Goal: Transaction & Acquisition: Purchase product/service

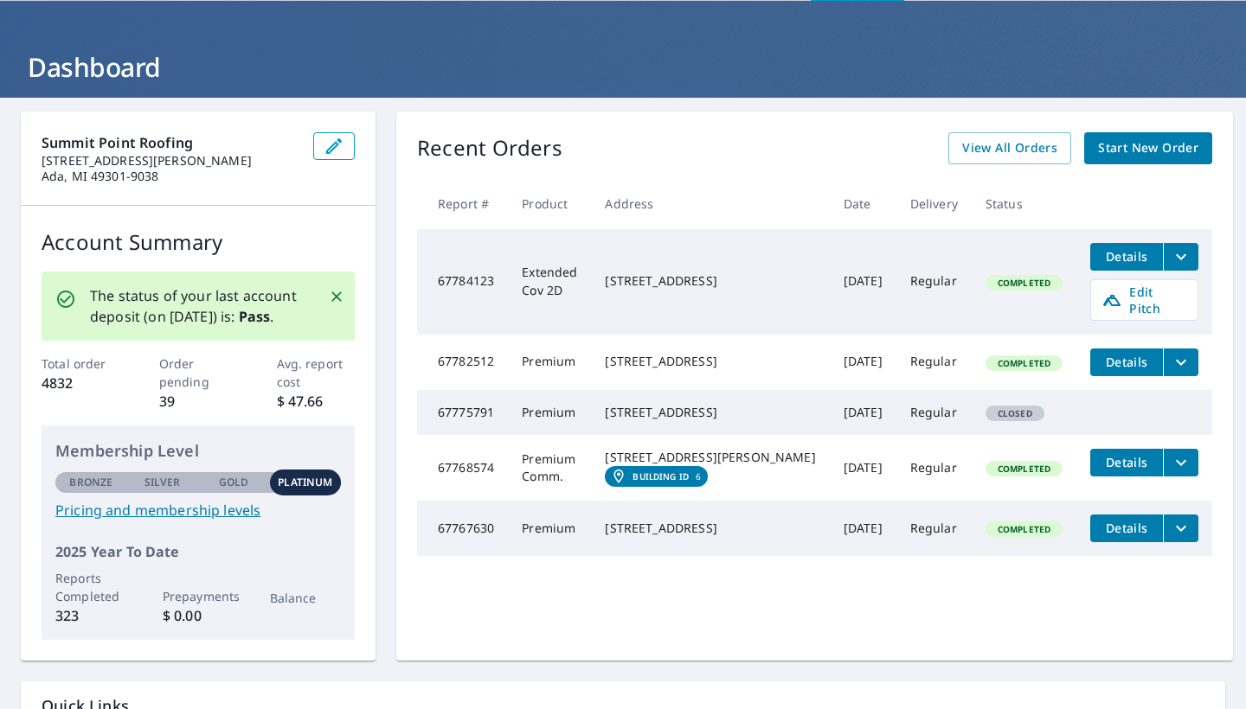
scroll to position [61, 0]
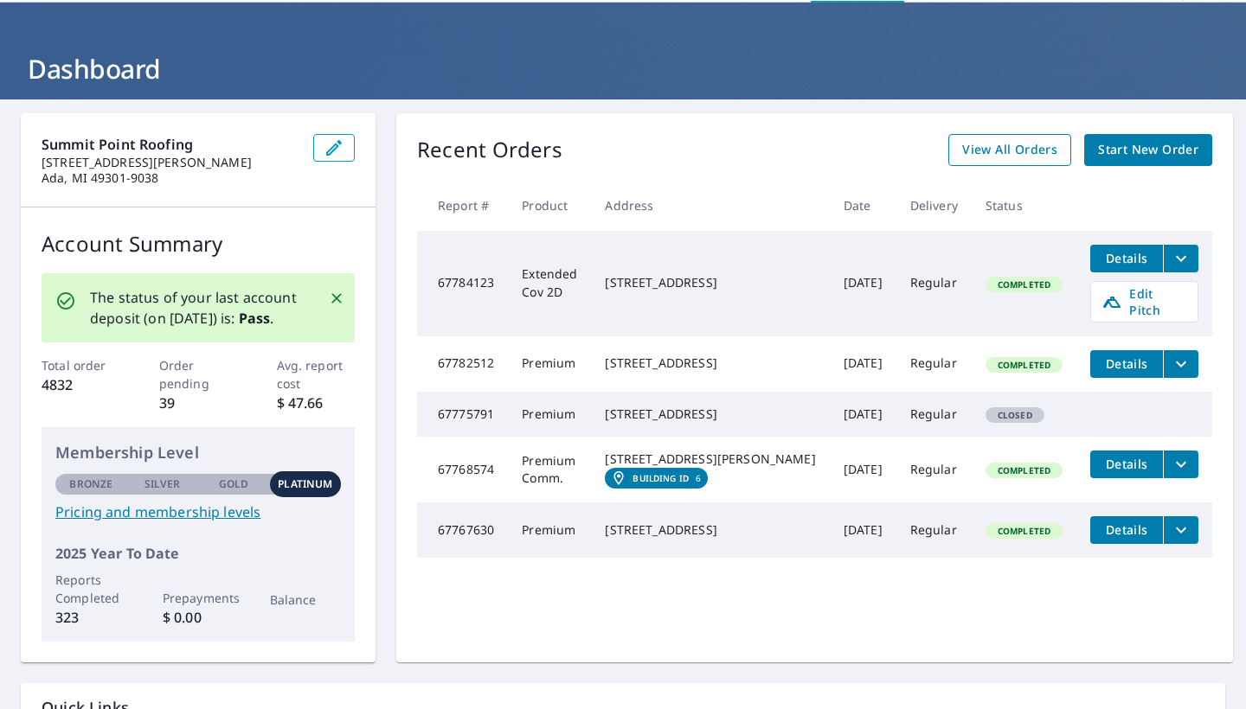
click at [1005, 156] on span "View All Orders" at bounding box center [1009, 150] width 95 height 22
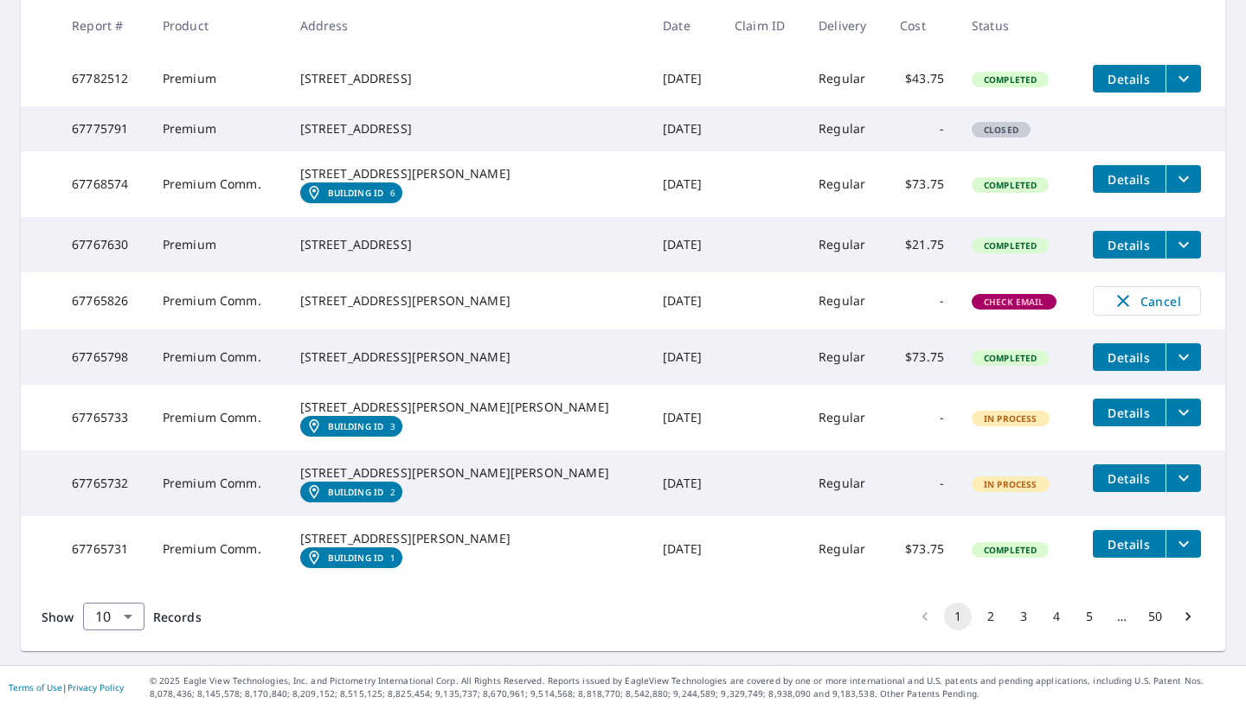
scroll to position [538, 0]
click at [1045, 291] on span "Cancel" at bounding box center [1147, 301] width 72 height 21
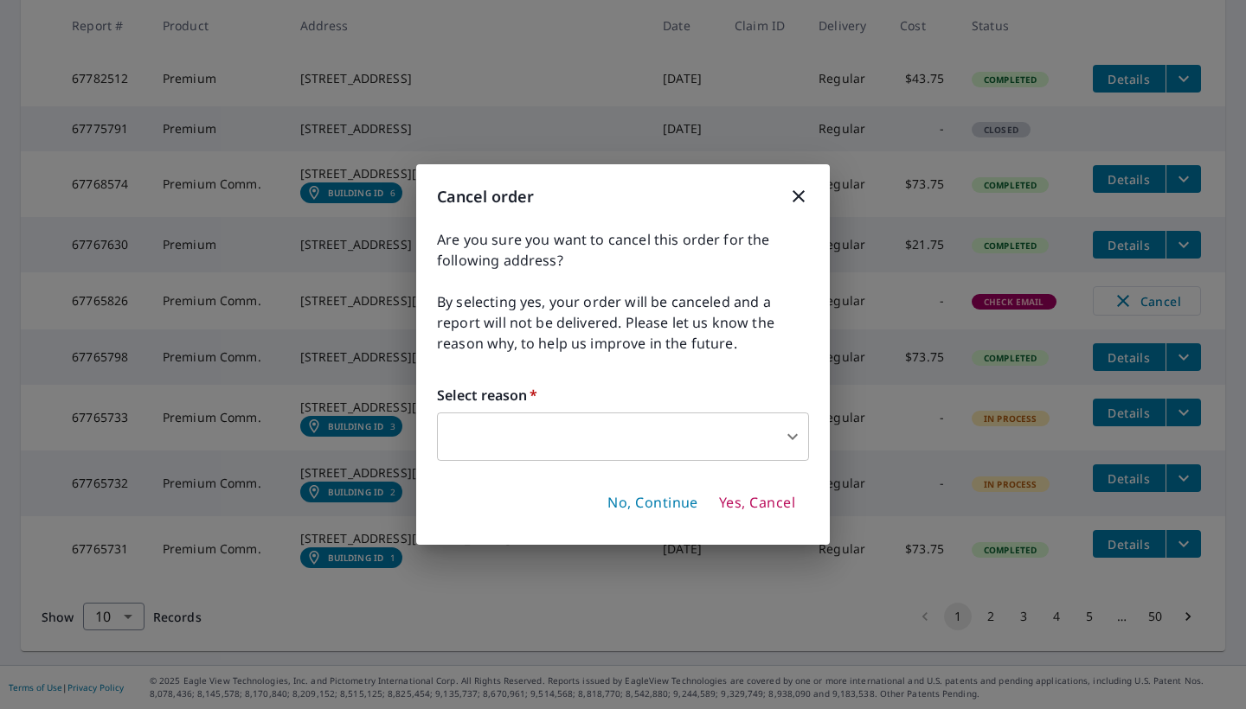
click at [631, 448] on body "JV JV Dashboard Order History Order JV Dashboard / Order History Order History …" at bounding box center [623, 354] width 1246 height 709
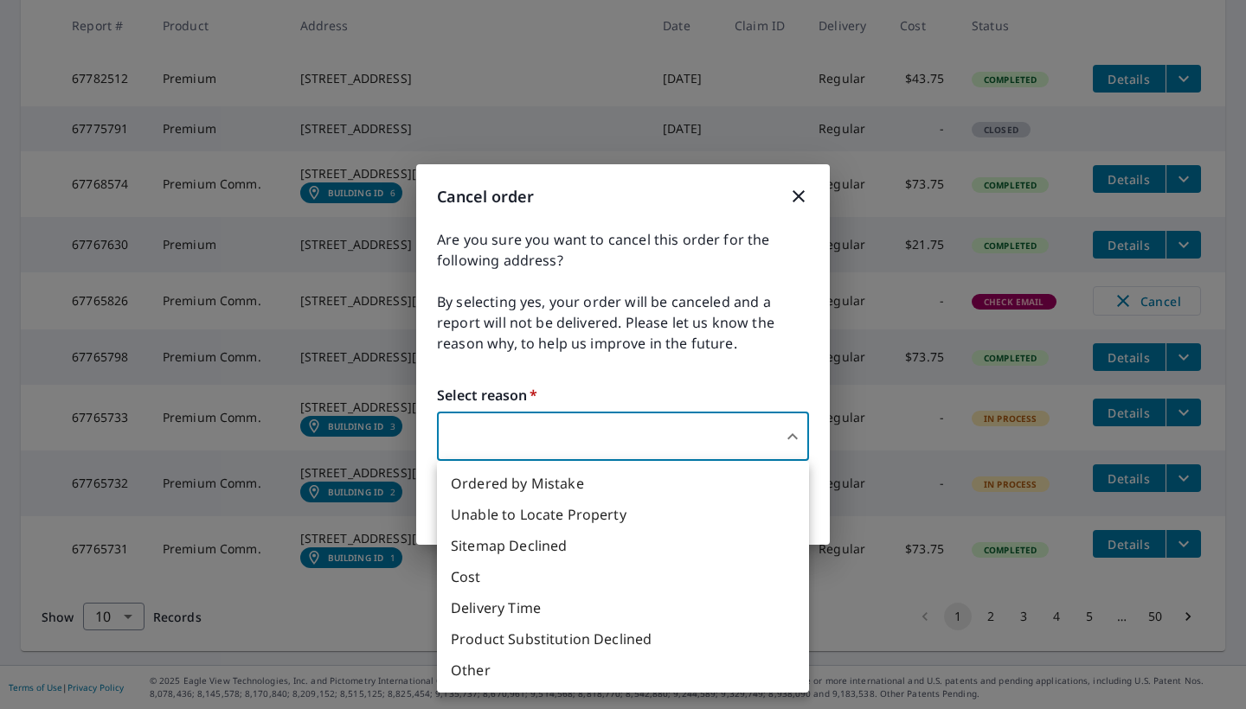
click at [794, 192] on div at bounding box center [623, 354] width 1246 height 709
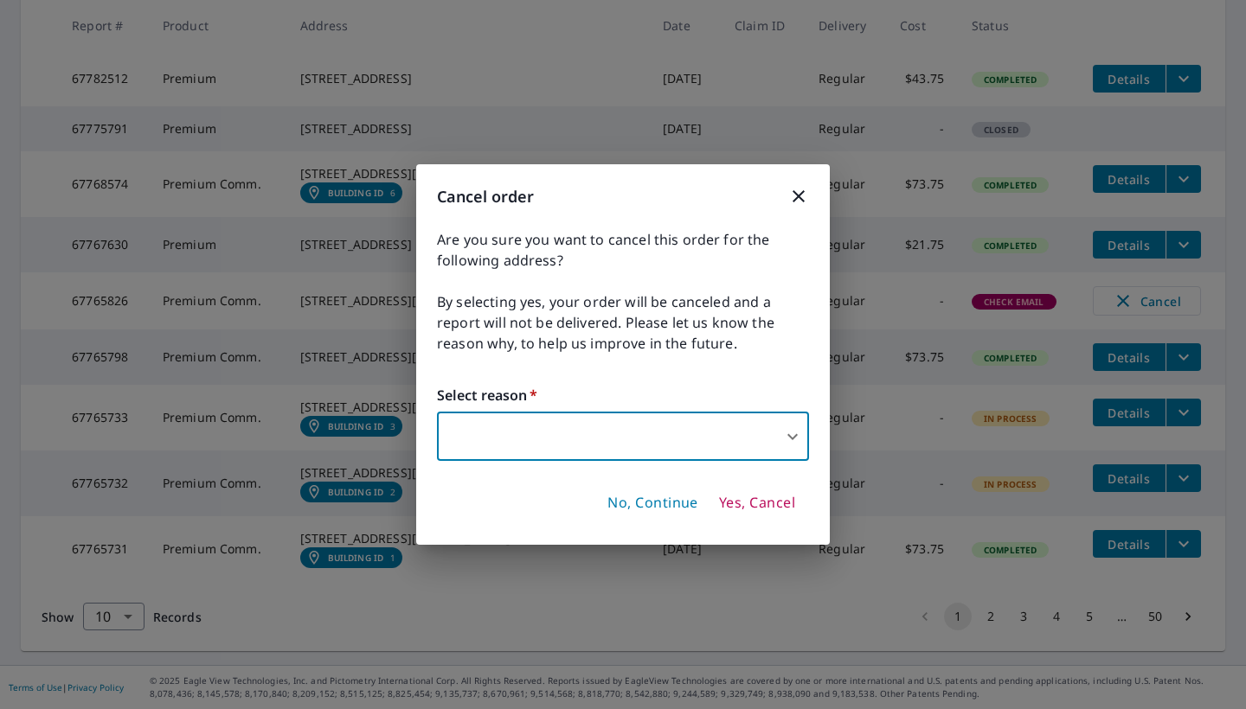
click at [679, 505] on span "No, Continue" at bounding box center [652, 503] width 91 height 19
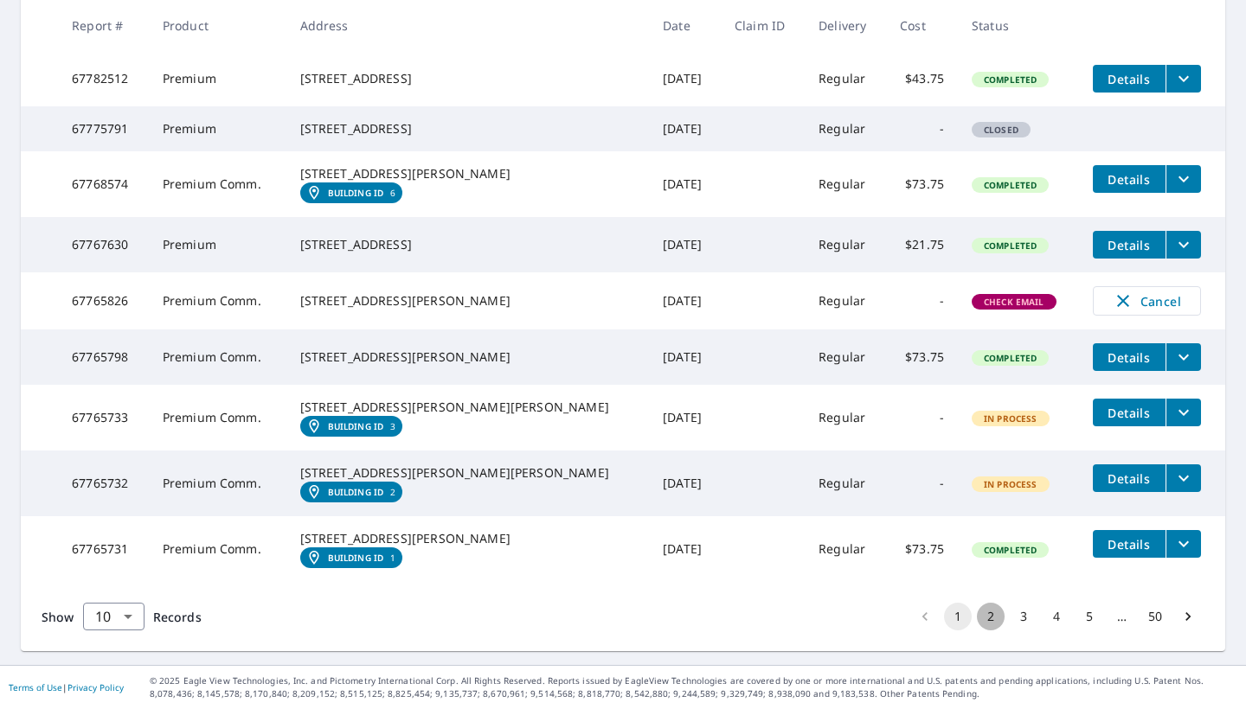
click at [982, 616] on button "2" at bounding box center [991, 617] width 28 height 28
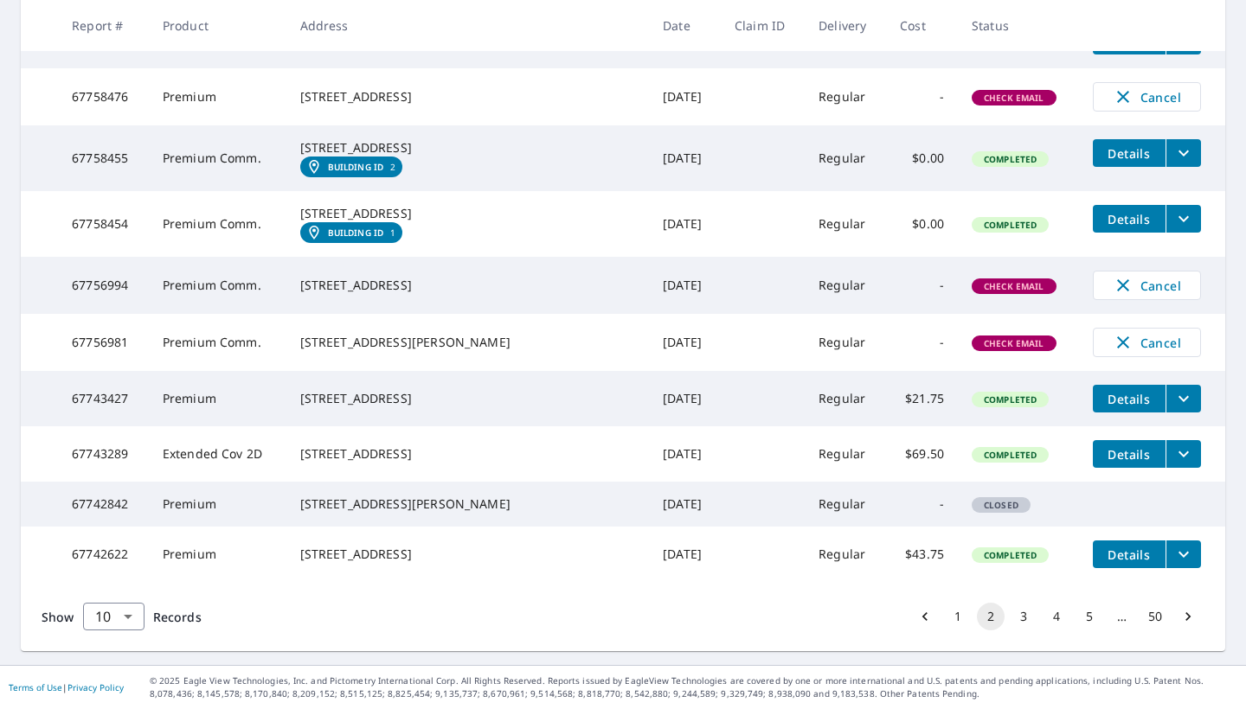
scroll to position [465, 0]
click at [1012, 616] on button "3" at bounding box center [1024, 617] width 28 height 28
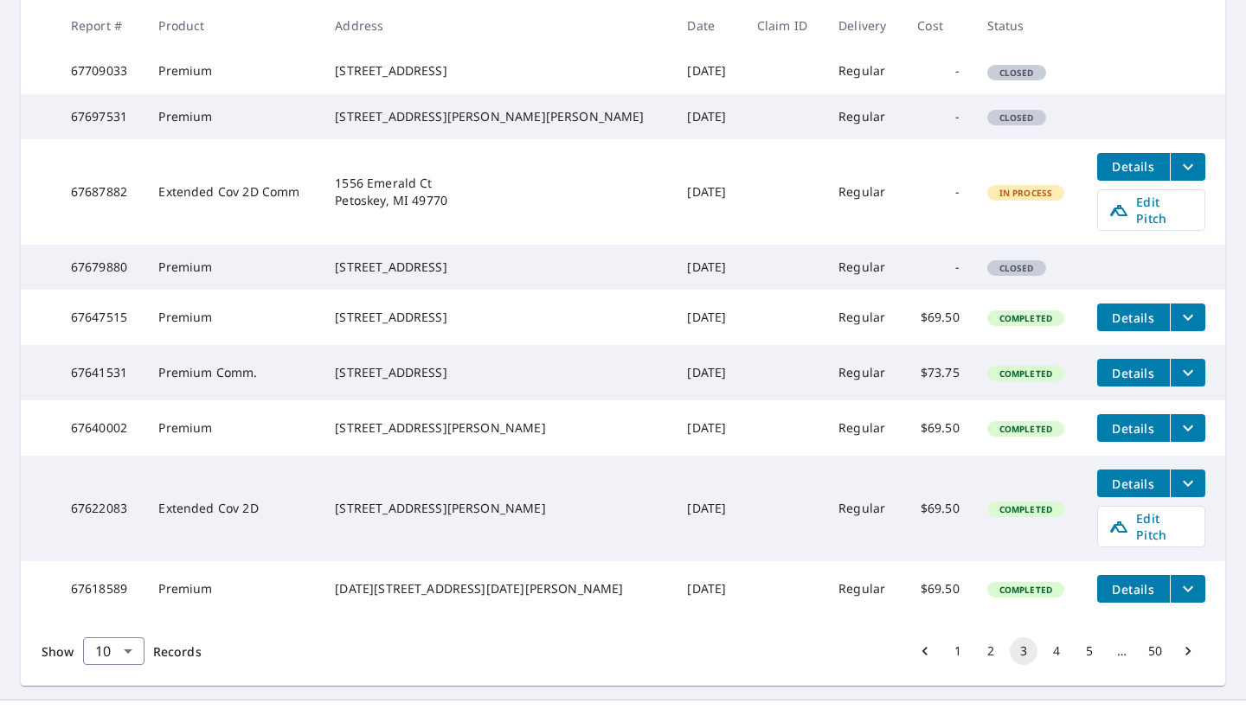
scroll to position [486, 0]
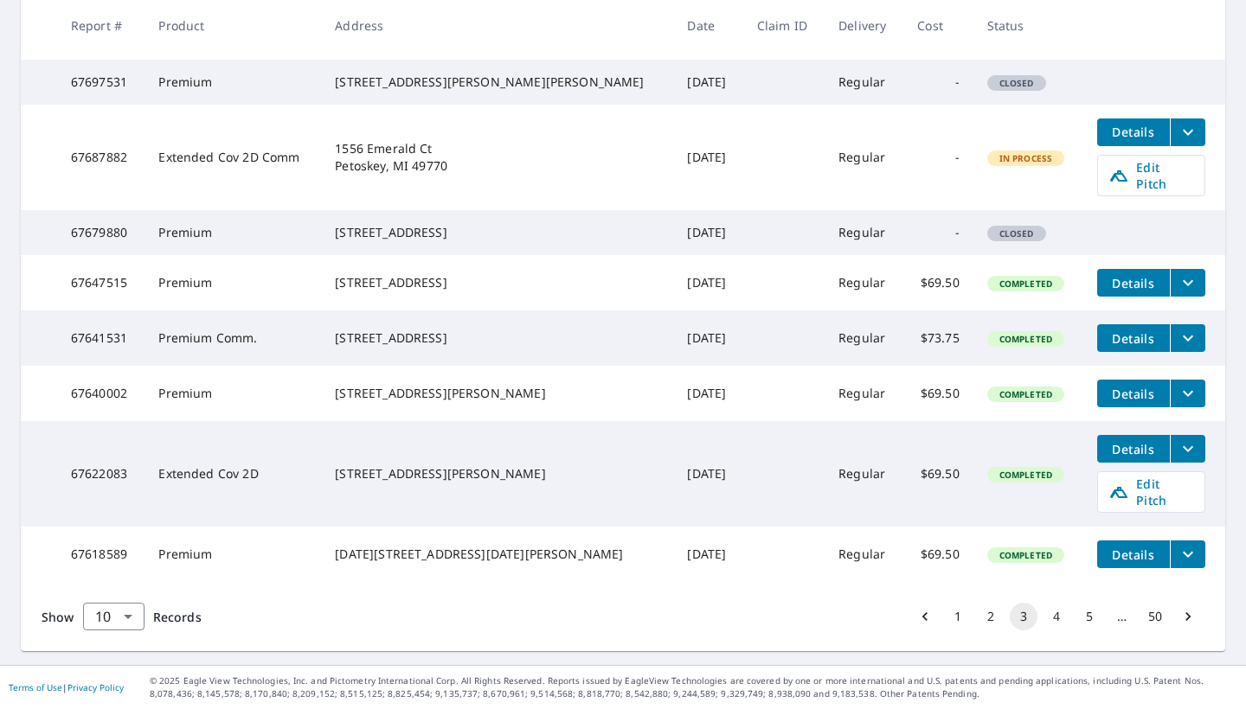
click at [985, 614] on button "2" at bounding box center [991, 617] width 28 height 28
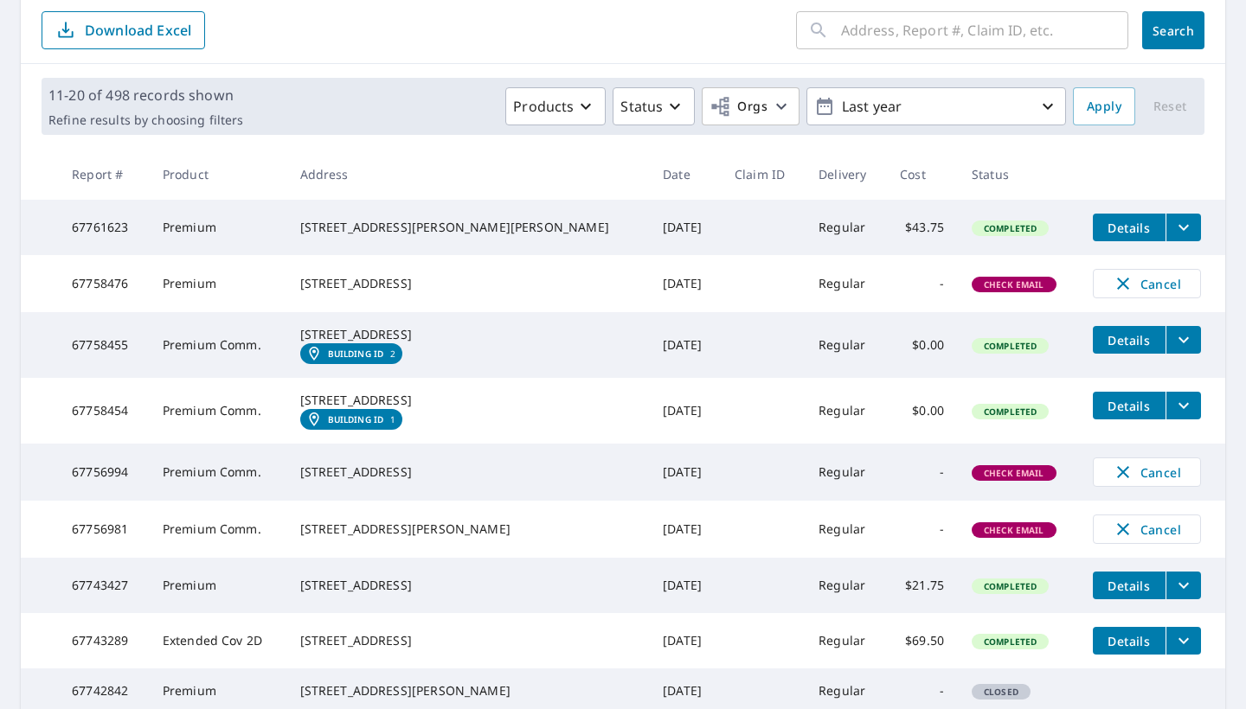
scroll to position [181, 0]
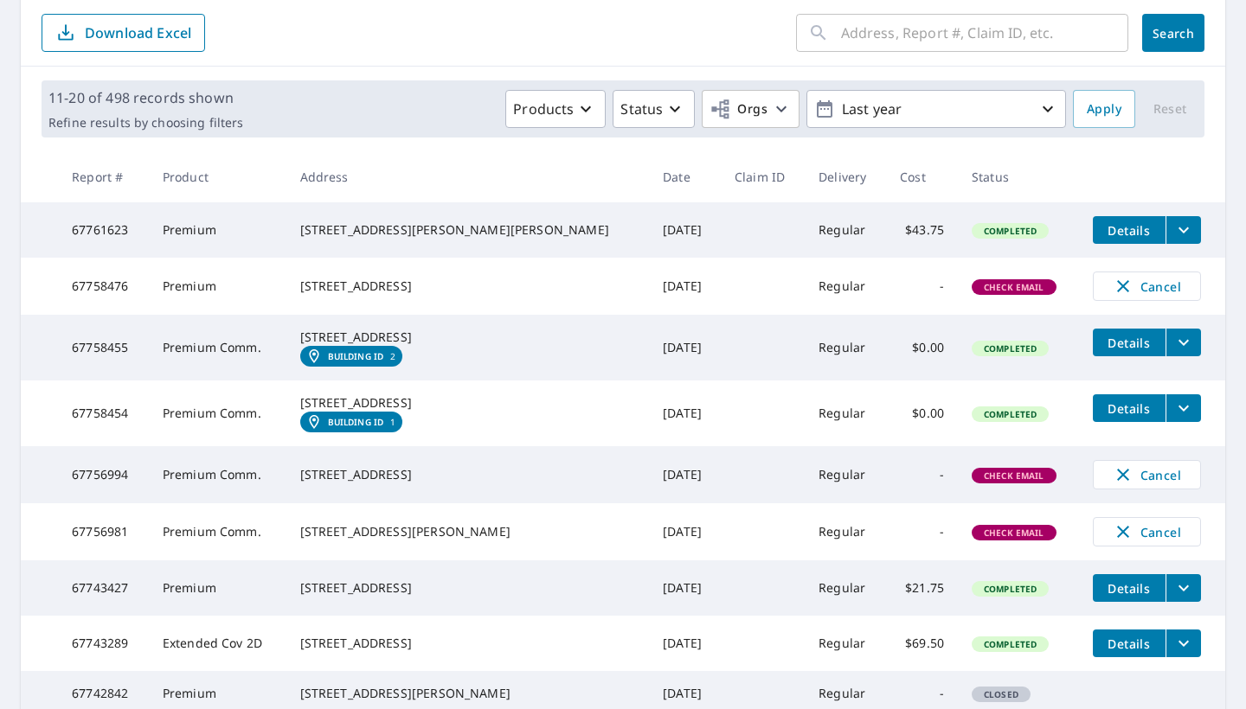
click at [987, 482] on span "Check Email" at bounding box center [1013, 476] width 81 height 12
click at [1045, 490] on button "Cancel" at bounding box center [1147, 474] width 108 height 29
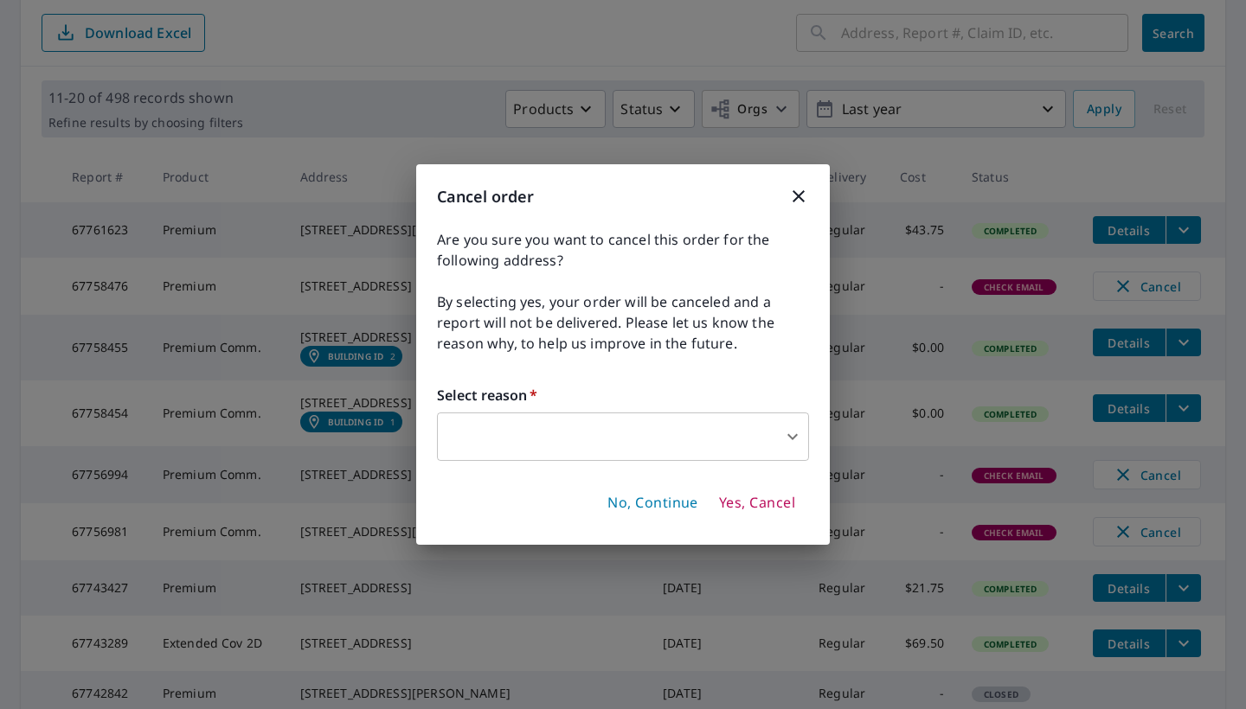
click at [741, 446] on body "JV JV Dashboard Order History Order JV Dashboard / Order History Order History …" at bounding box center [623, 354] width 1246 height 709
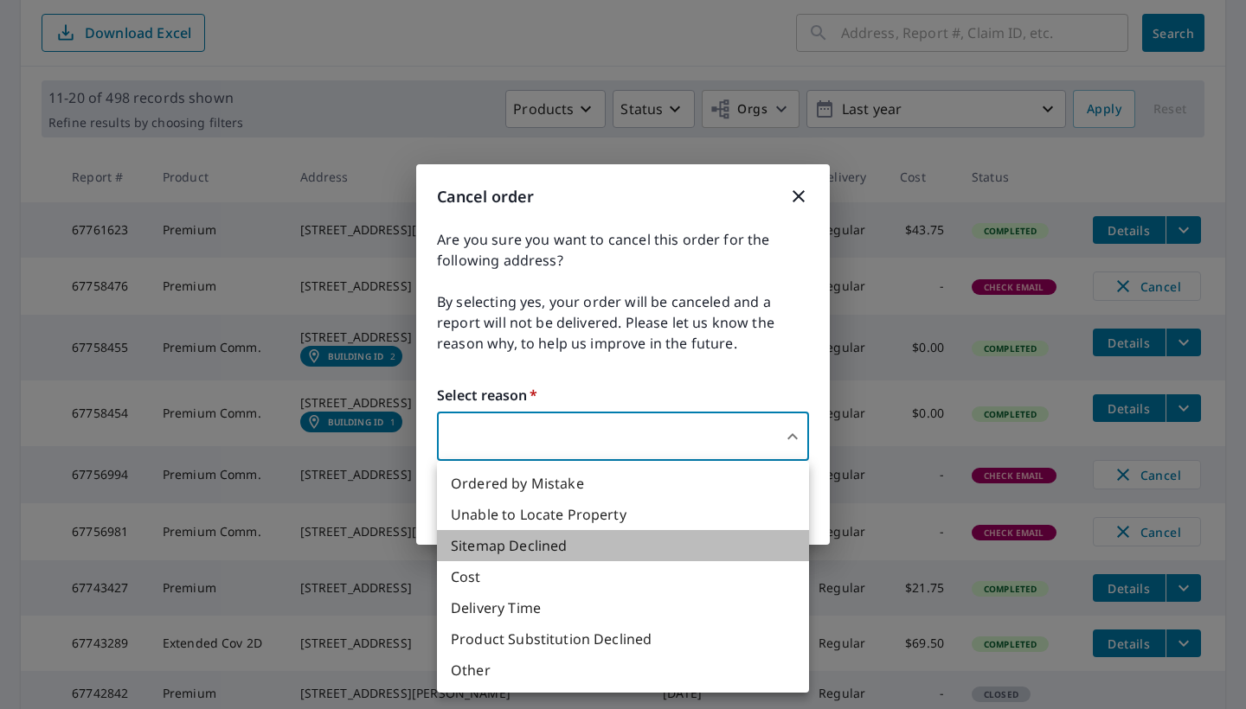
click at [549, 548] on li "Sitemap Declined" at bounding box center [623, 545] width 372 height 31
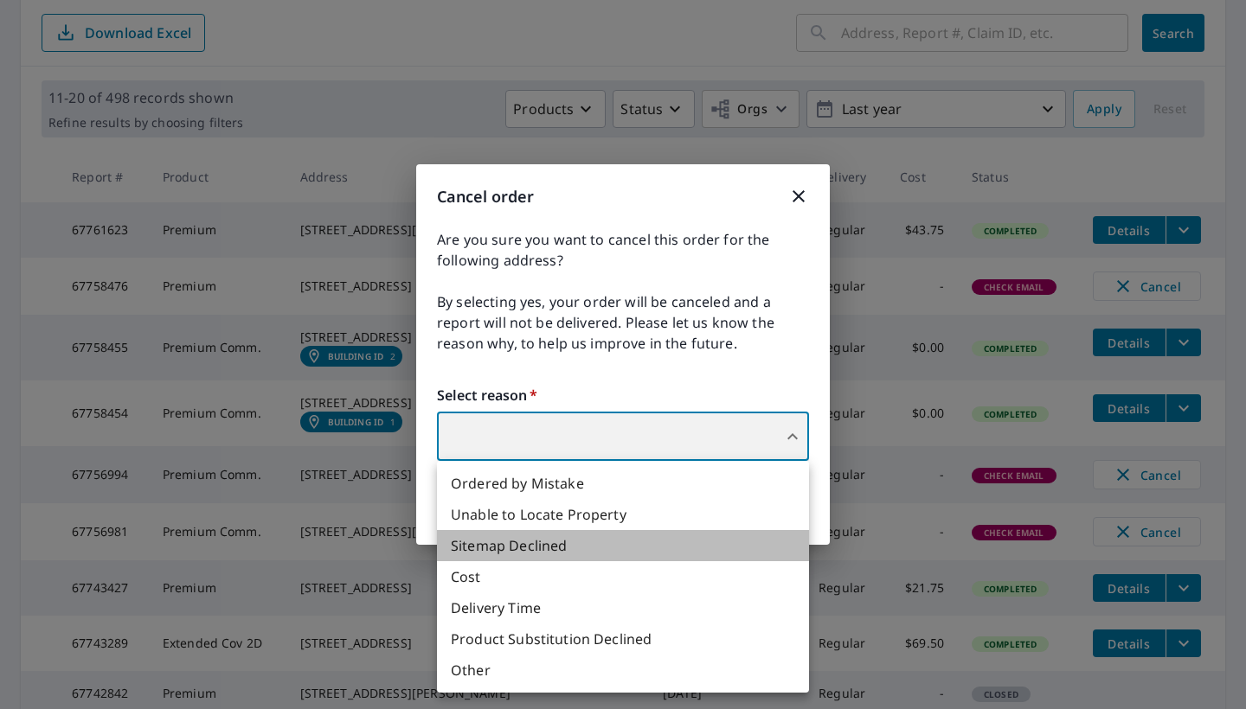
type input "32"
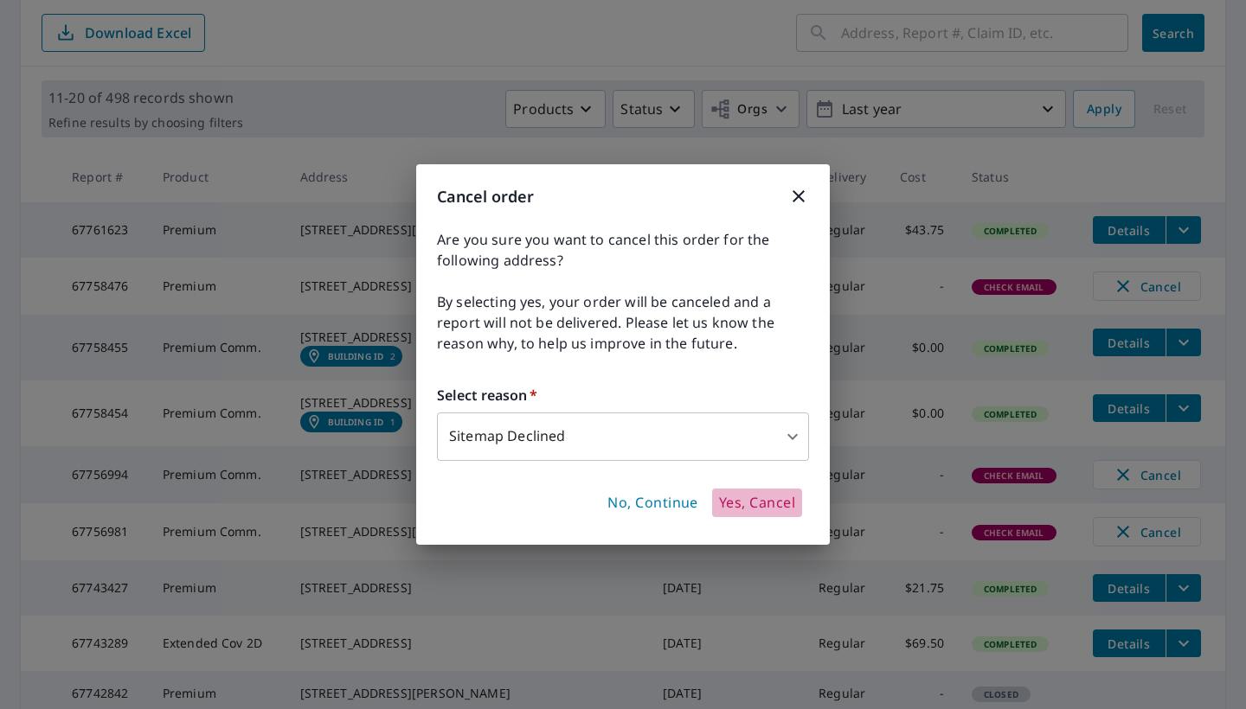
click at [735, 505] on span "Yes, Cancel" at bounding box center [757, 503] width 76 height 19
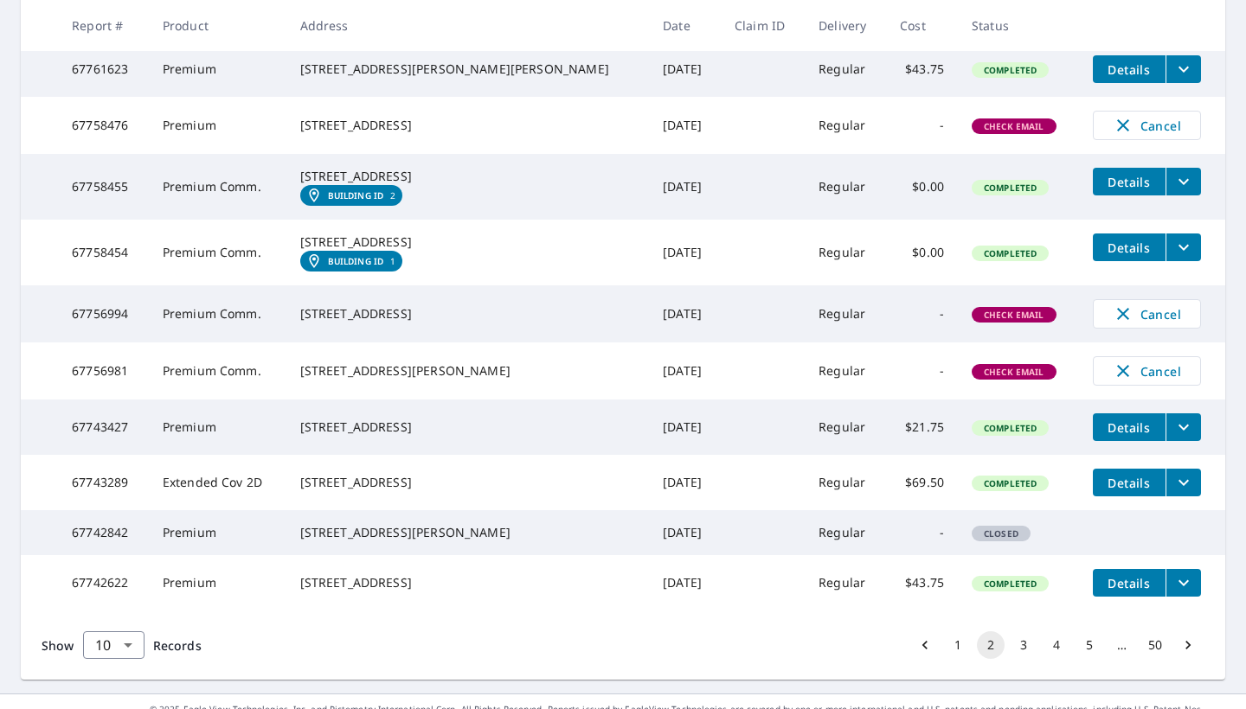
scroll to position [486, 0]
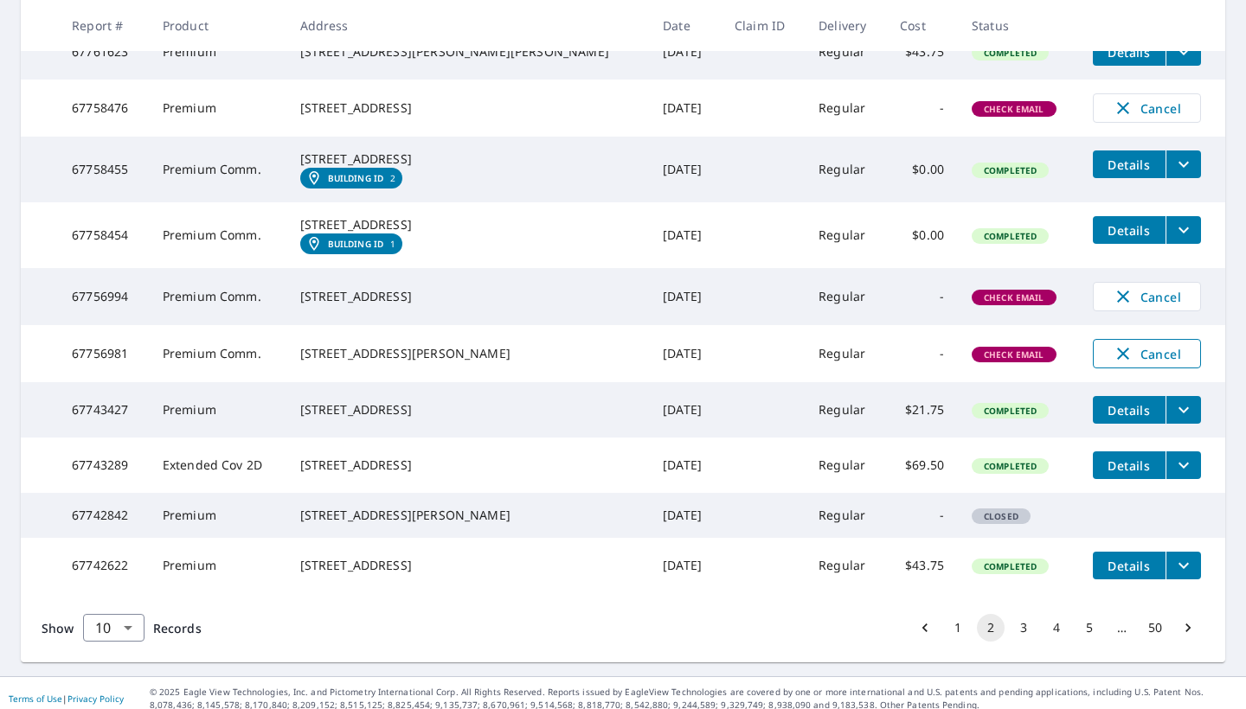
click at [1045, 364] on span "Cancel" at bounding box center [1147, 353] width 72 height 21
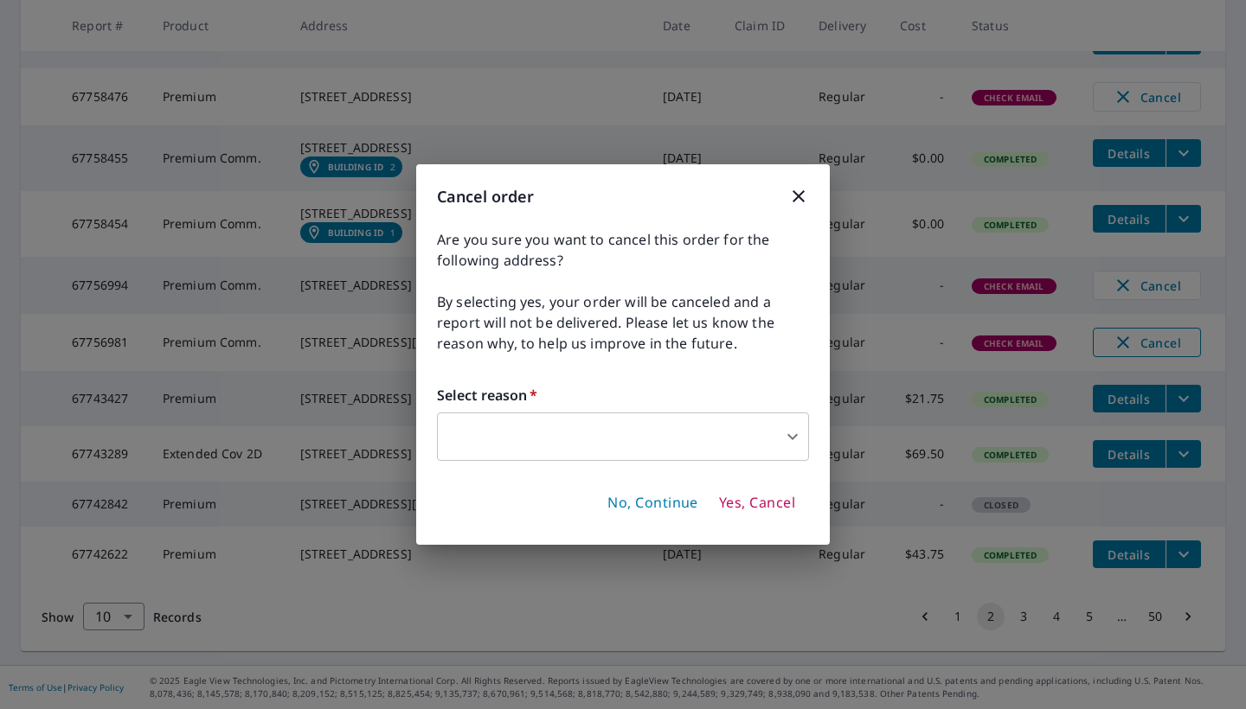
scroll to position [465, 0]
click at [757, 439] on body "JV JV Dashboard Order History Order JV Dashboard / Order History Order History …" at bounding box center [623, 354] width 1246 height 709
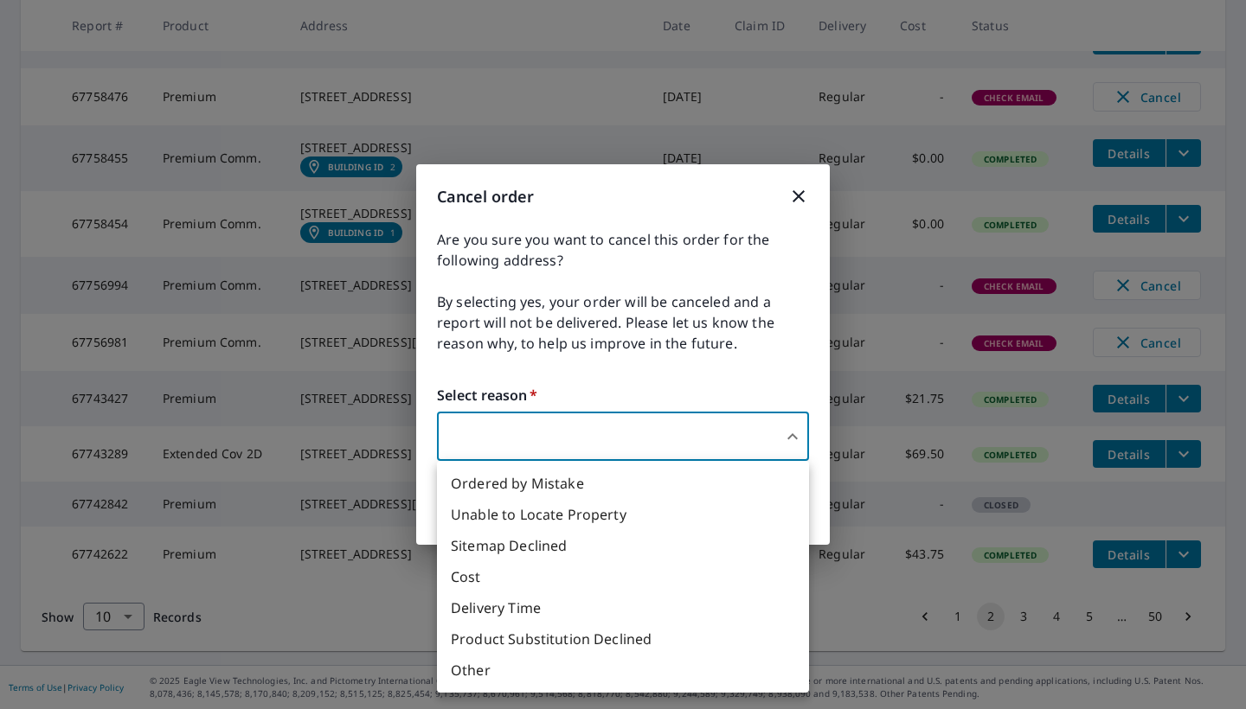
click at [599, 554] on li "Sitemap Declined" at bounding box center [623, 545] width 372 height 31
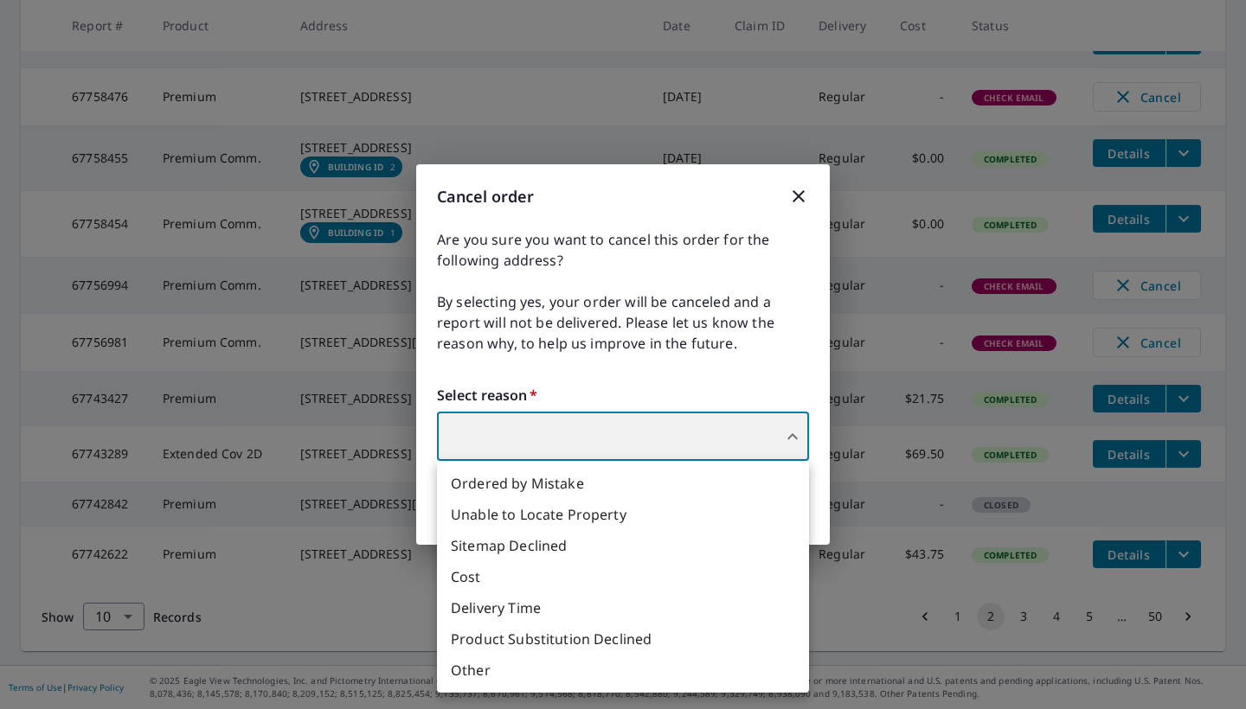
type input "32"
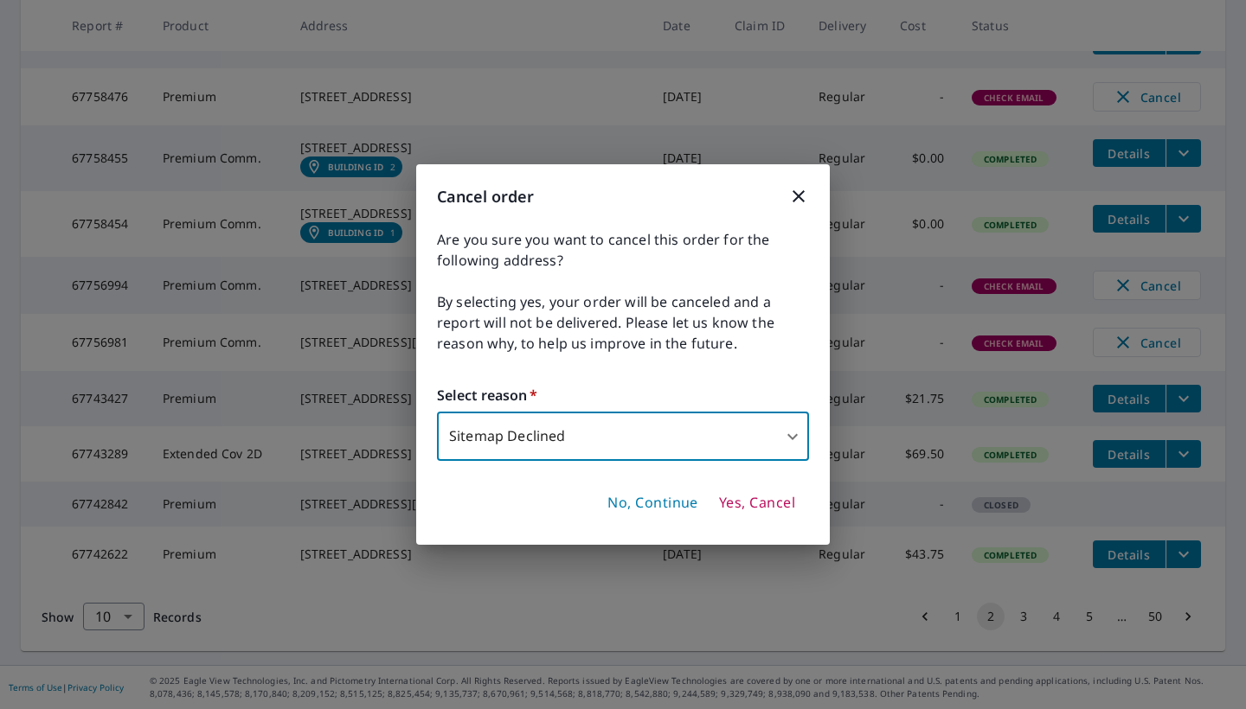
click at [743, 500] on span "Yes, Cancel" at bounding box center [757, 503] width 76 height 19
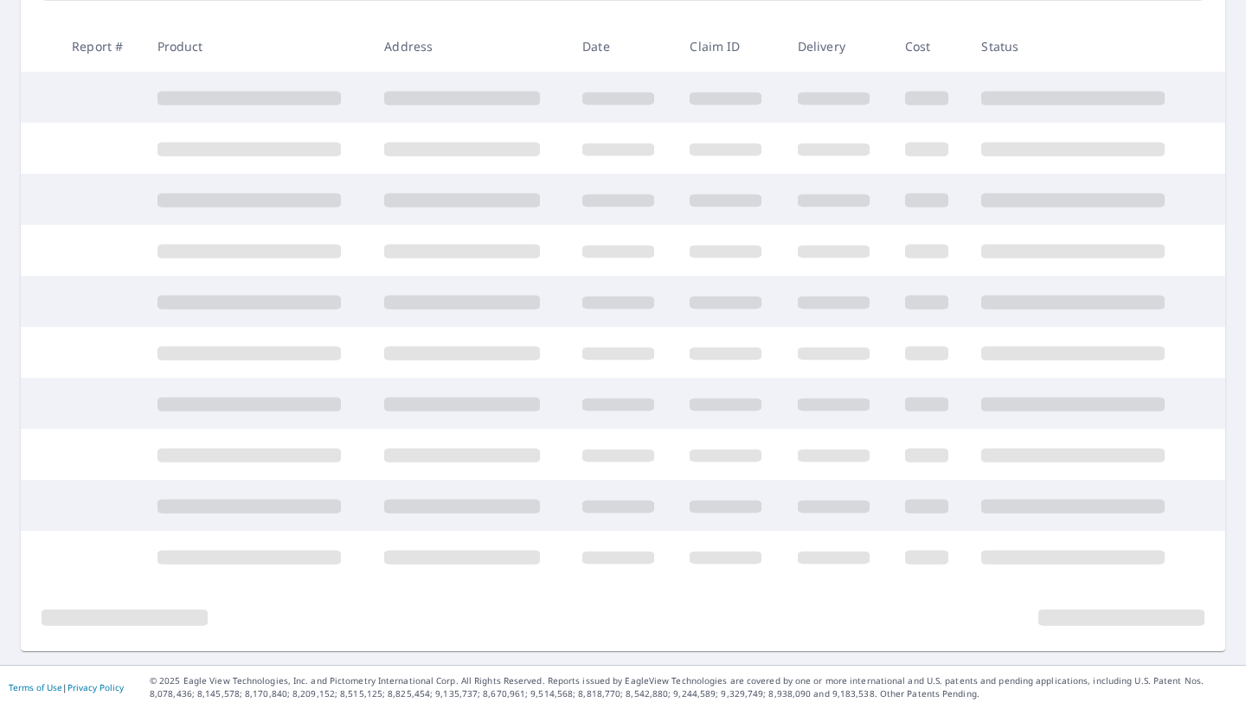
scroll to position [420, 0]
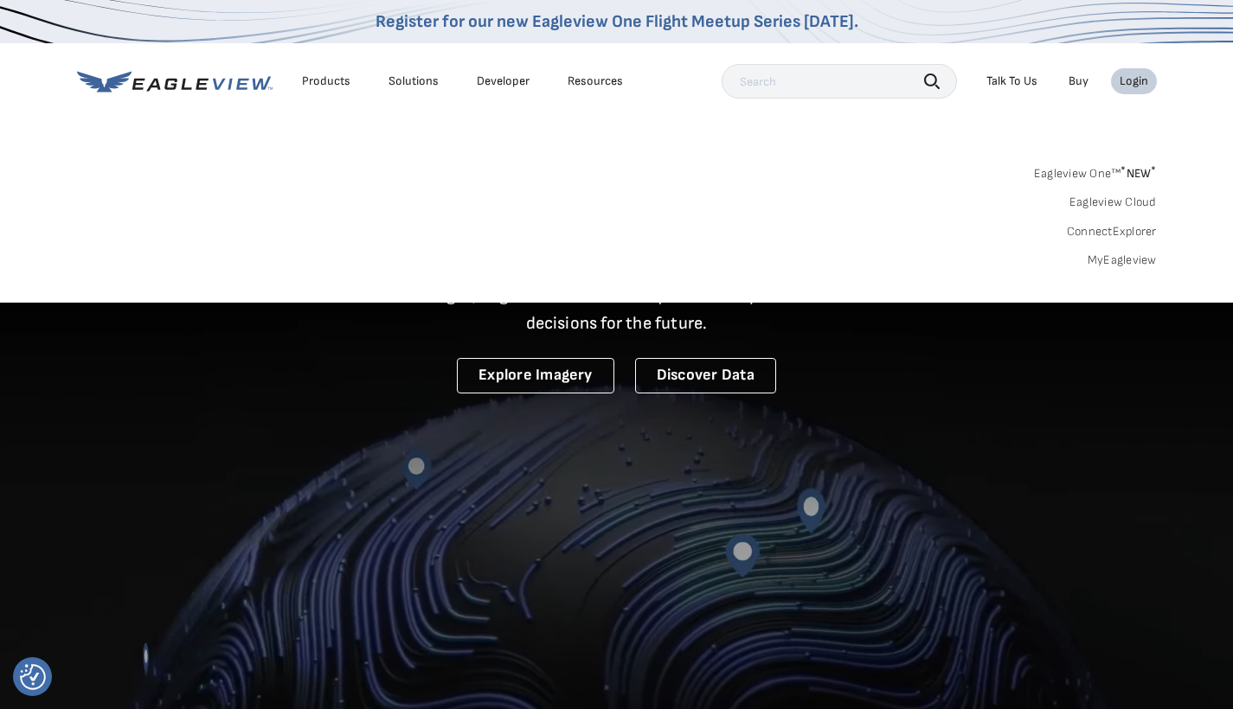
click at [1109, 255] on link "MyEagleview" at bounding box center [1122, 261] width 69 height 16
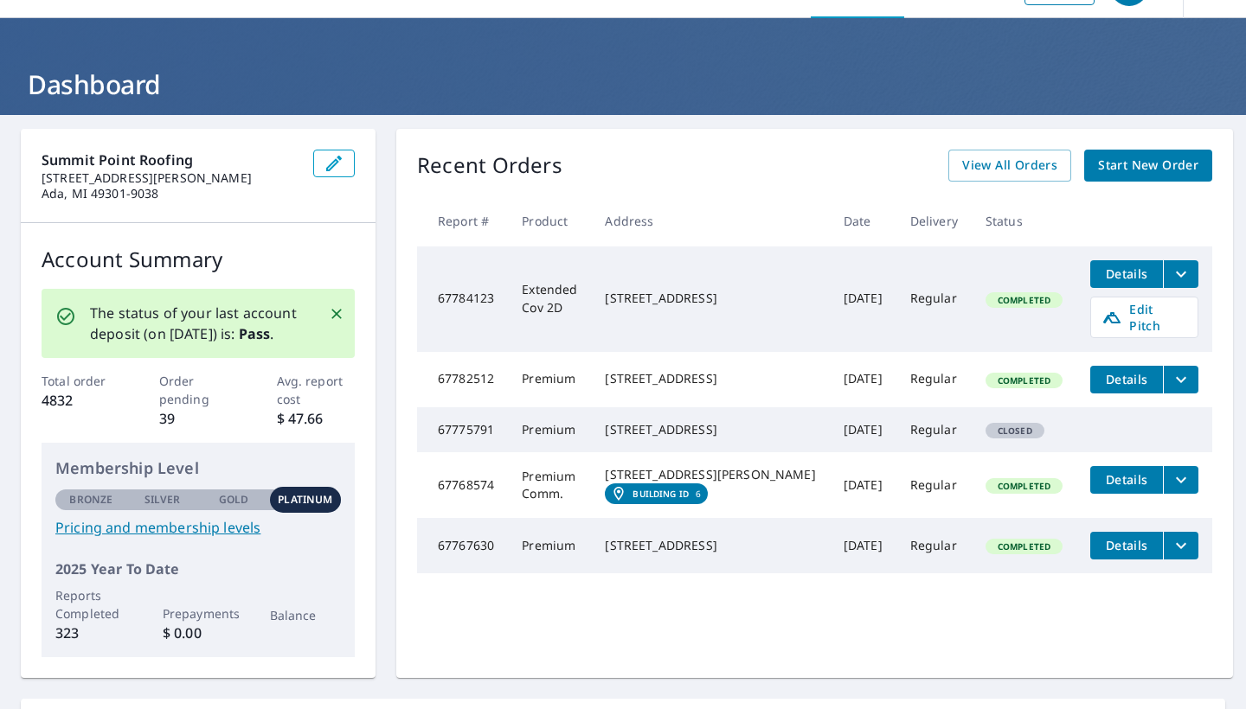
scroll to position [36, 0]
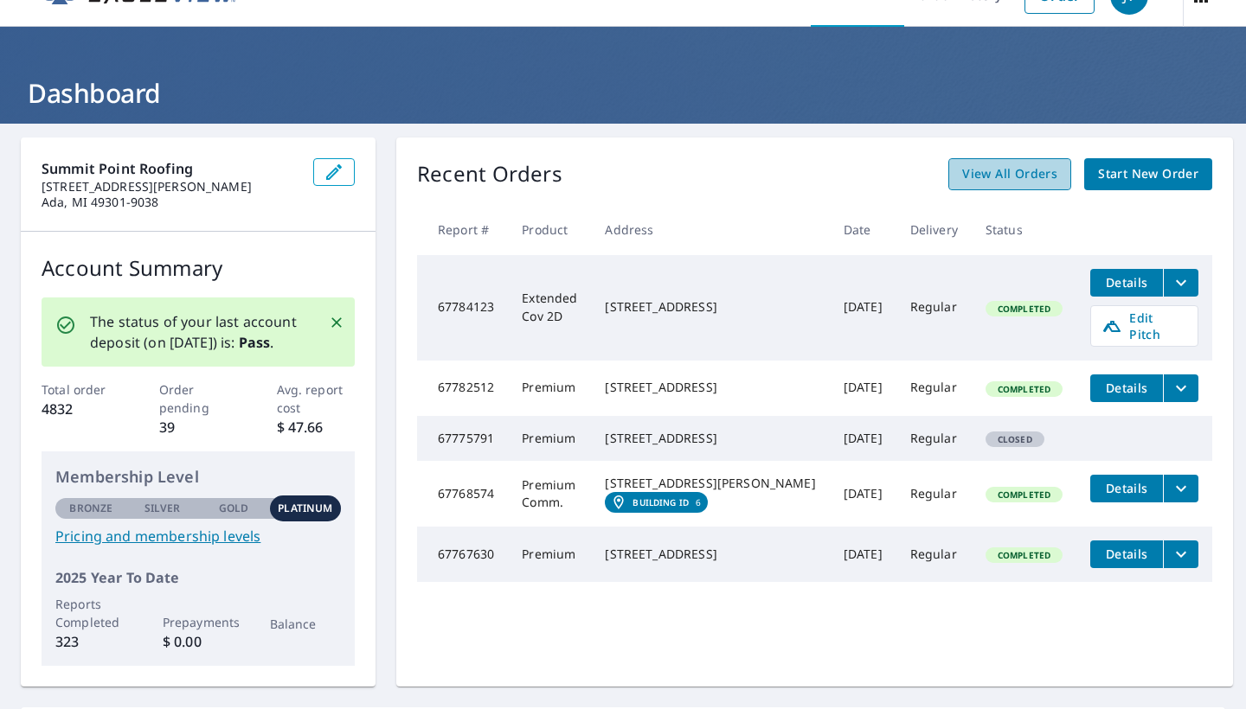
click at [996, 172] on span "View All Orders" at bounding box center [1009, 175] width 95 height 22
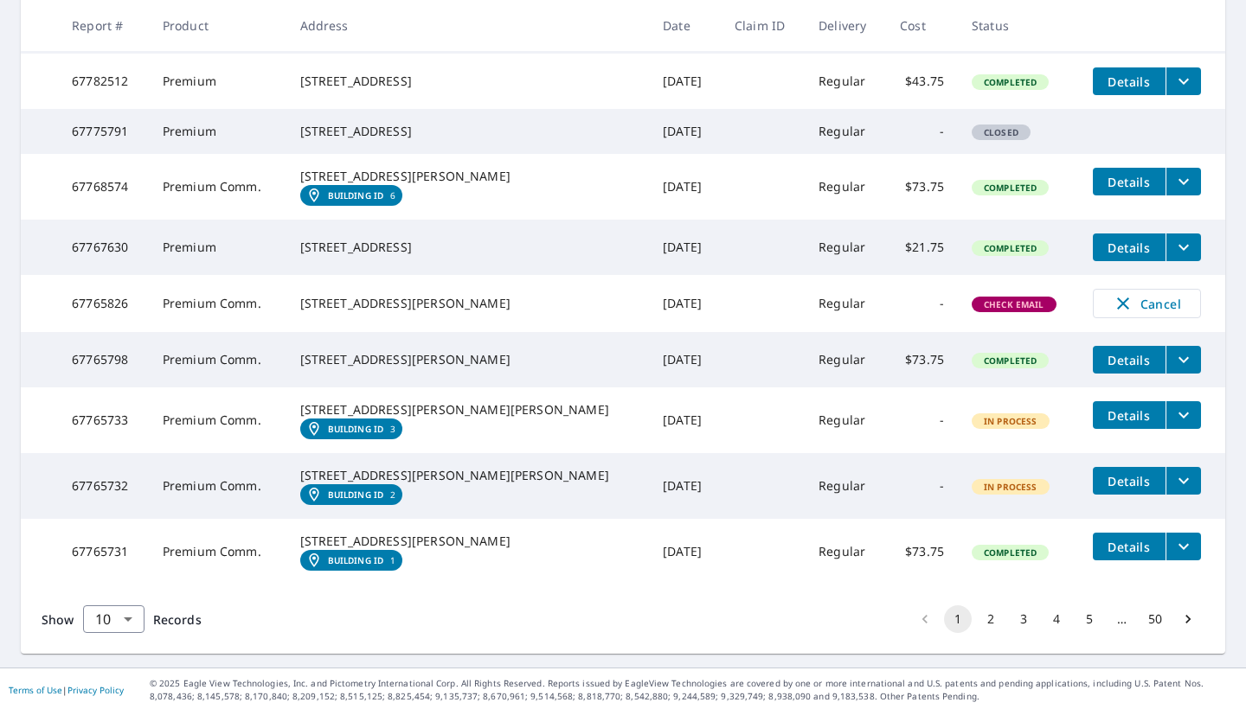
scroll to position [538, 0]
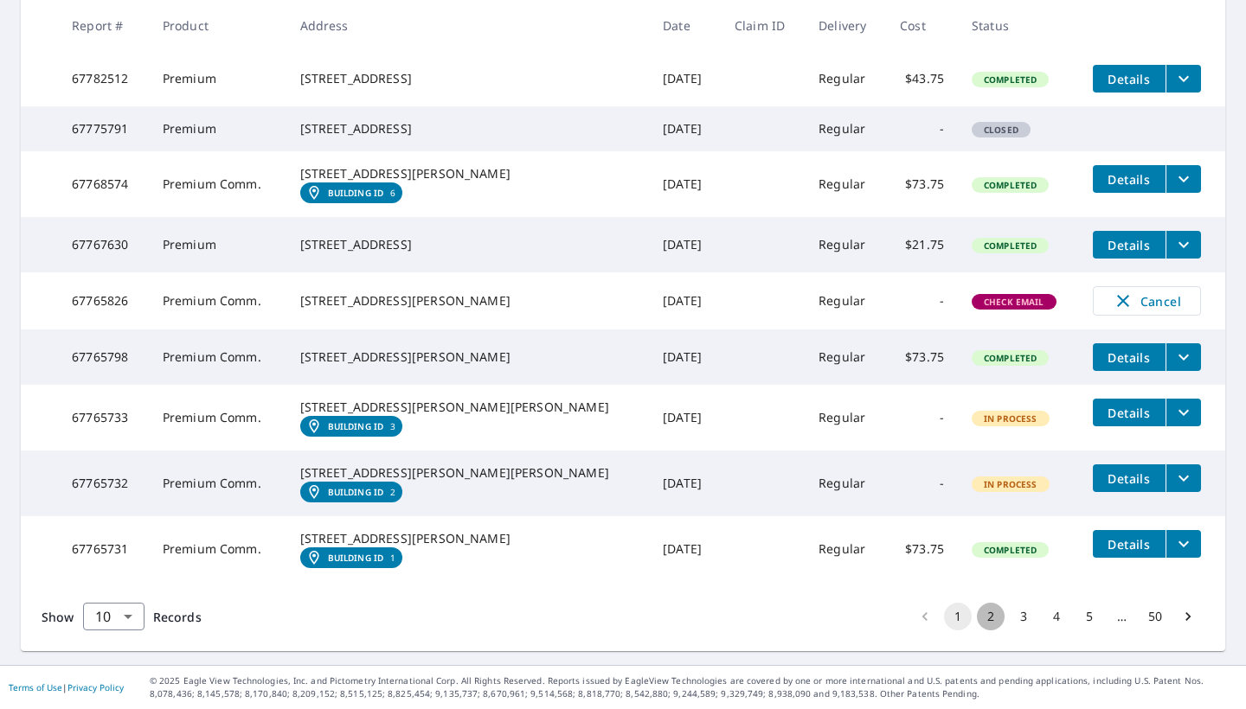
click at [978, 613] on button "2" at bounding box center [991, 617] width 28 height 28
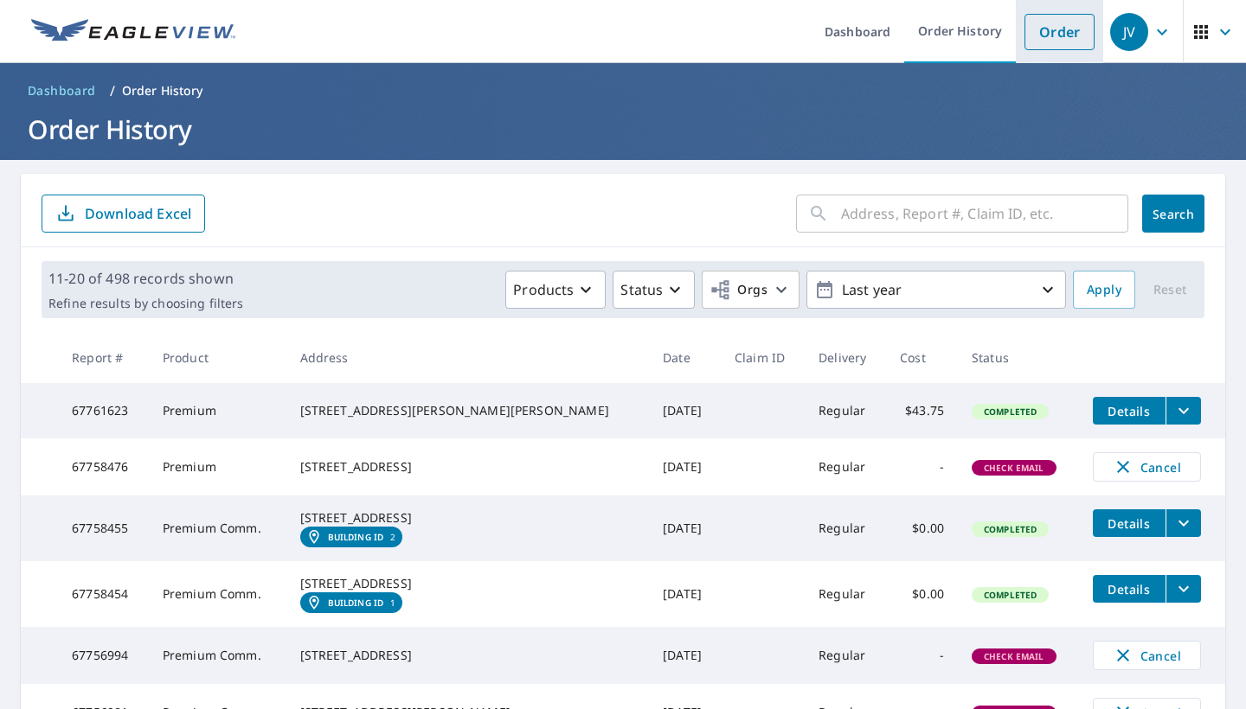
click at [1078, 36] on link "Order" at bounding box center [1059, 32] width 70 height 36
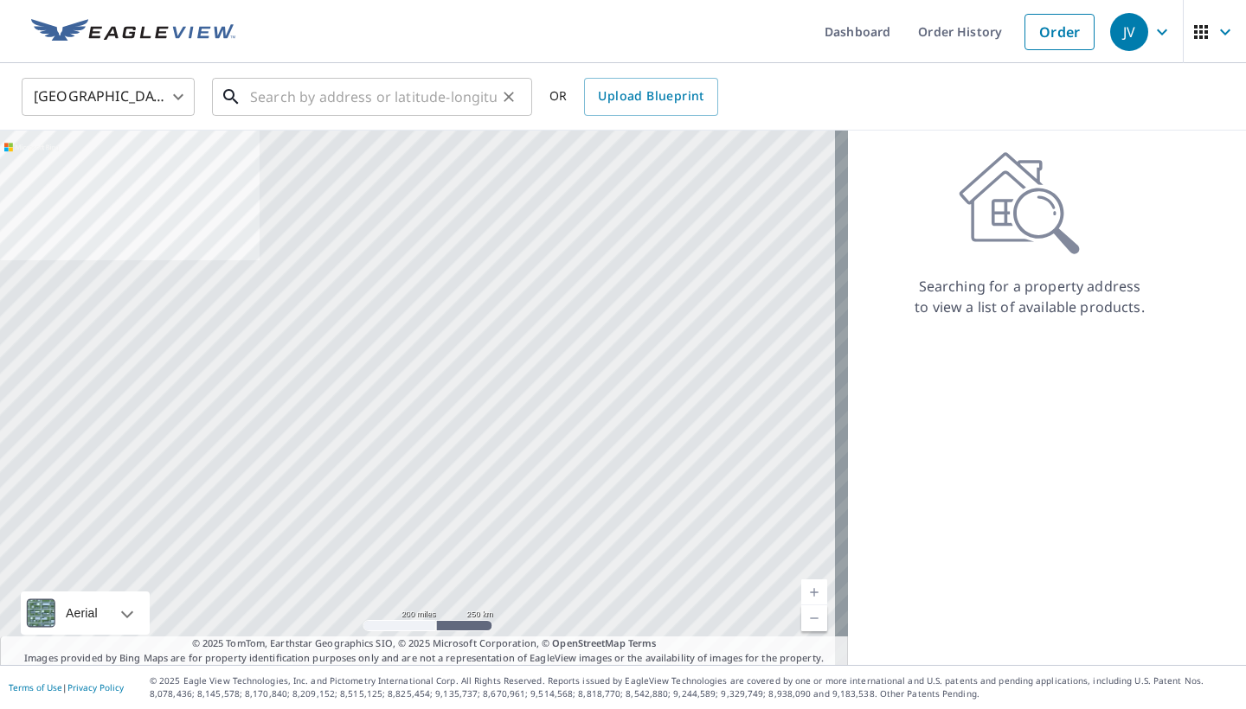
click at [435, 106] on input "text" at bounding box center [373, 97] width 247 height 48
click at [950, 55] on link "Order History" at bounding box center [960, 31] width 112 height 63
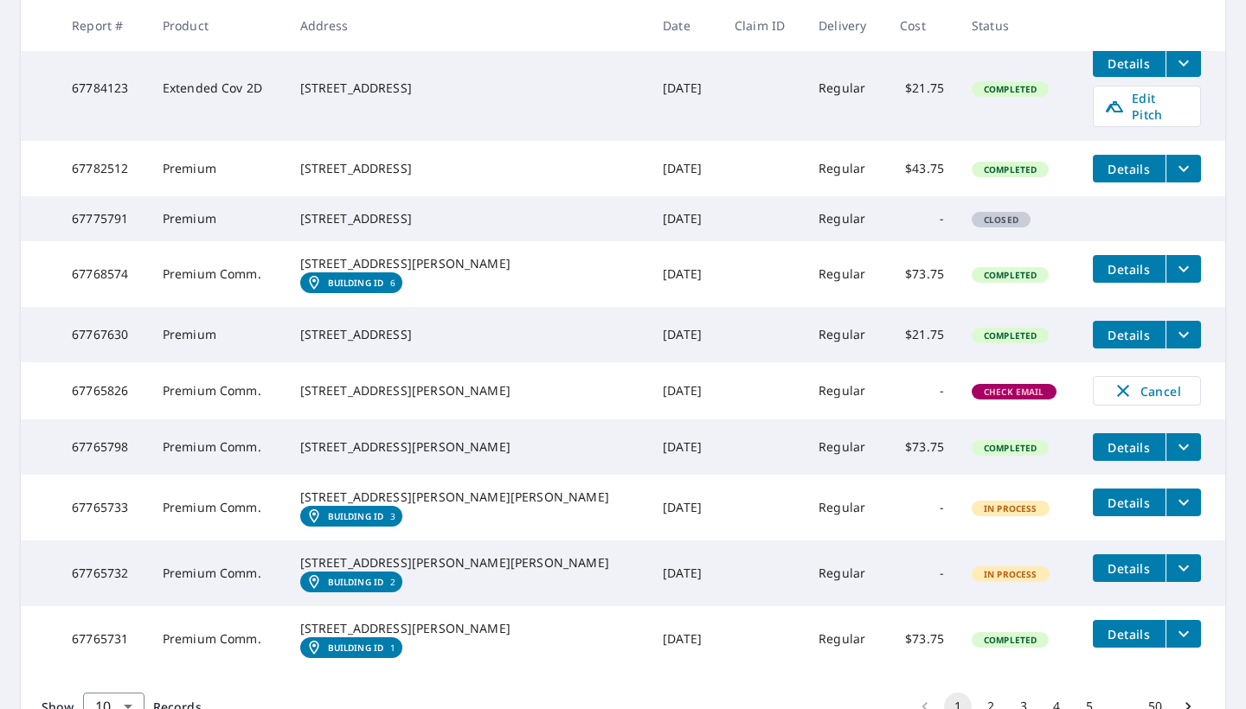
scroll to position [538, 0]
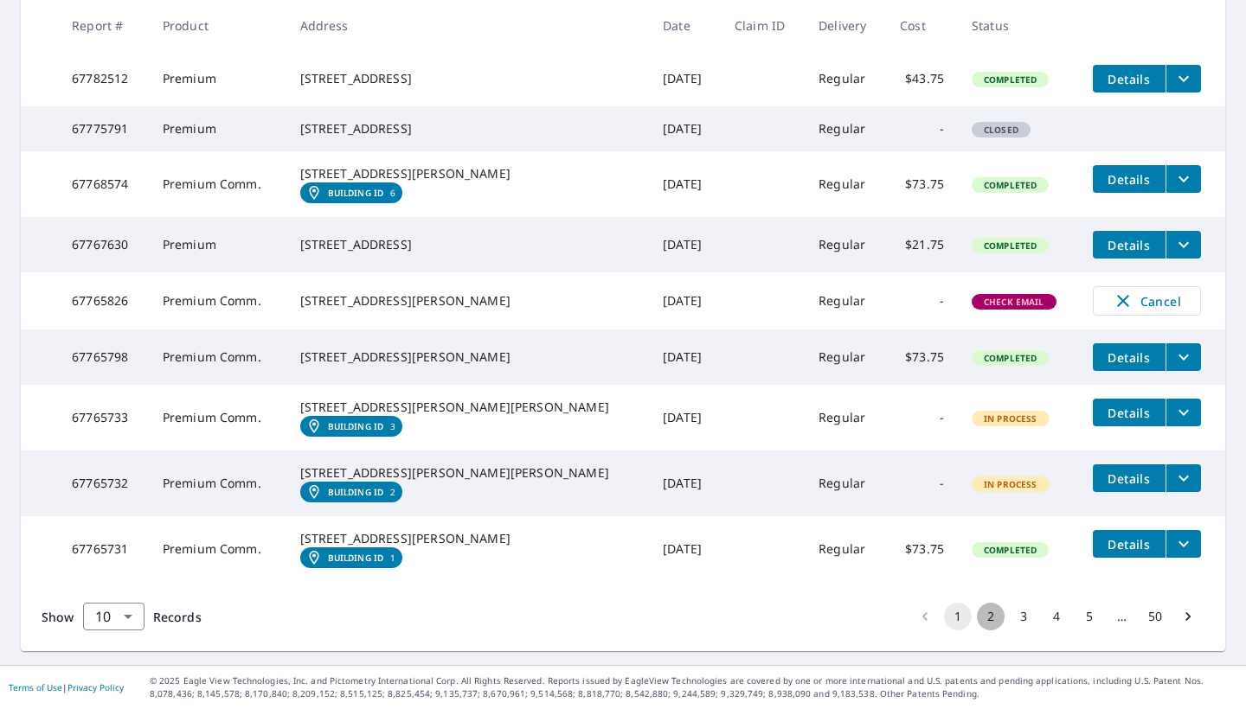
click at [982, 617] on button "2" at bounding box center [991, 617] width 28 height 28
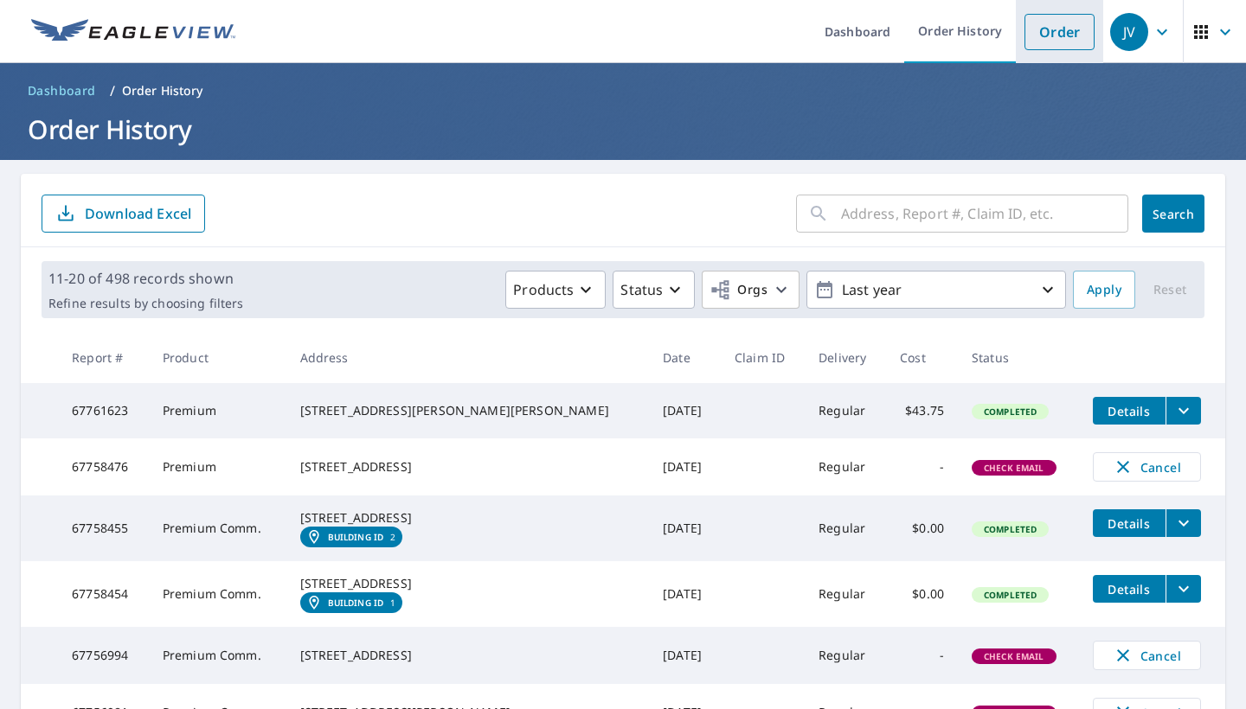
click at [1053, 27] on link "Order" at bounding box center [1059, 32] width 70 height 36
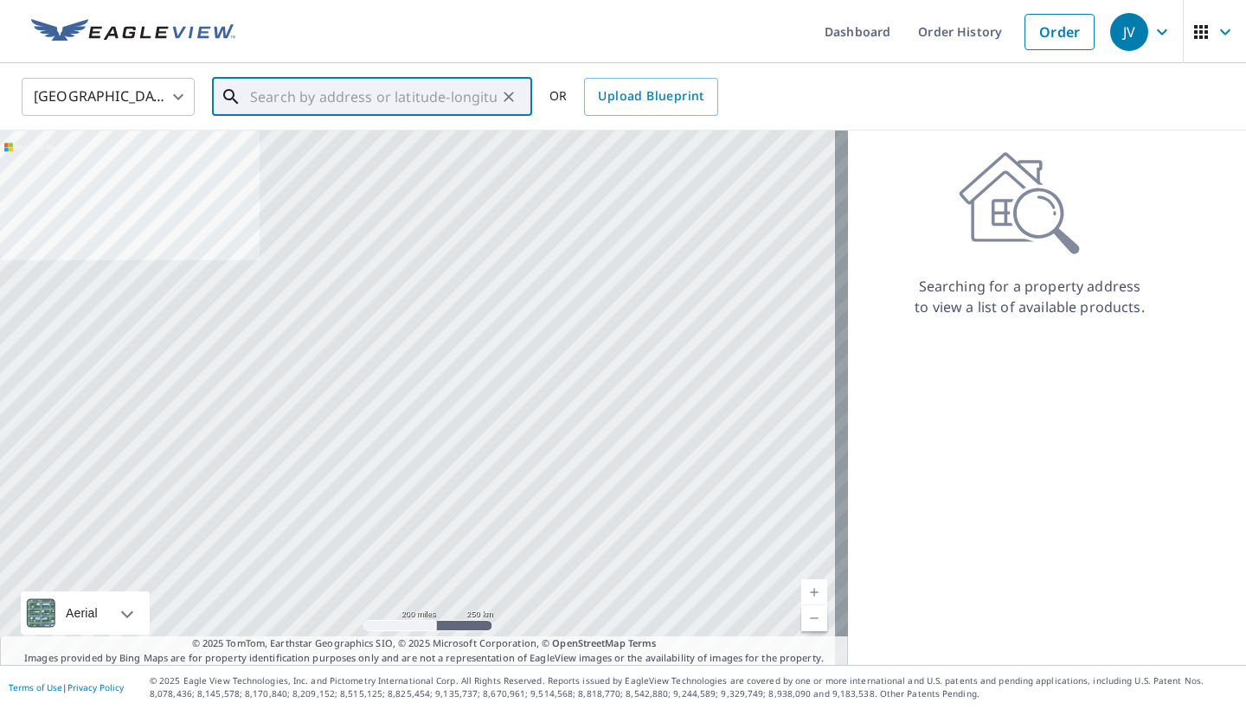
click at [477, 98] on input "text" at bounding box center [373, 97] width 247 height 48
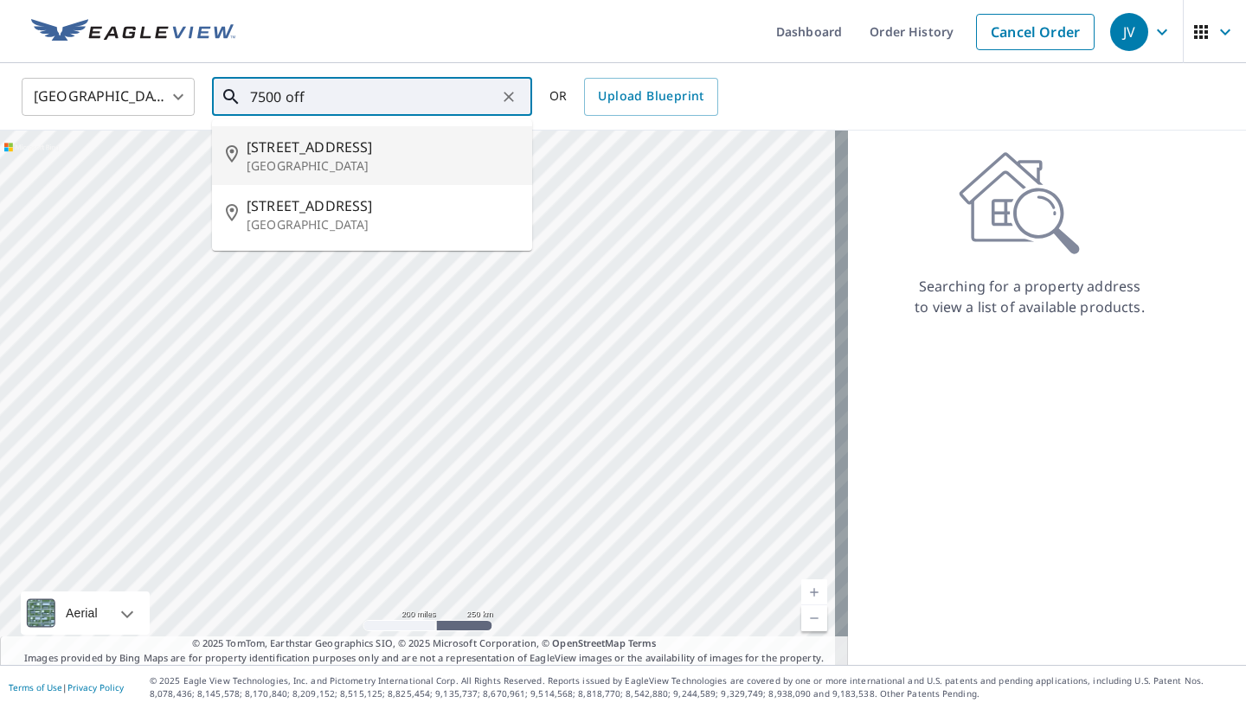
click at [359, 153] on span "[STREET_ADDRESS]" at bounding box center [383, 147] width 272 height 21
type input "[STREET_ADDRESS]"
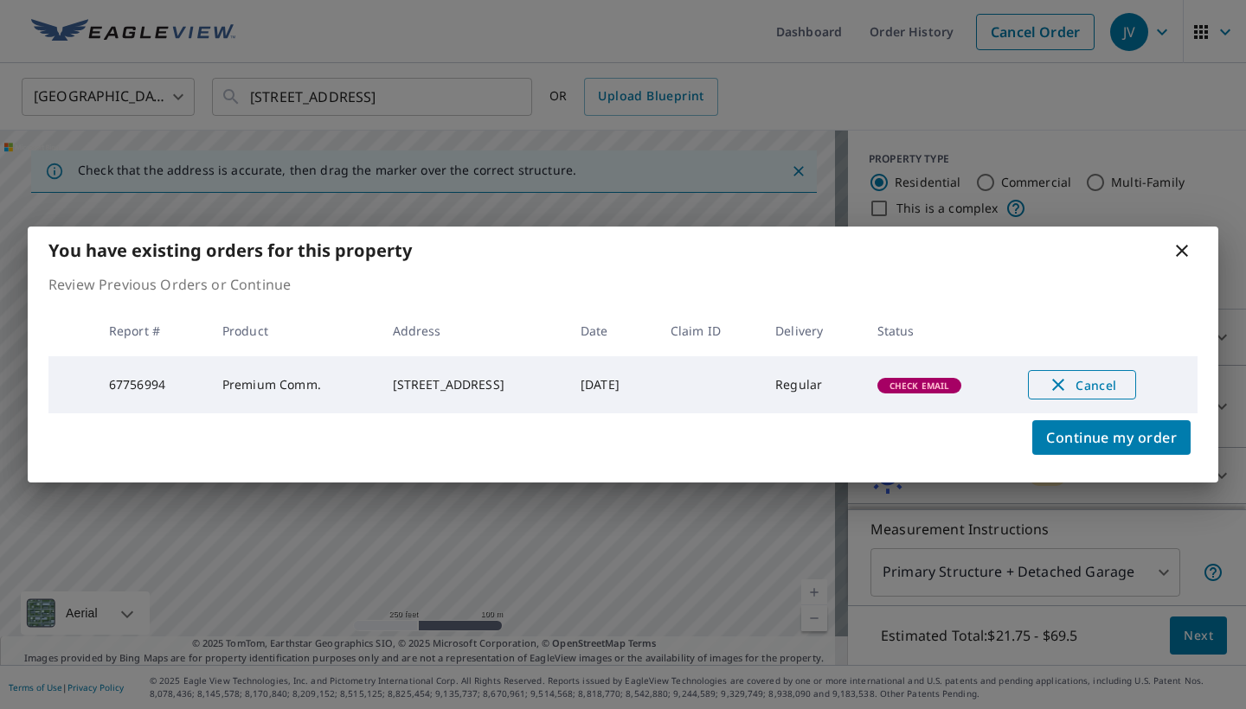
click at [1088, 380] on span "Cancel" at bounding box center [1082, 385] width 72 height 21
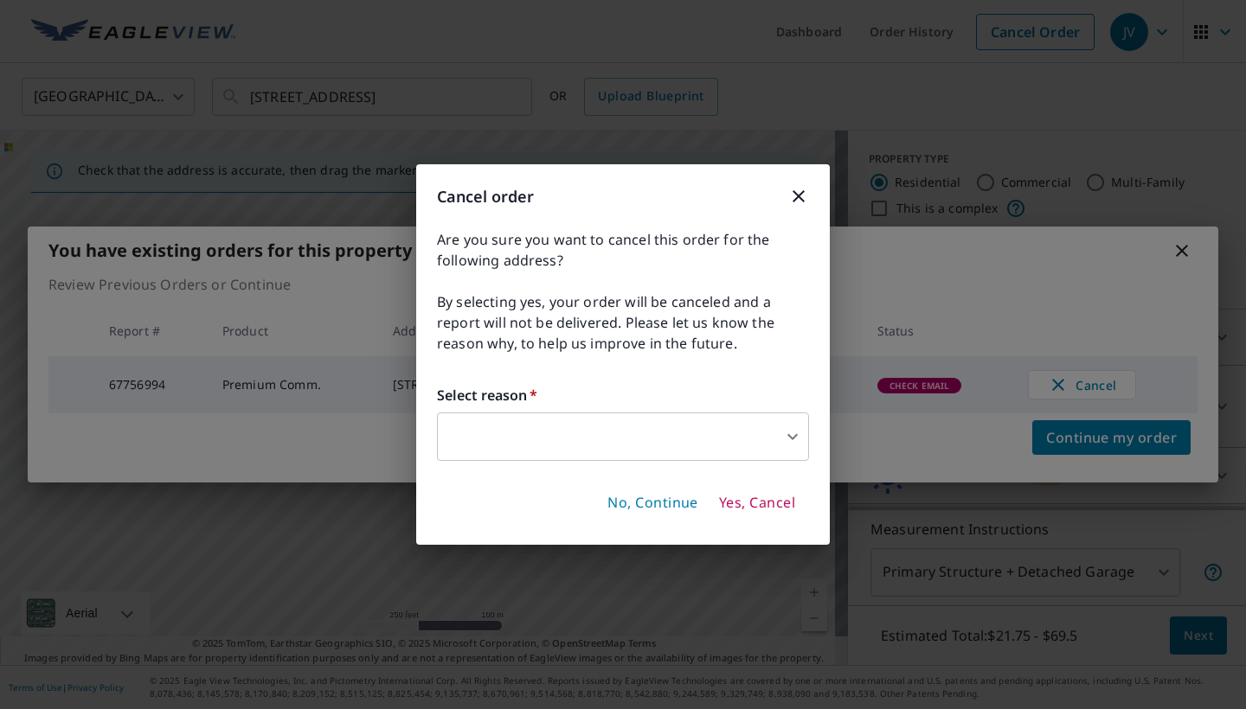
click at [767, 440] on body "JV JV Dashboard Order History Cancel Order JV [GEOGRAPHIC_DATA] US ​ [STREET_AD…" at bounding box center [623, 354] width 1246 height 709
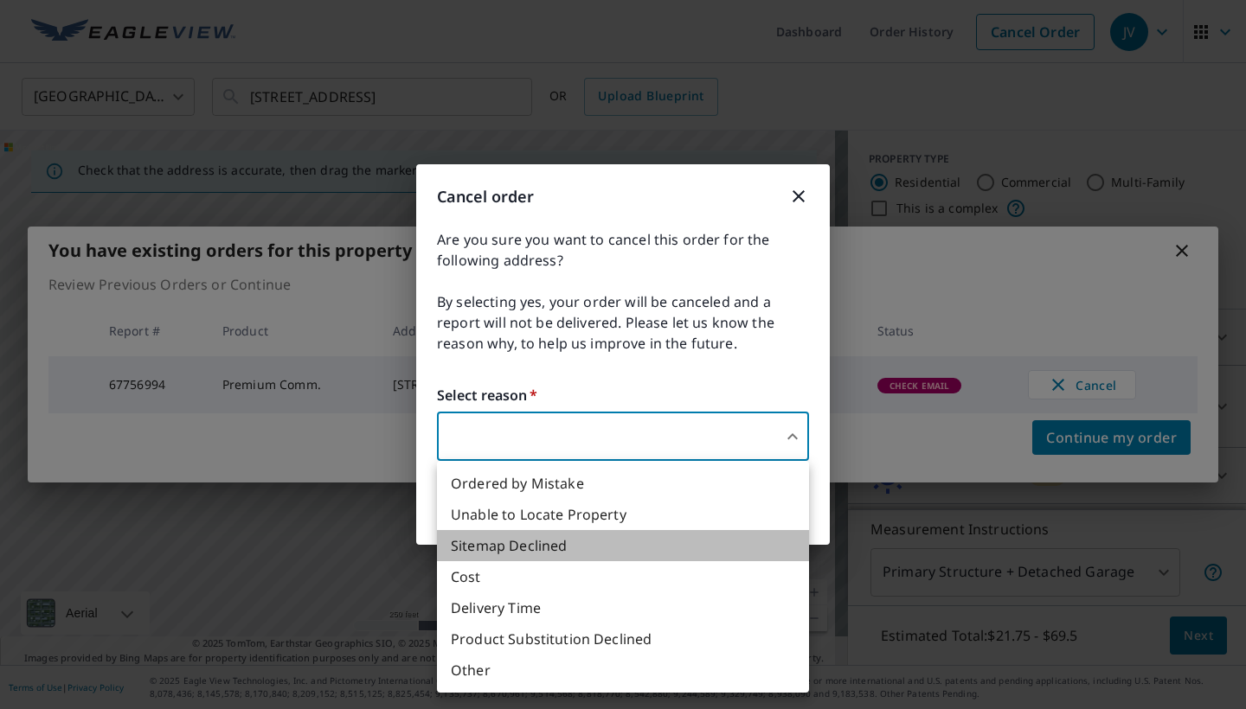
click at [539, 549] on li "Sitemap Declined" at bounding box center [623, 545] width 372 height 31
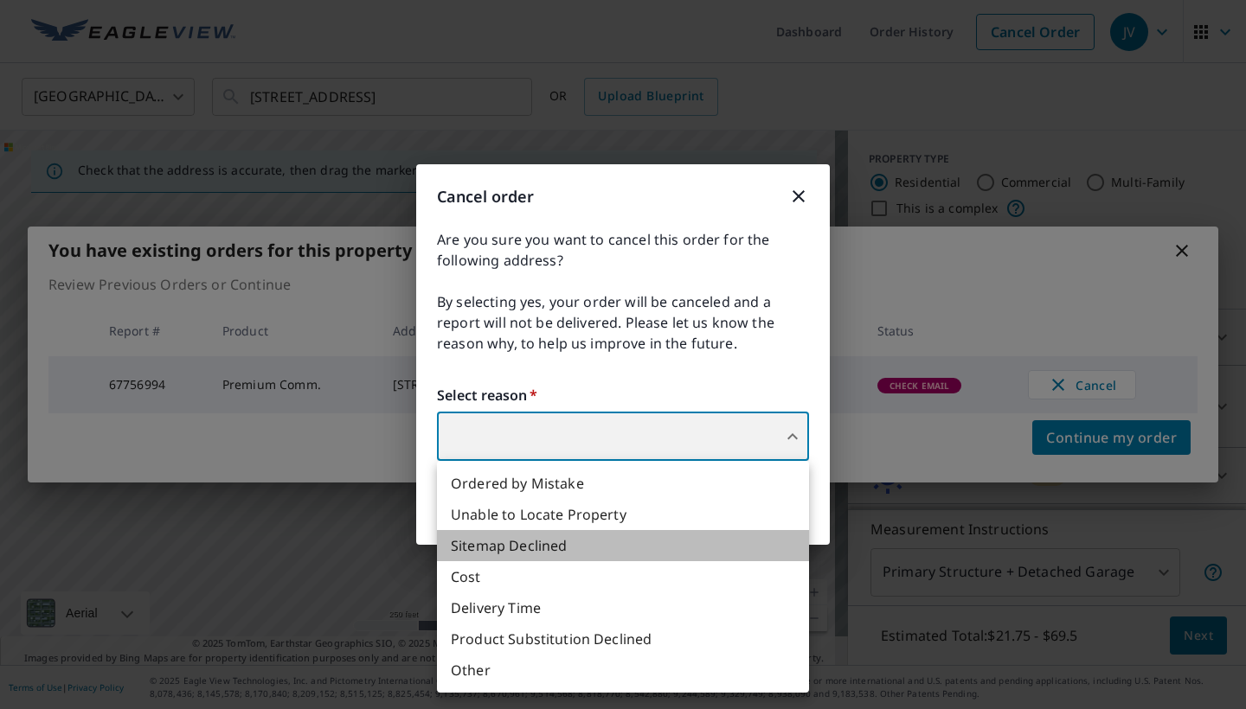
type input "32"
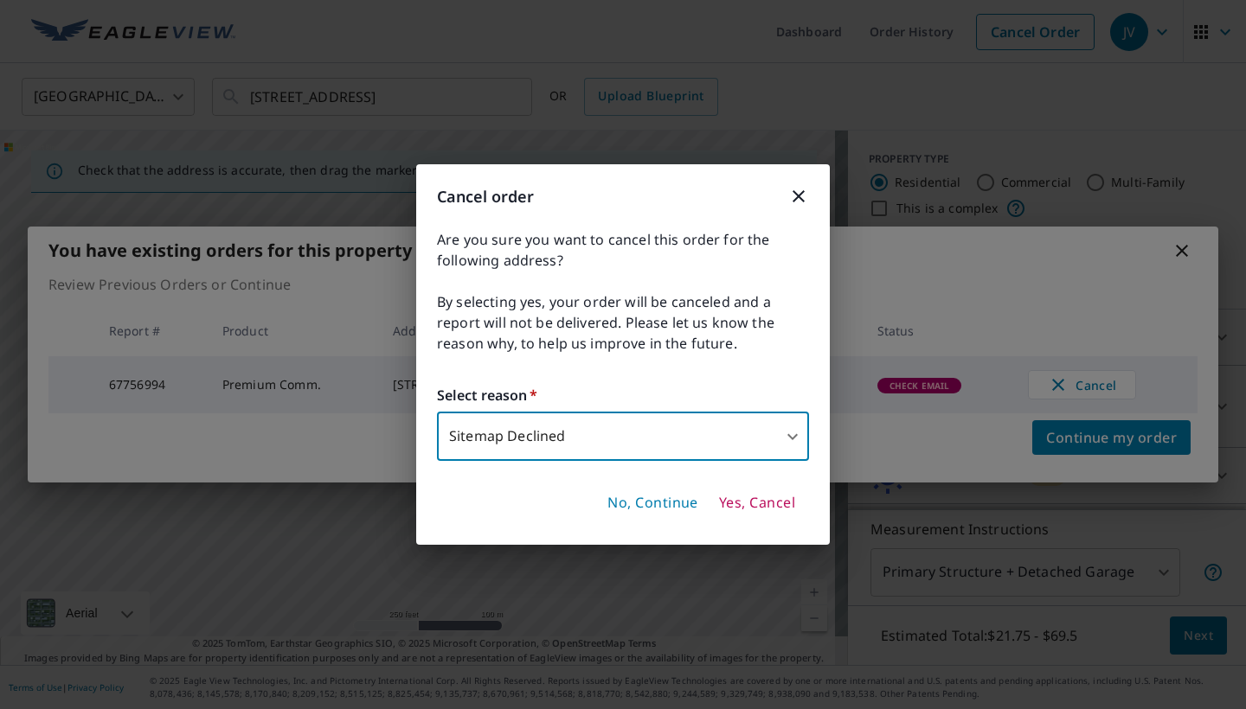
click at [751, 505] on span "Yes, Cancel" at bounding box center [757, 503] width 76 height 19
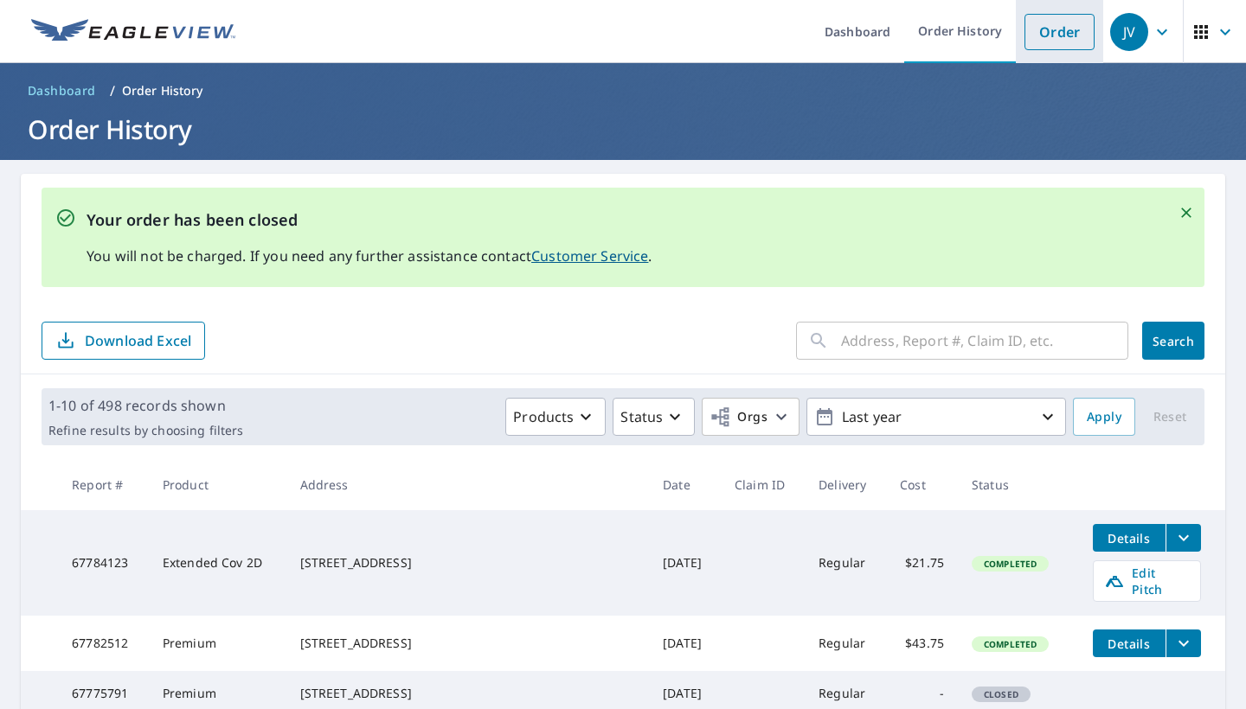
click at [1062, 30] on link "Order" at bounding box center [1059, 32] width 70 height 36
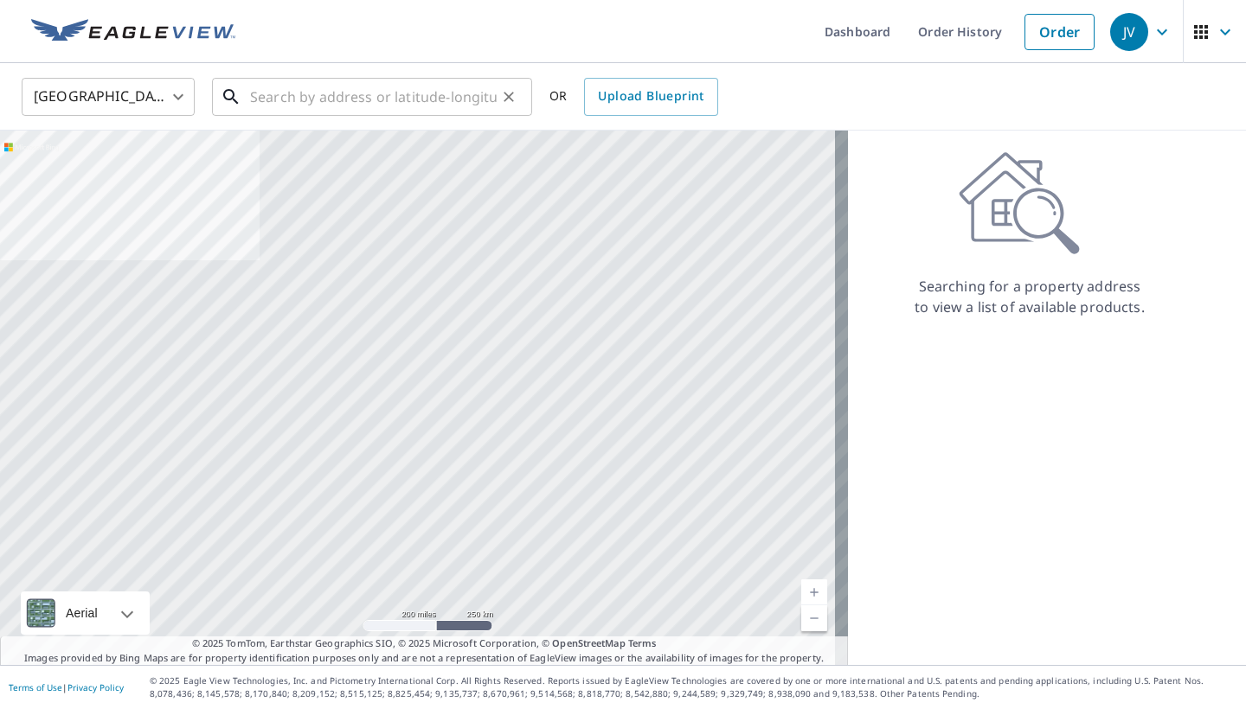
click at [466, 92] on input "text" at bounding box center [373, 97] width 247 height 48
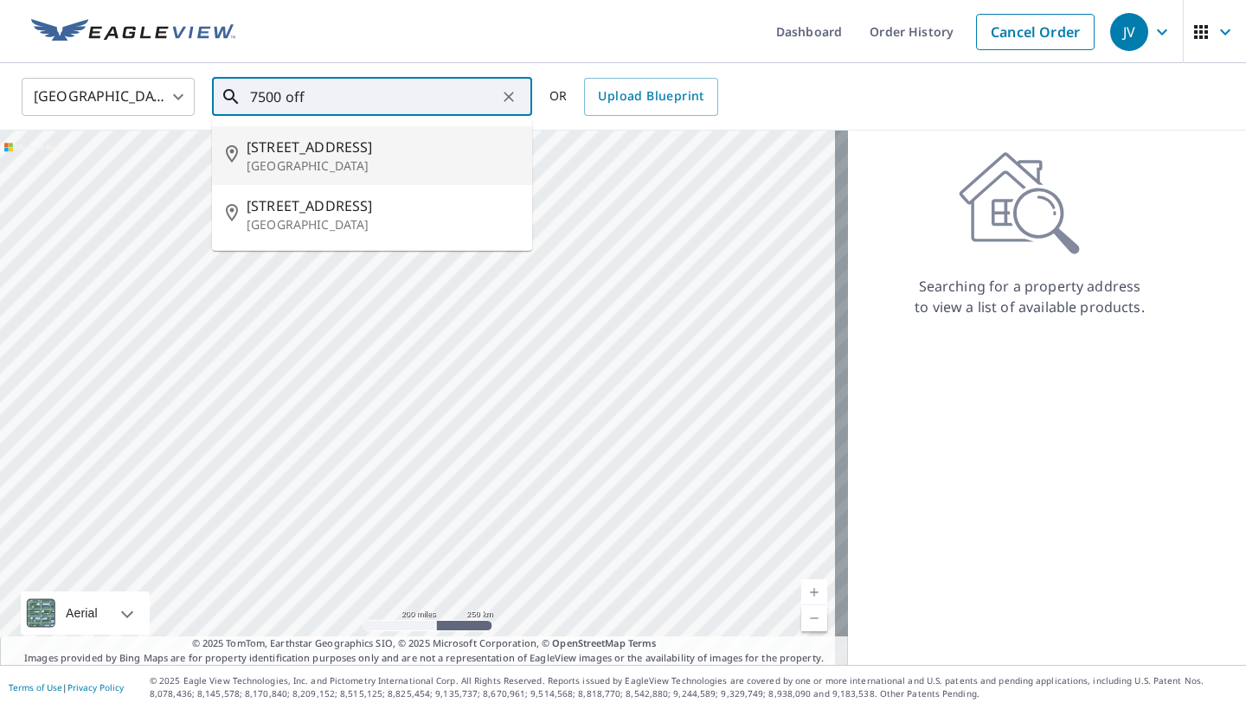
click at [397, 162] on p "[GEOGRAPHIC_DATA]" at bounding box center [383, 165] width 272 height 17
type input "[STREET_ADDRESS]"
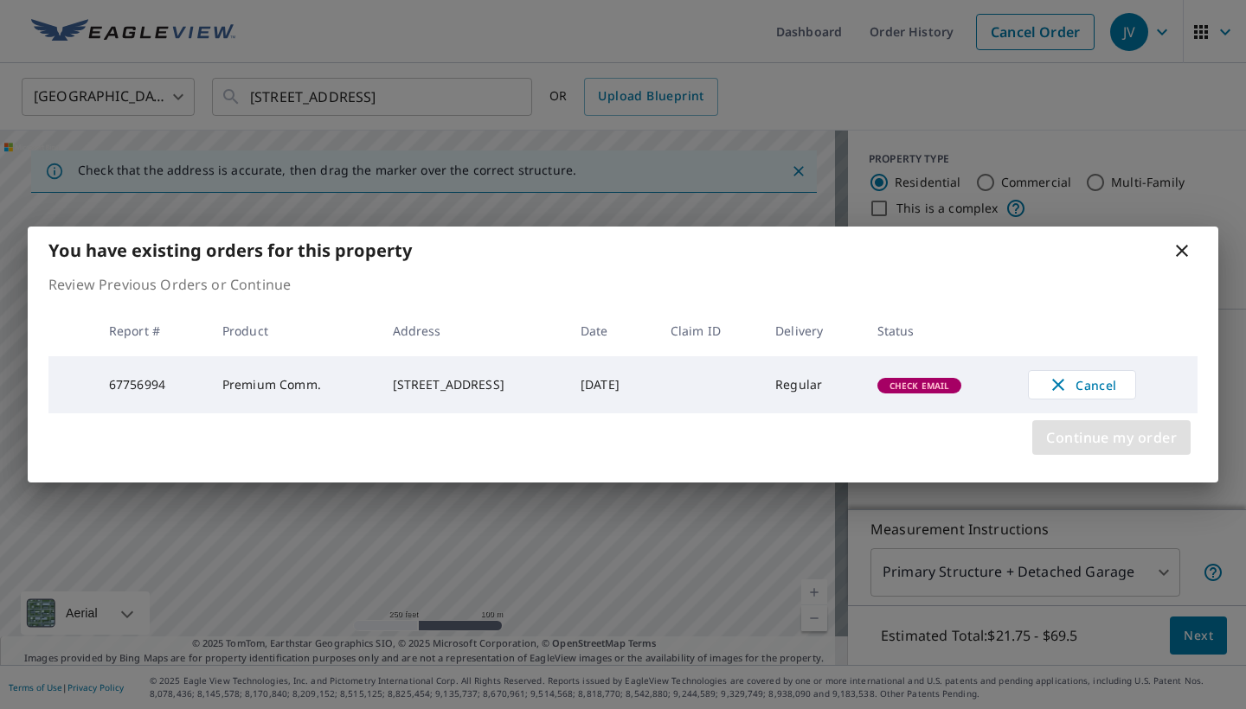
click at [1081, 440] on span "Continue my order" at bounding box center [1111, 438] width 131 height 24
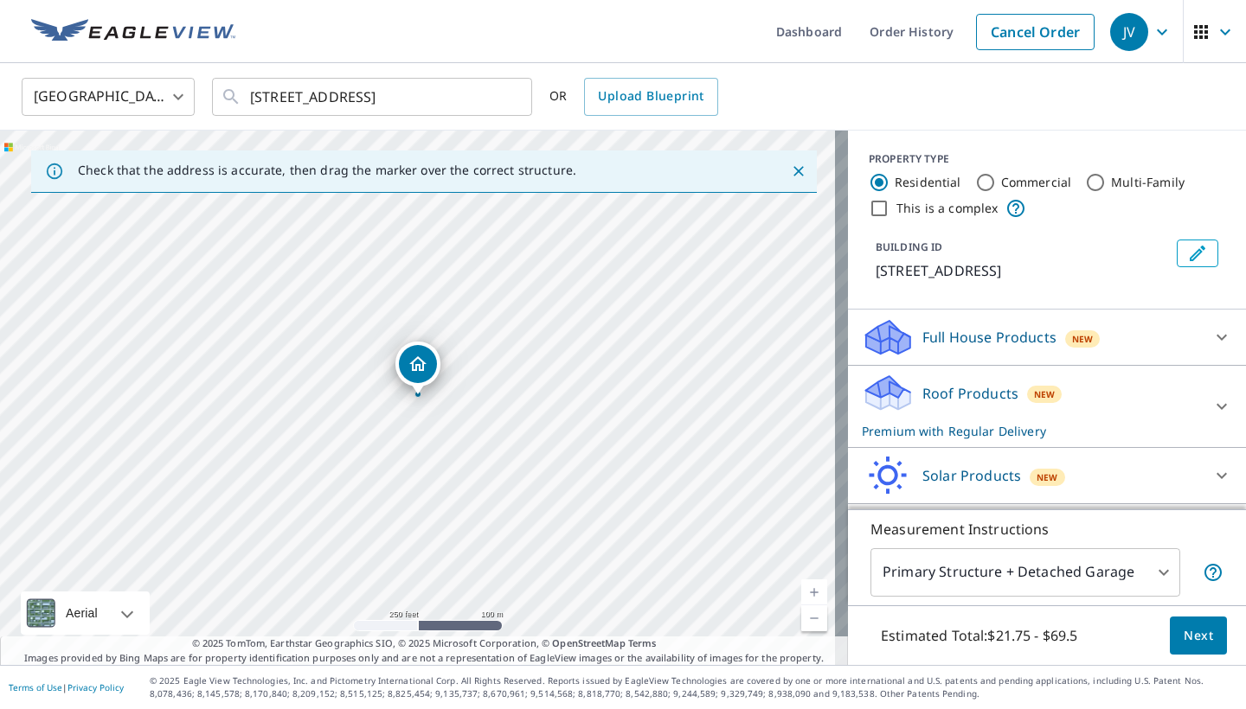
click at [810, 590] on link "Current Level 17, Zoom In" at bounding box center [814, 593] width 26 height 26
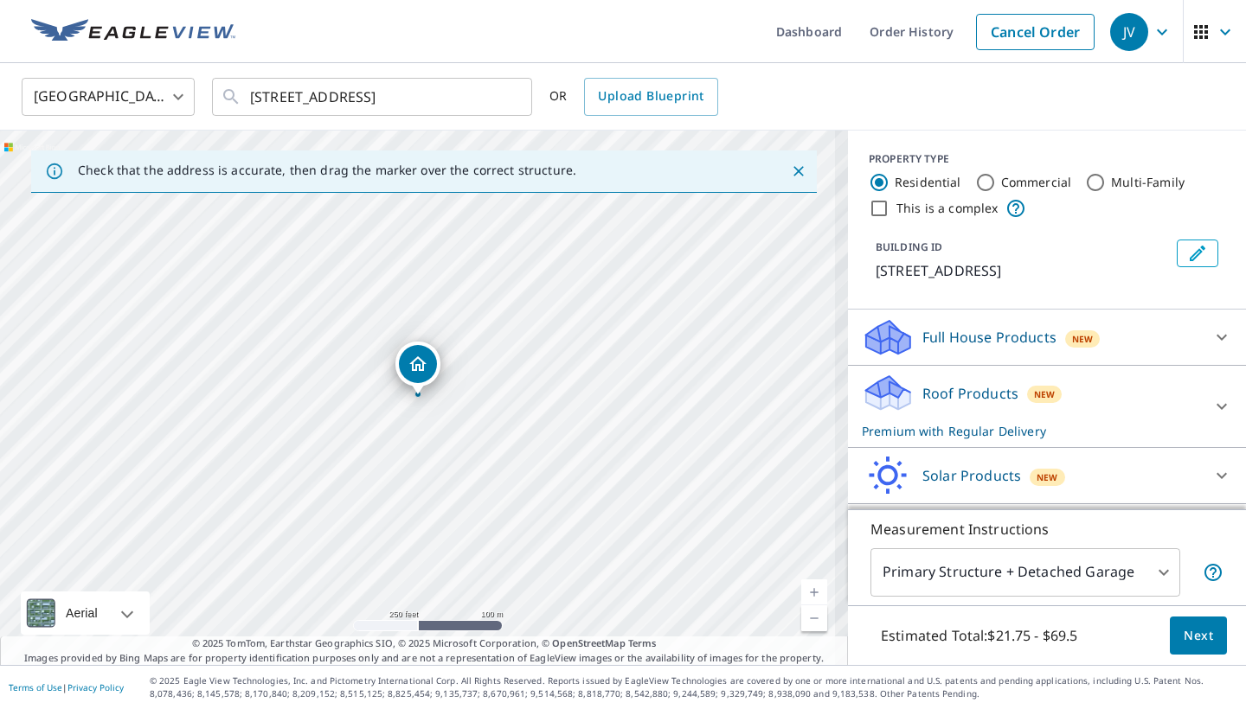
click at [810, 590] on link "Current Level 17, Zoom In" at bounding box center [814, 593] width 26 height 26
click at [810, 590] on link "Current Level 18, Zoom In" at bounding box center [814, 593] width 26 height 26
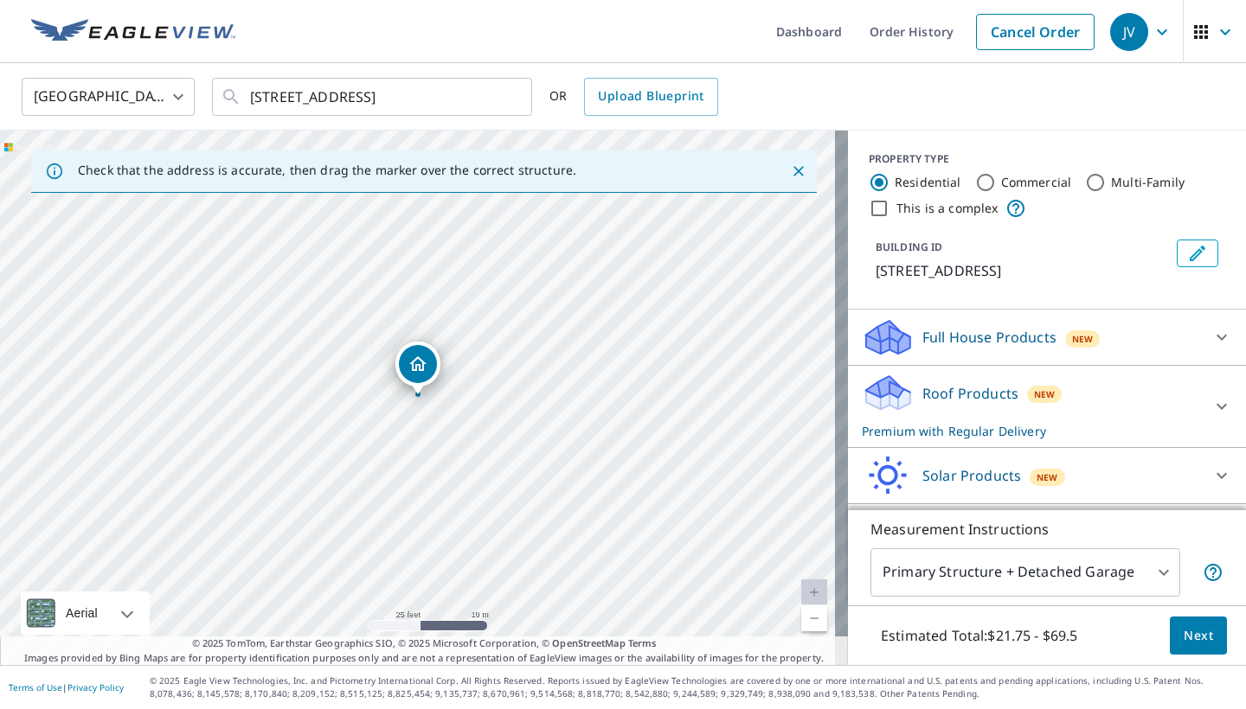
click at [801, 620] on link "Current Level 20, Zoom Out" at bounding box center [814, 619] width 26 height 26
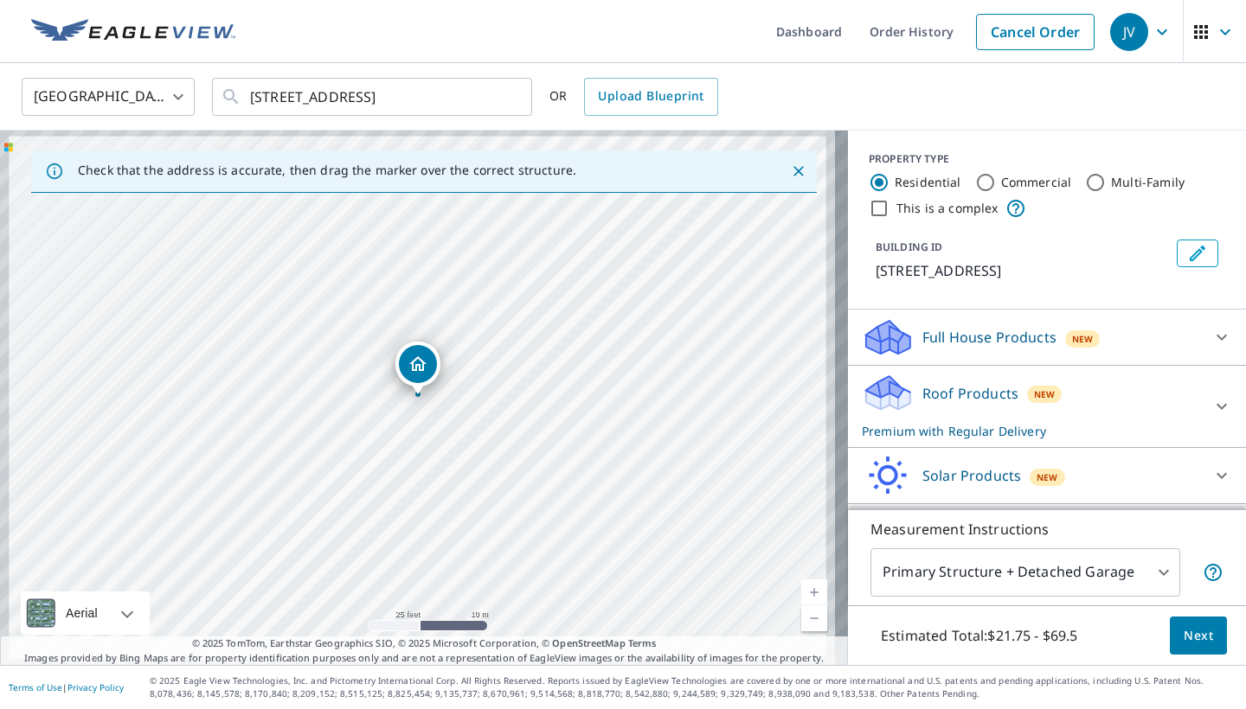
click at [801, 620] on link "Current Level 20, Zoom Out" at bounding box center [814, 619] width 26 height 26
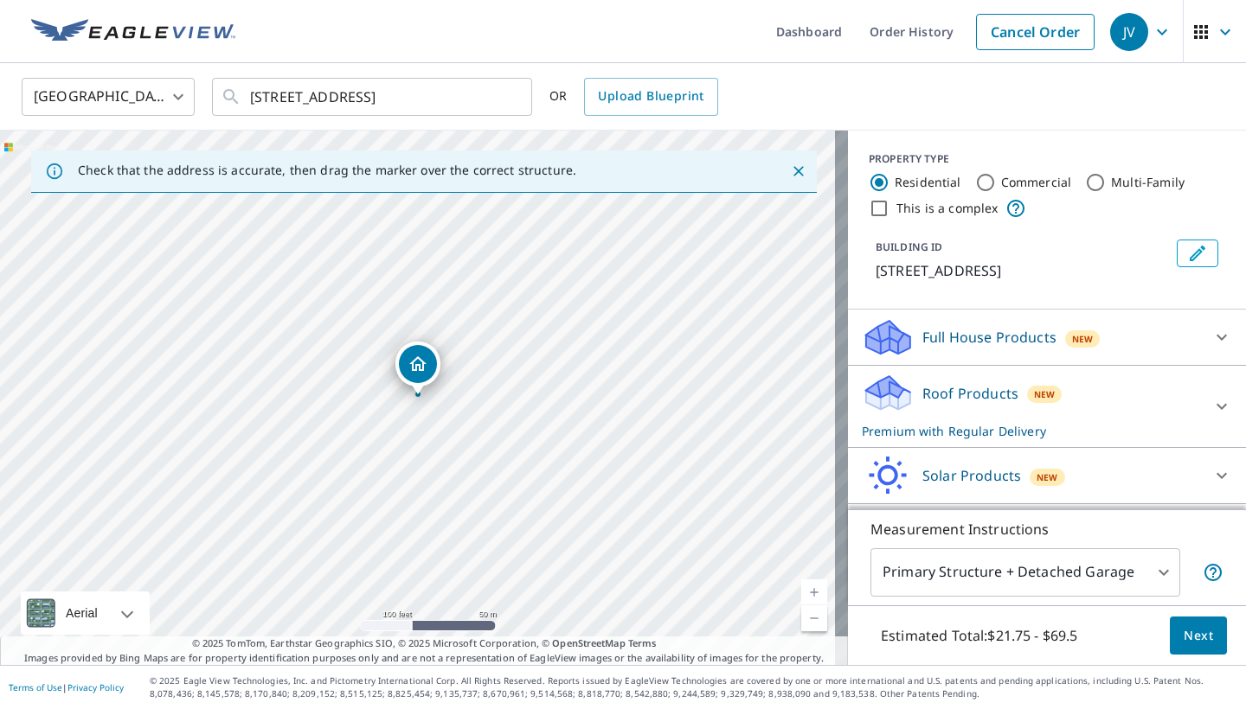
click at [801, 584] on link "Current Level 18, Zoom In" at bounding box center [814, 593] width 26 height 26
drag, startPoint x: 548, startPoint y: 499, endPoint x: 604, endPoint y: 511, distance: 57.5
click at [604, 511] on div "[STREET_ADDRESS]" at bounding box center [424, 398] width 848 height 535
drag, startPoint x: 475, startPoint y: 383, endPoint x: 311, endPoint y: 390, distance: 164.5
click at [975, 175] on input "Commercial" at bounding box center [985, 182] width 21 height 21
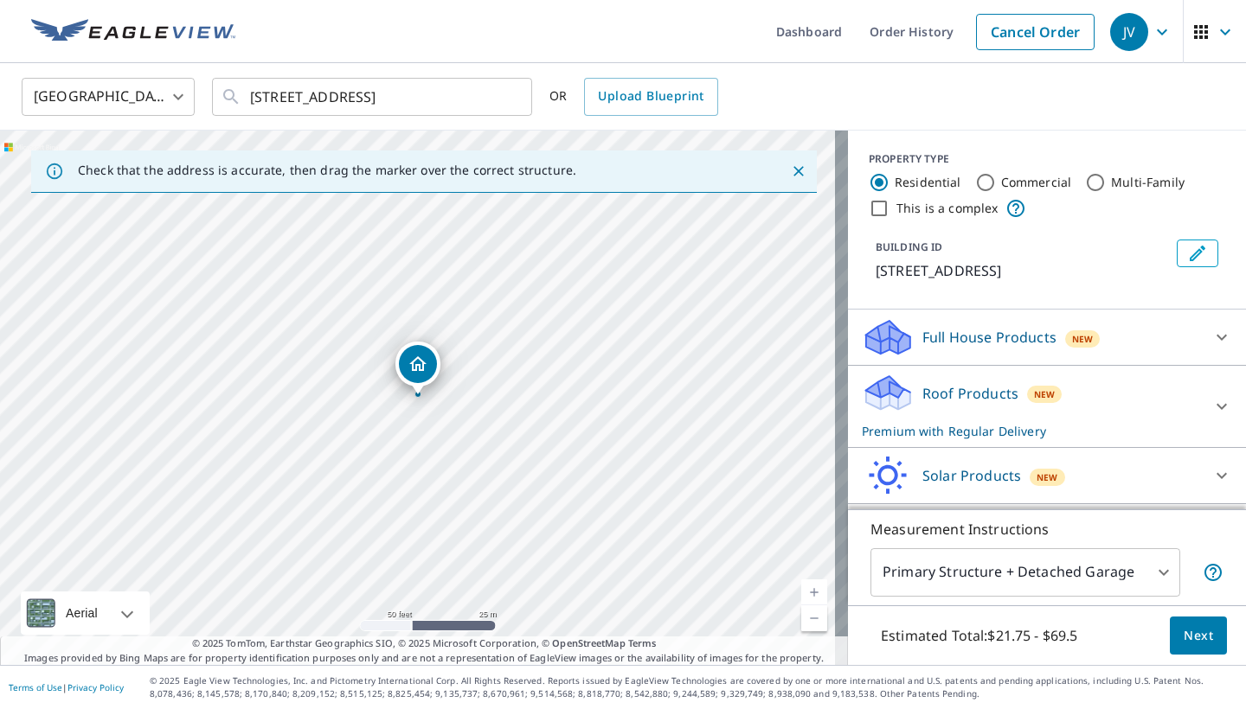
radio input "true"
type input "4"
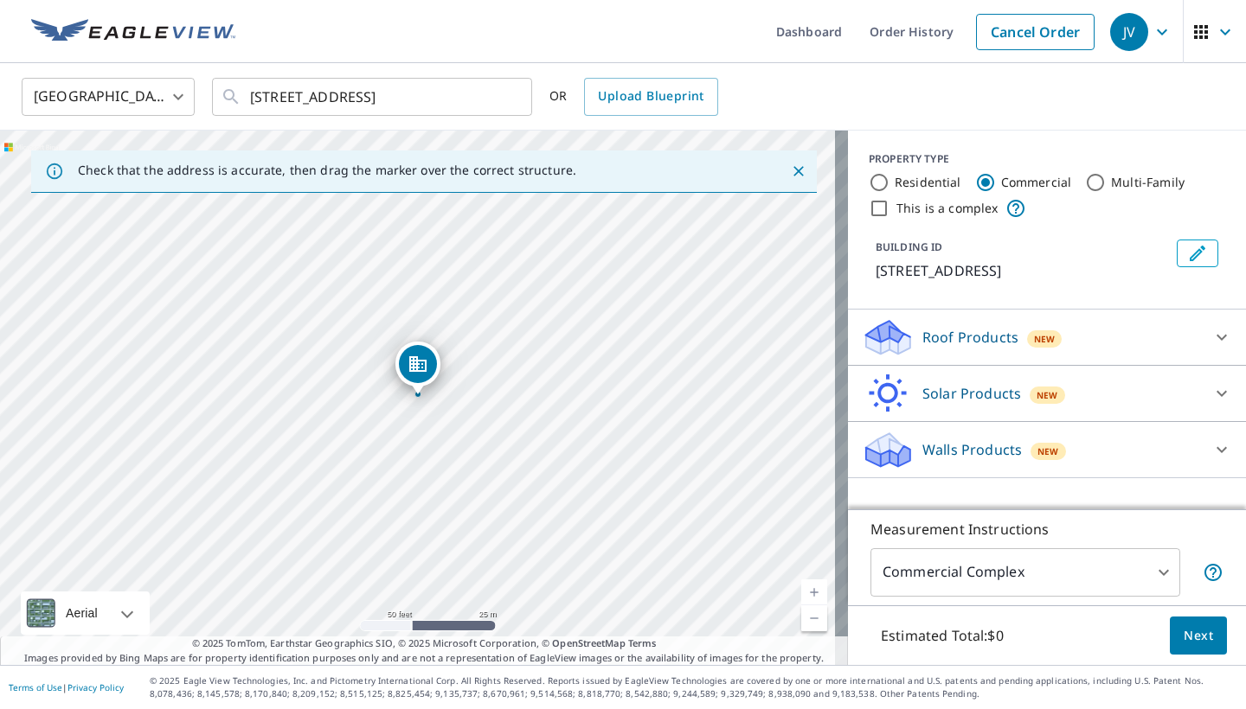
click at [1010, 331] on div "Roof Products New" at bounding box center [1031, 338] width 339 height 41
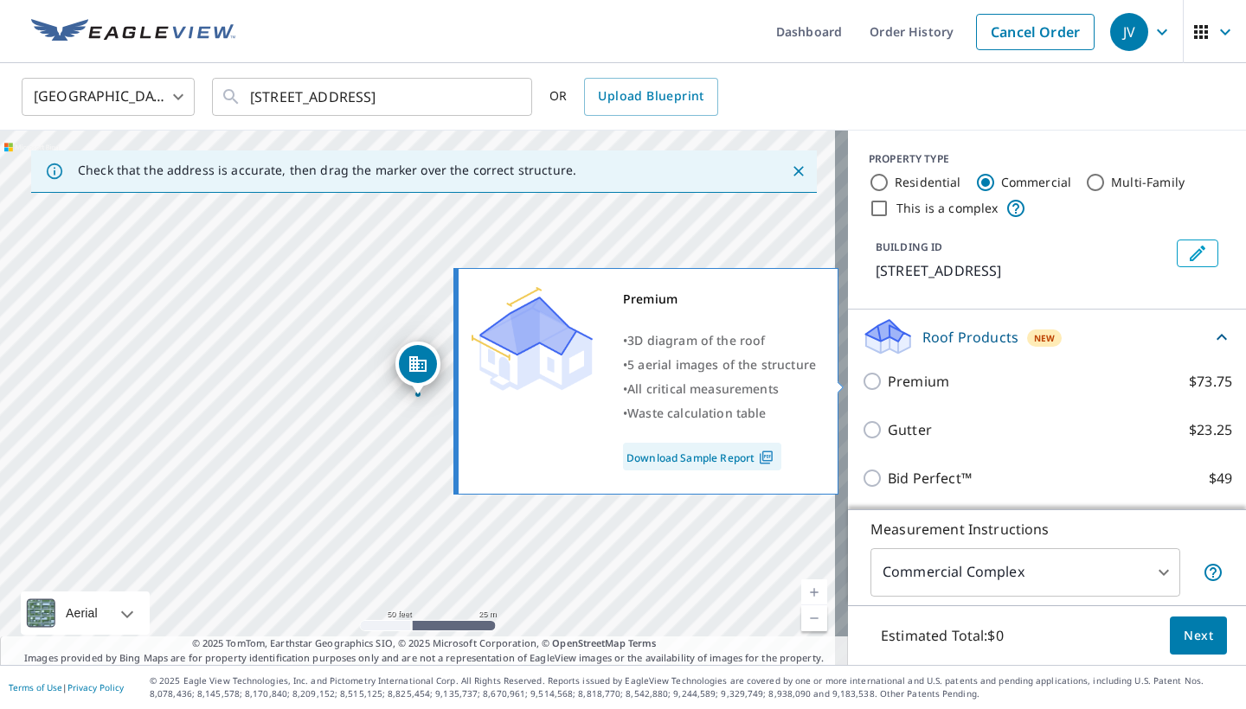
click at [873, 387] on input "Premium $73.75" at bounding box center [875, 381] width 26 height 21
checkbox input "true"
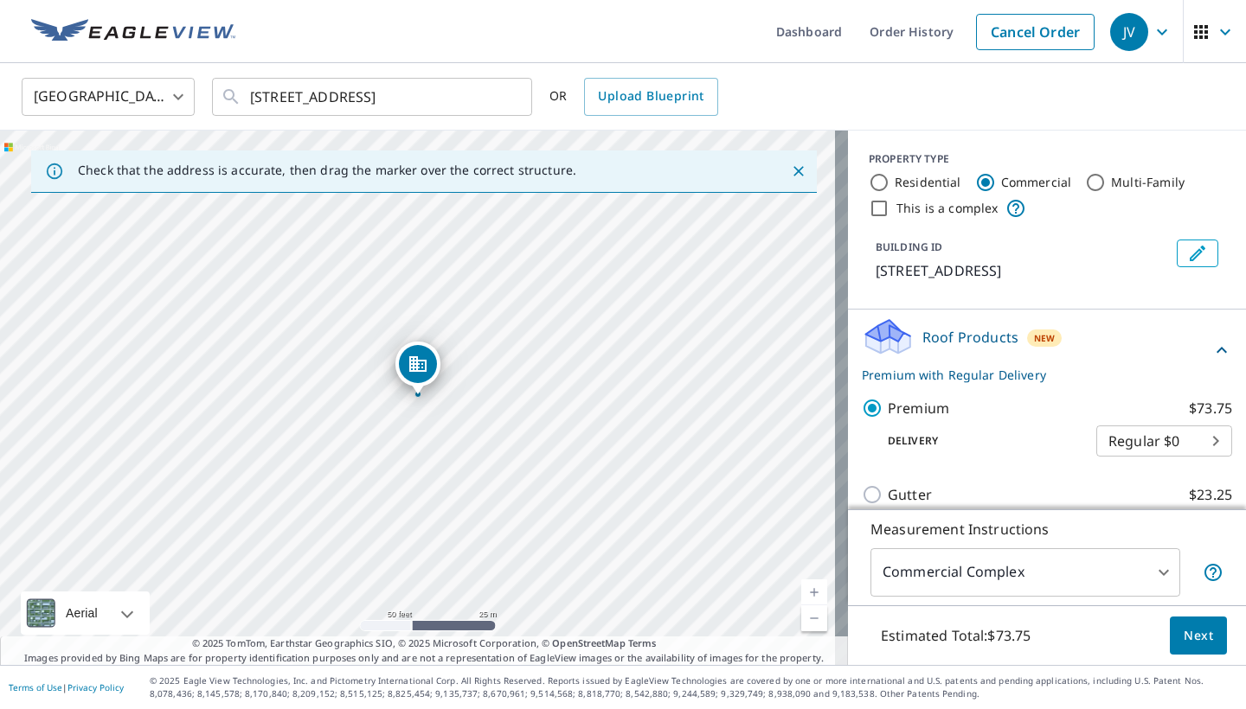
click at [1216, 349] on icon at bounding box center [1221, 350] width 10 height 6
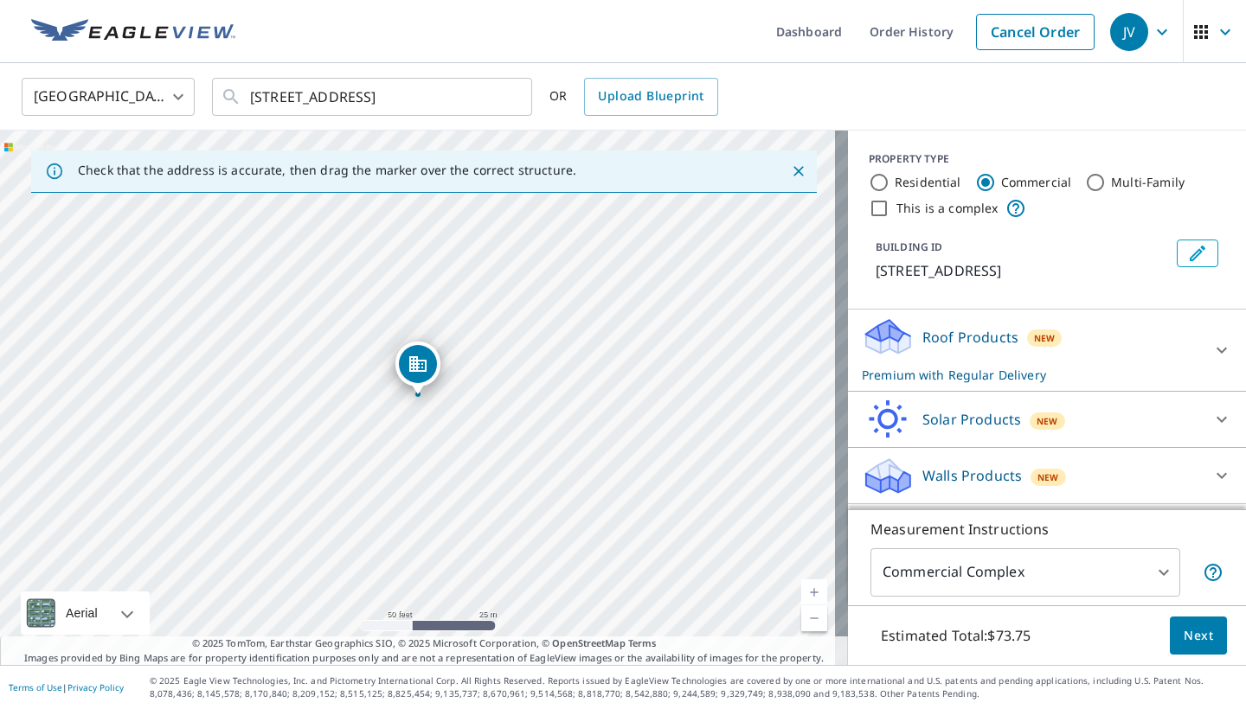
click at [1138, 568] on body "JV JV Dashboard Order History Cancel Order JV [GEOGRAPHIC_DATA] US ​ [STREET_AD…" at bounding box center [623, 354] width 1246 height 709
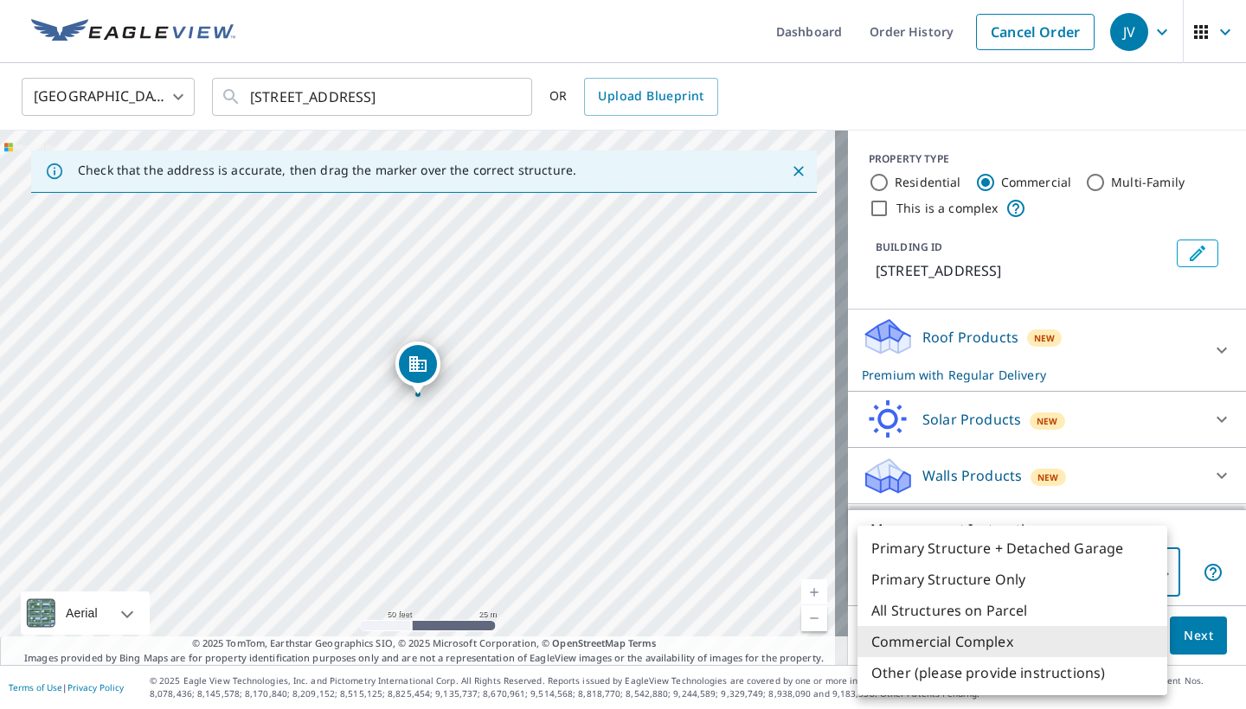
click at [955, 636] on li "Commercial Complex" at bounding box center [1012, 641] width 310 height 31
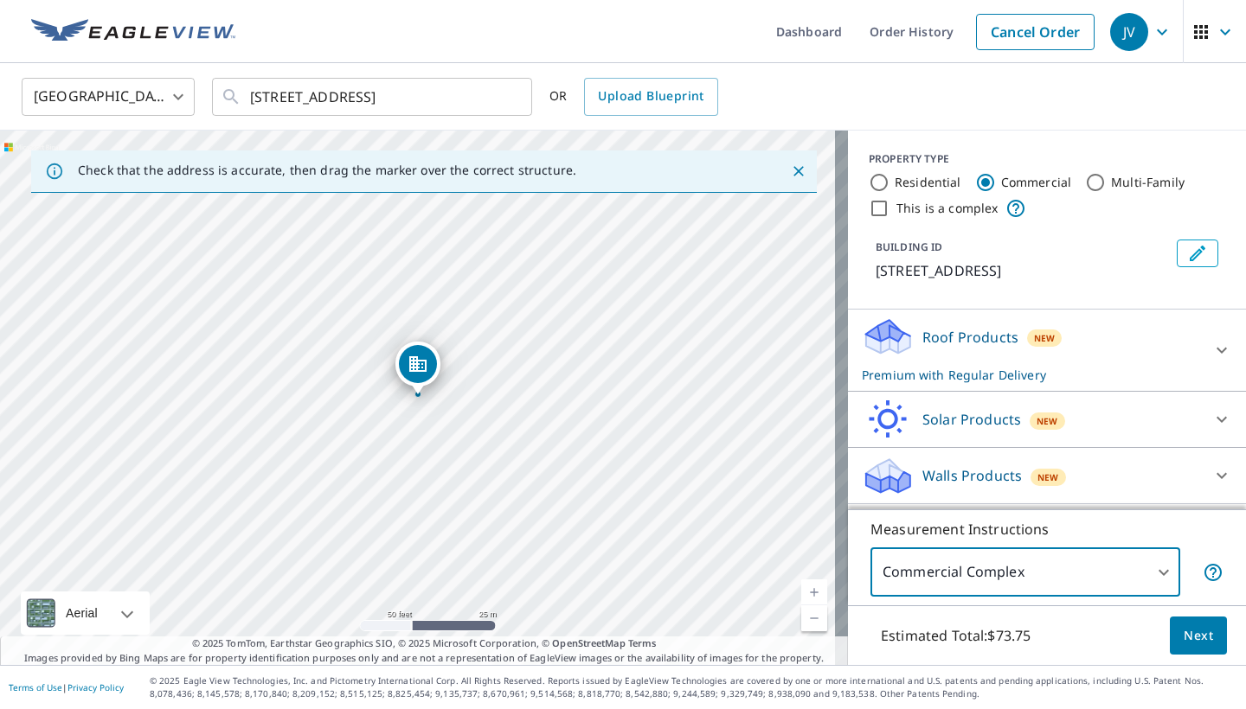
click at [1184, 630] on span "Next" at bounding box center [1198, 637] width 29 height 22
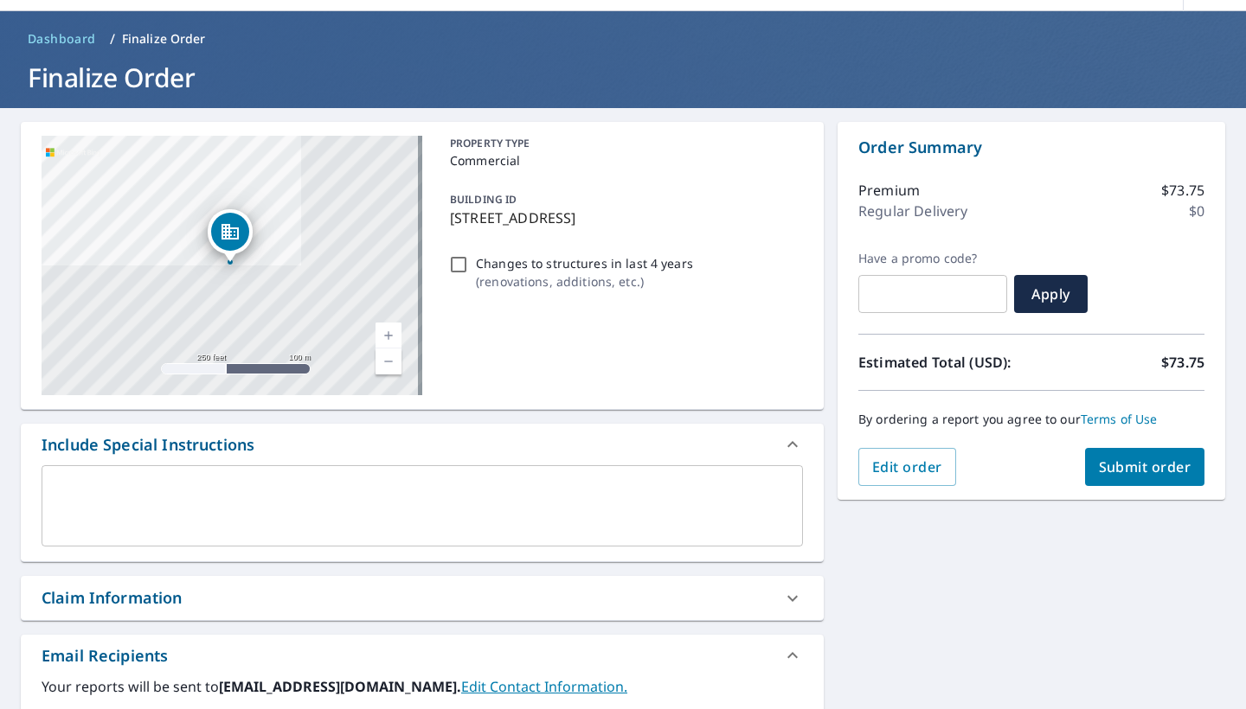
scroll to position [49, 0]
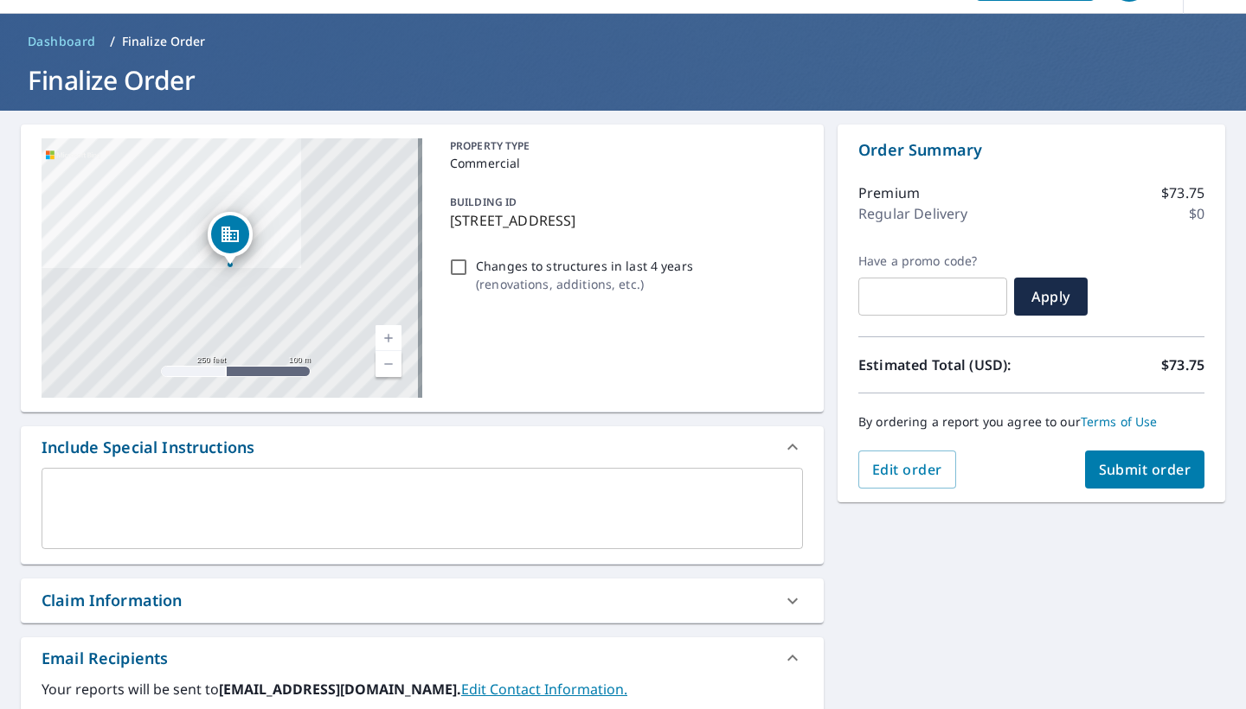
click at [141, 484] on textarea at bounding box center [422, 508] width 737 height 49
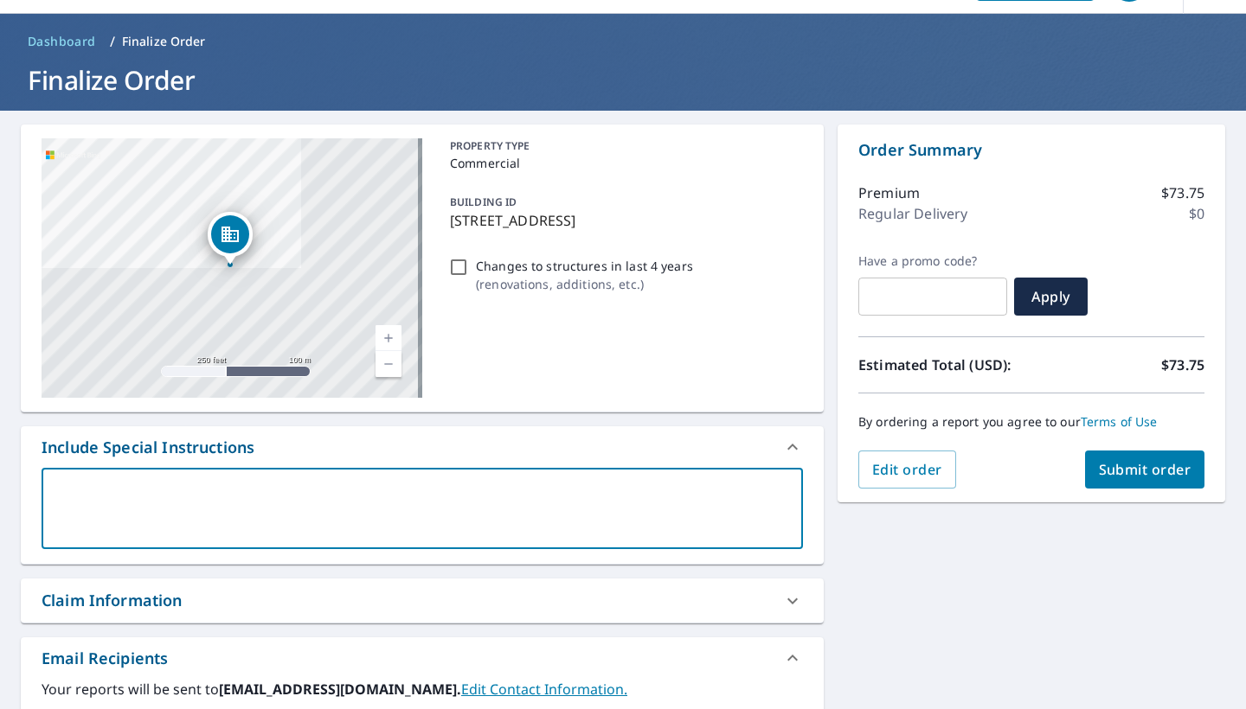
type textarea "v"
type textarea "x"
type textarea "vi"
type textarea "x"
type textarea "vie"
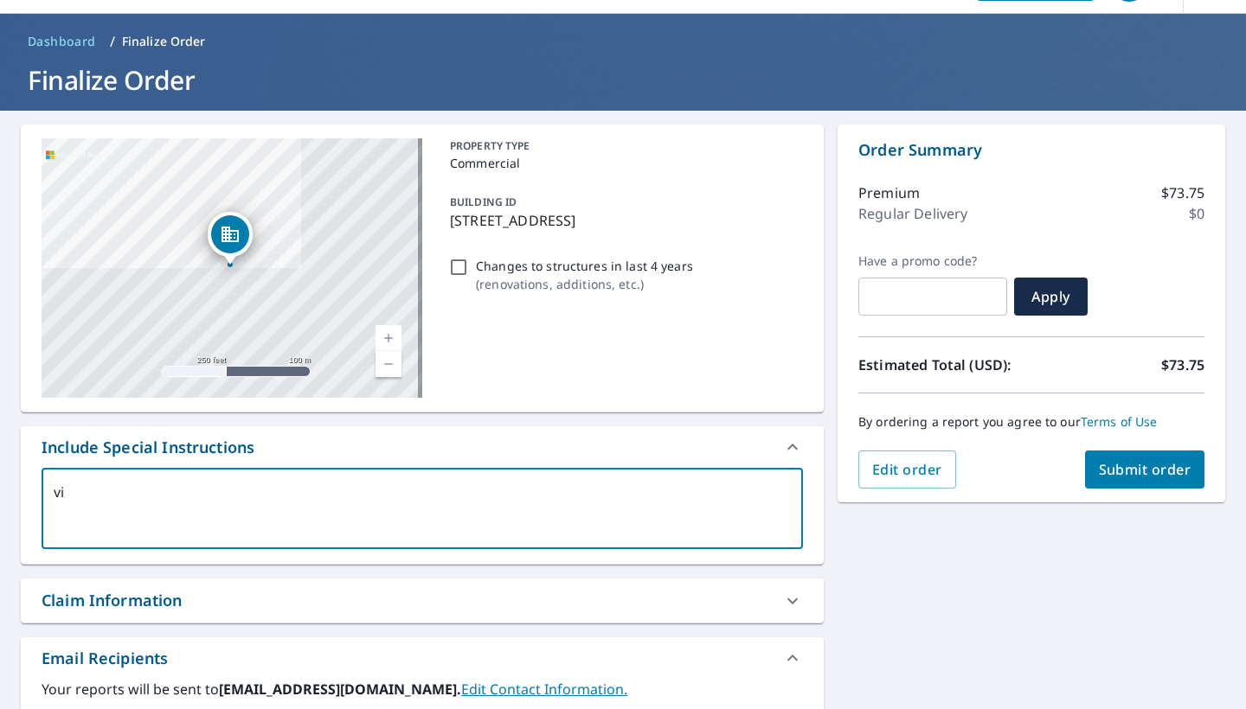
type textarea "x"
type textarea "view"
type textarea "x"
type textarea "view"
type textarea "x"
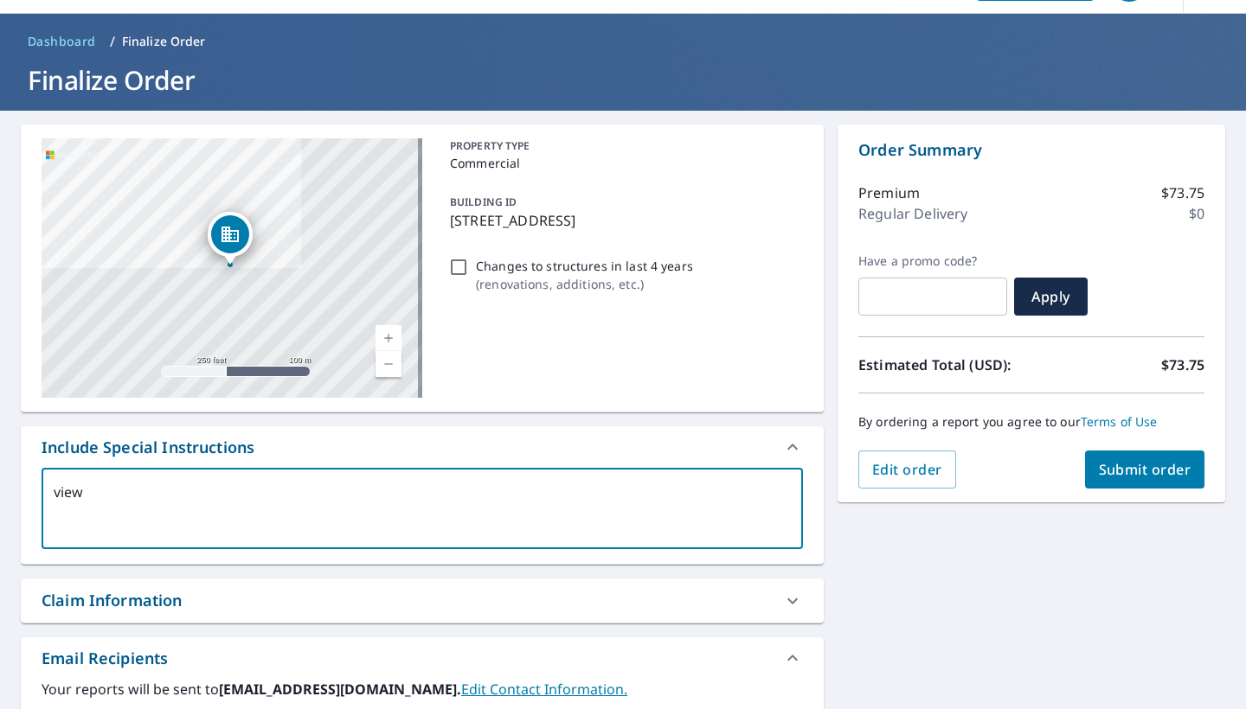
type textarea "view i"
type textarea "x"
type textarea "view is"
type textarea "x"
type textarea "view is"
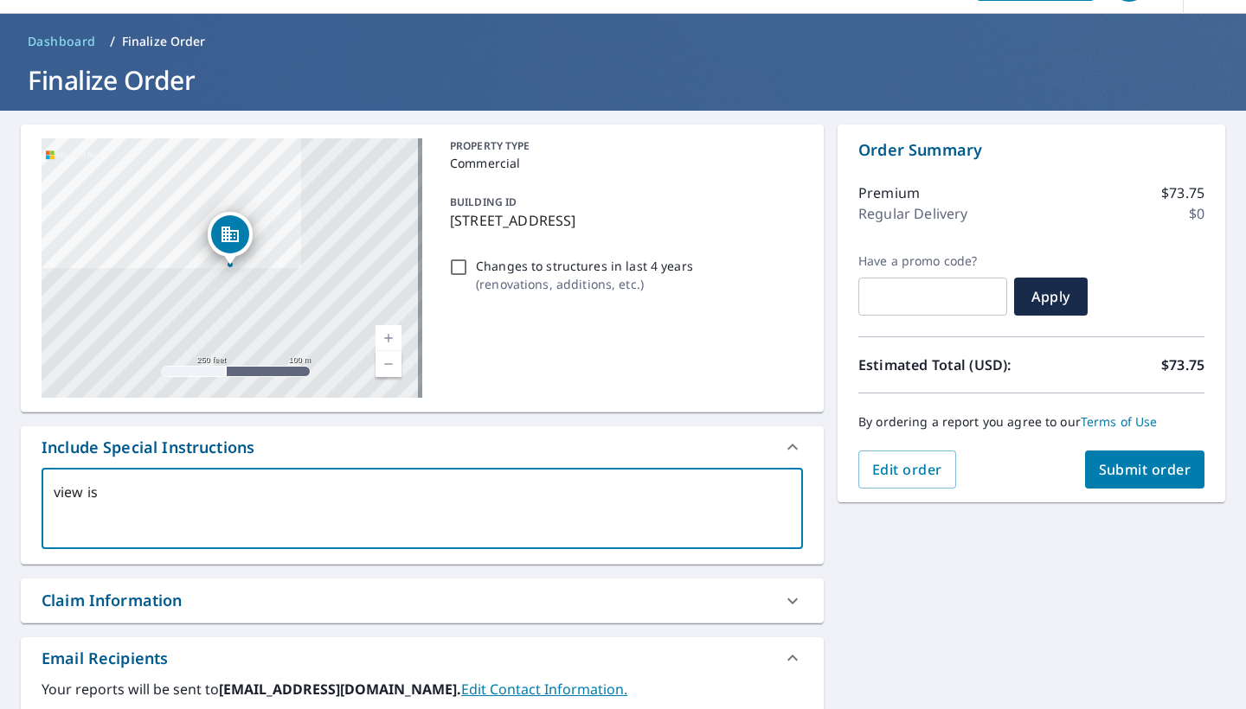
type textarea "x"
type textarea "view is f"
type textarea "x"
type textarea "view is fo"
type textarea "x"
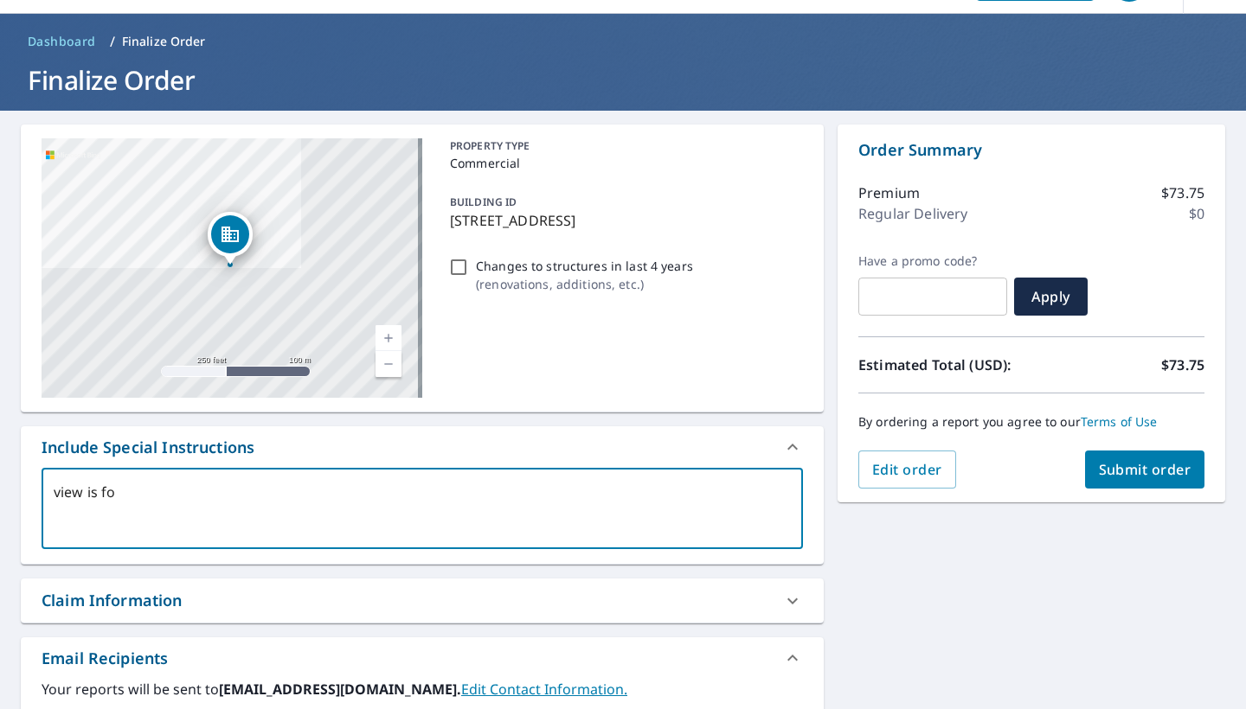
type textarea "view is for"
type textarea "x"
type textarea "view is for"
type textarea "x"
type textarea "view is for c"
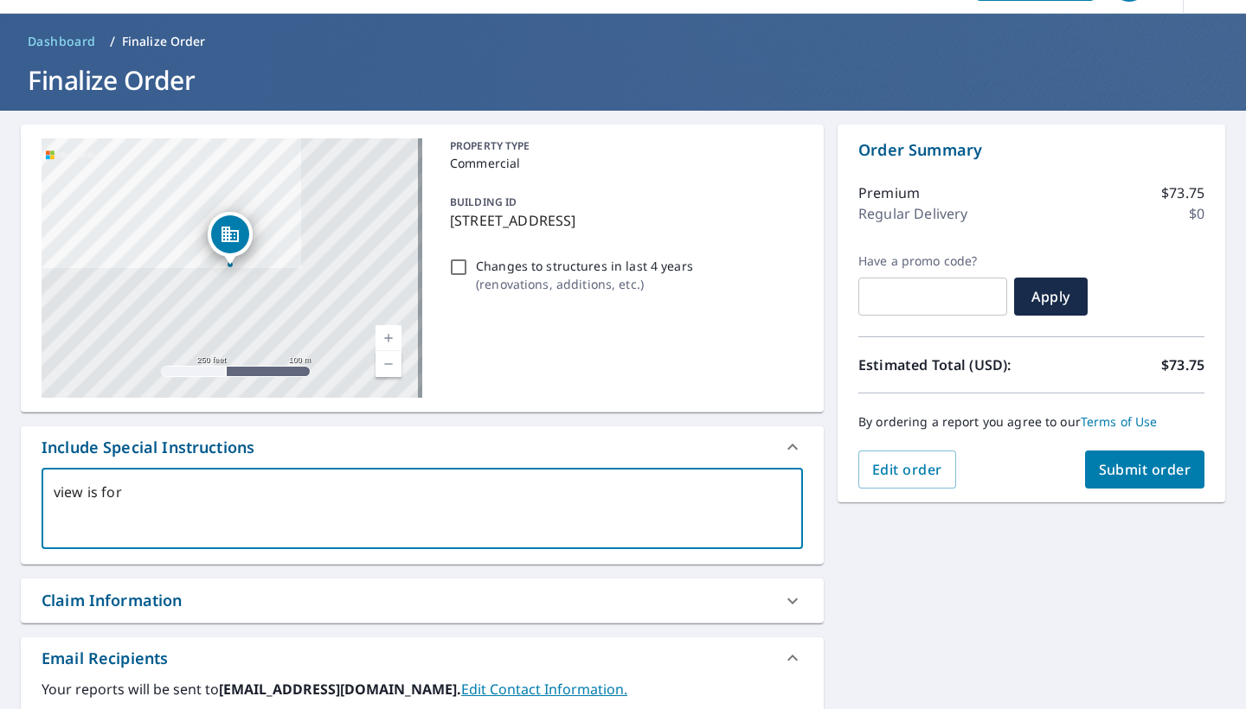
type textarea "x"
type textarea "view is for cr"
type textarea "x"
type textarea "view is for cre"
type textarea "x"
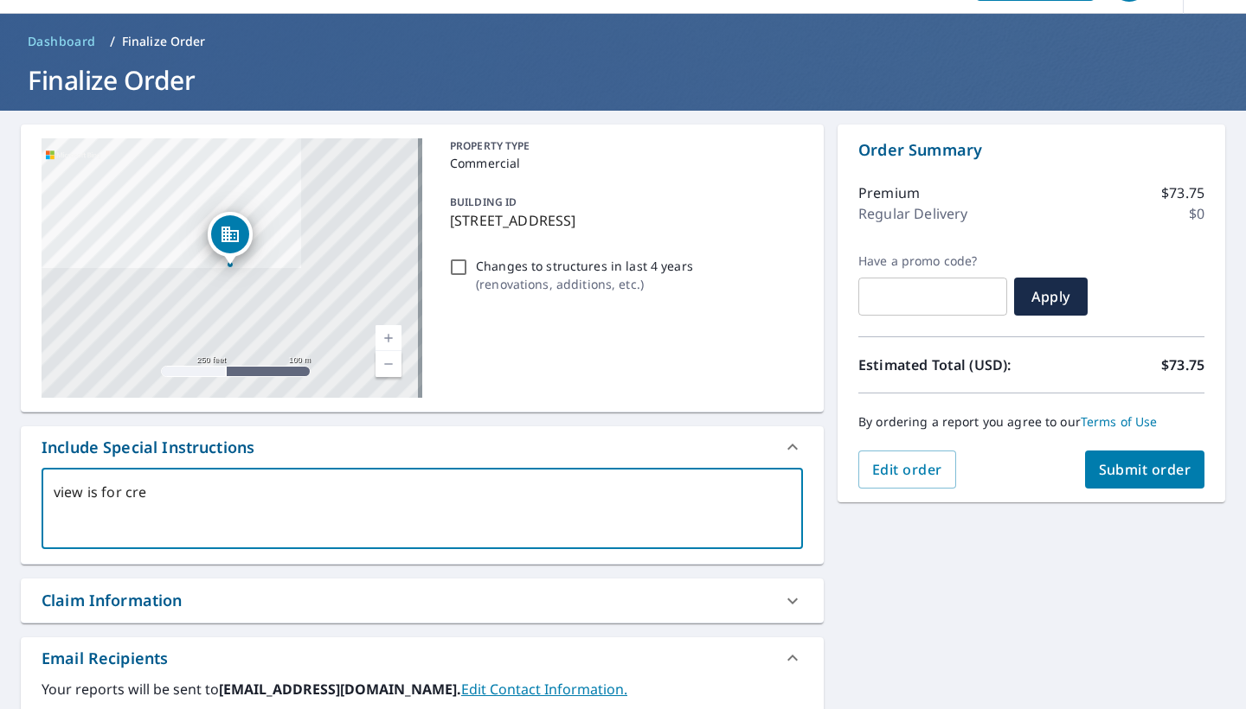
type textarea "view is for cres"
type textarea "x"
type textarea "view is for cresp"
type textarea "x"
type textarea "view is for [PERSON_NAME]"
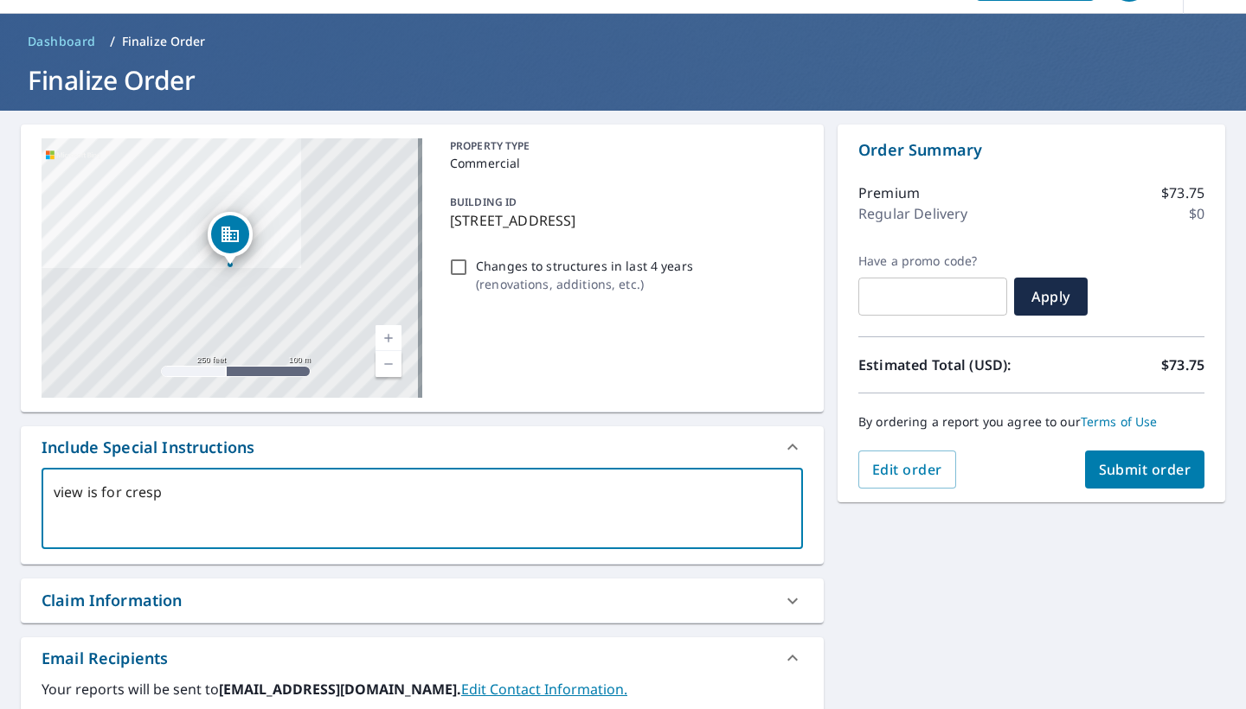
type textarea "x"
type textarea "view is for [PERSON_NAME]"
type textarea "x"
type textarea "view is for [PERSON_NAME] e"
type textarea "x"
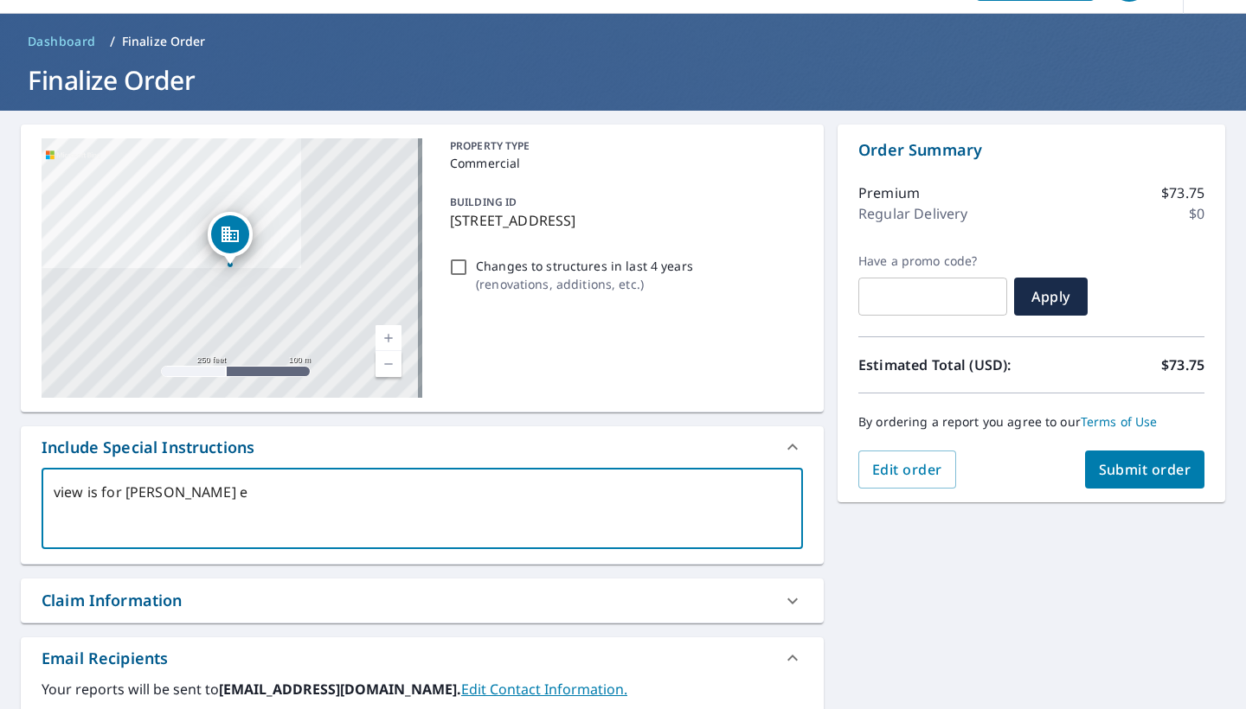
type textarea "view is for [PERSON_NAME] el"
type textarea "x"
type textarea "view is for [PERSON_NAME] ele"
type textarea "x"
type textarea "view is for [PERSON_NAME] elem"
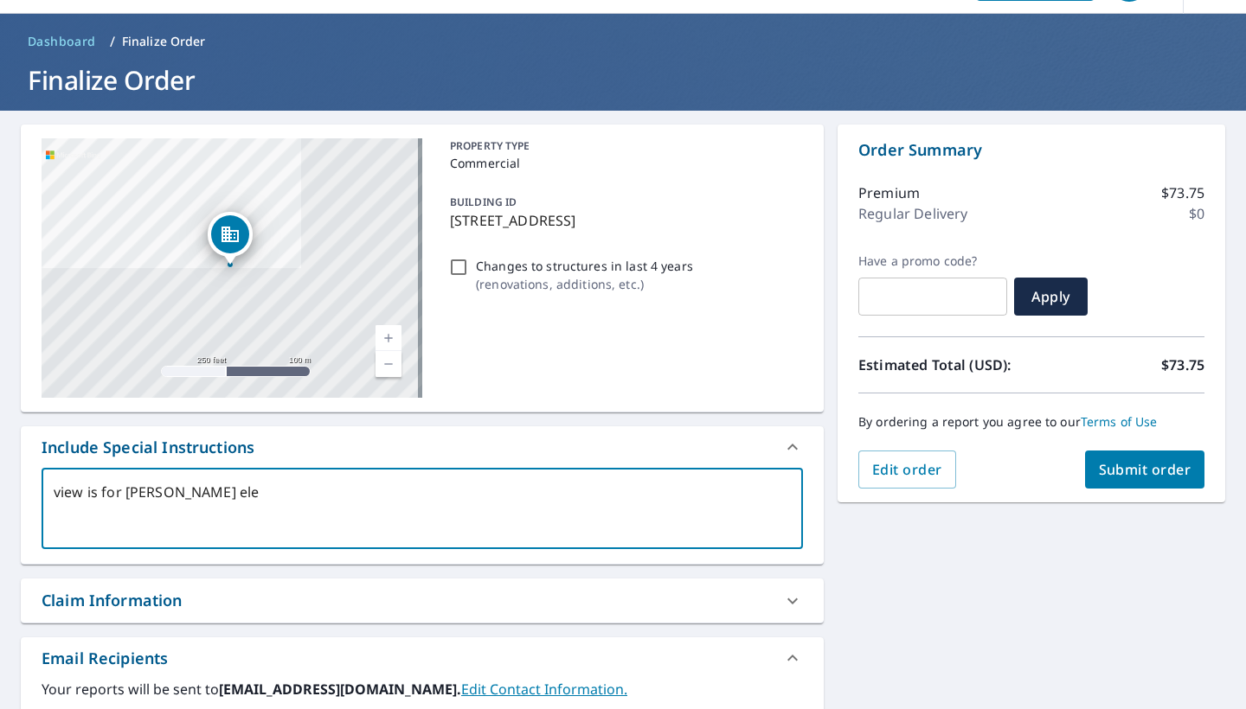
type textarea "x"
type textarea "view is for [PERSON_NAME] eleme"
type textarea "x"
type textarea "view is for [PERSON_NAME] elemen"
type textarea "x"
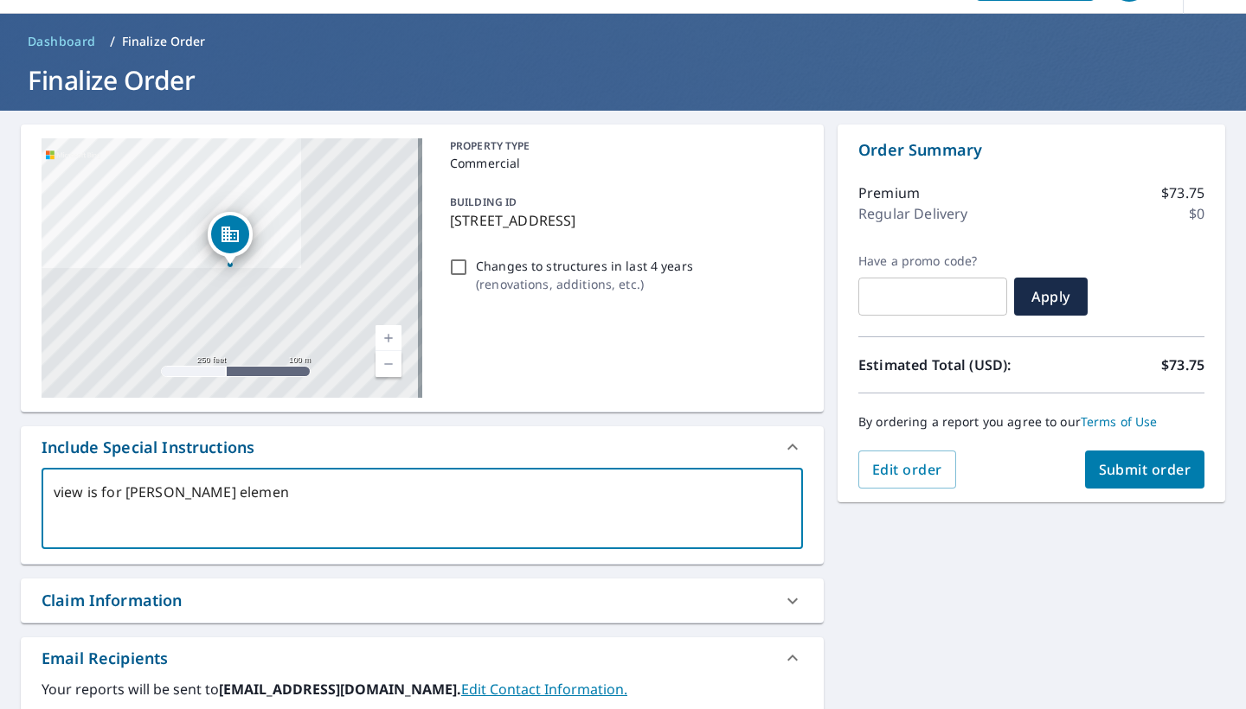
type textarea "view is for [PERSON_NAME] elemenr"
type textarea "x"
type textarea "view is for [PERSON_NAME] elemenra"
type textarea "x"
type textarea "view is for [PERSON_NAME] elemenrat"
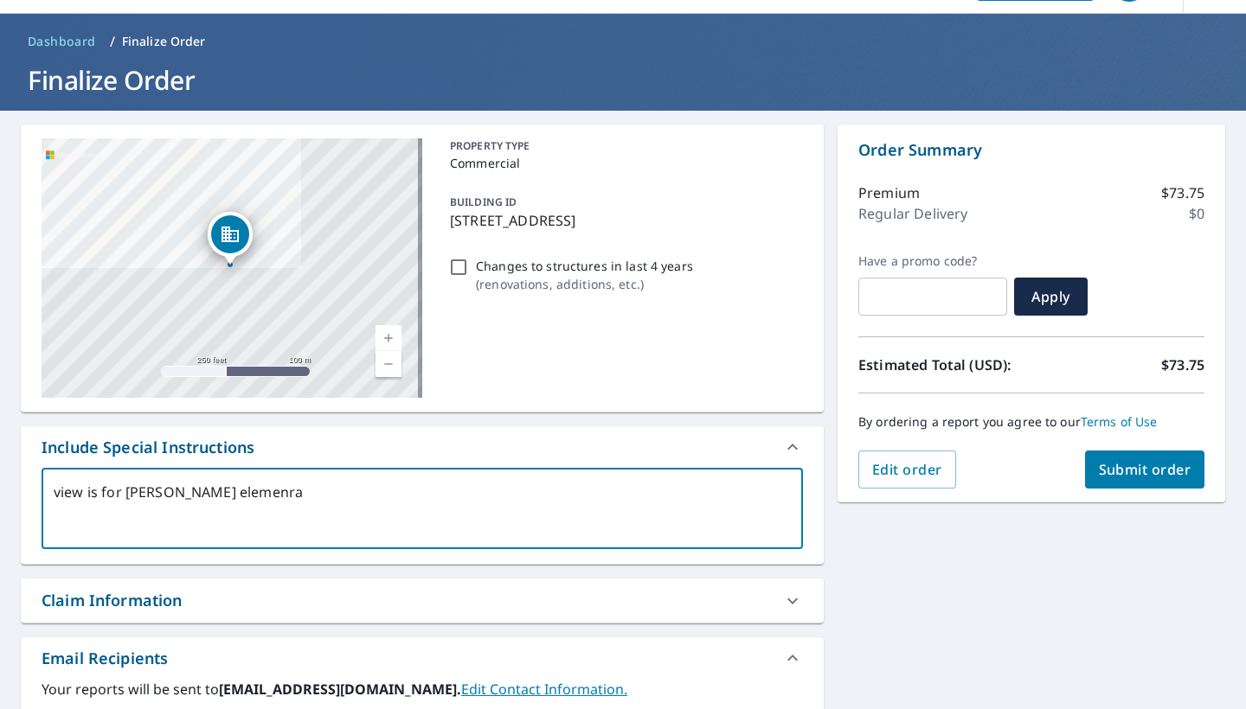
type textarea "x"
type textarea "view is for [PERSON_NAME] elemenraty"
type textarea "x"
type textarea "view is for [PERSON_NAME] elementary"
type textarea "x"
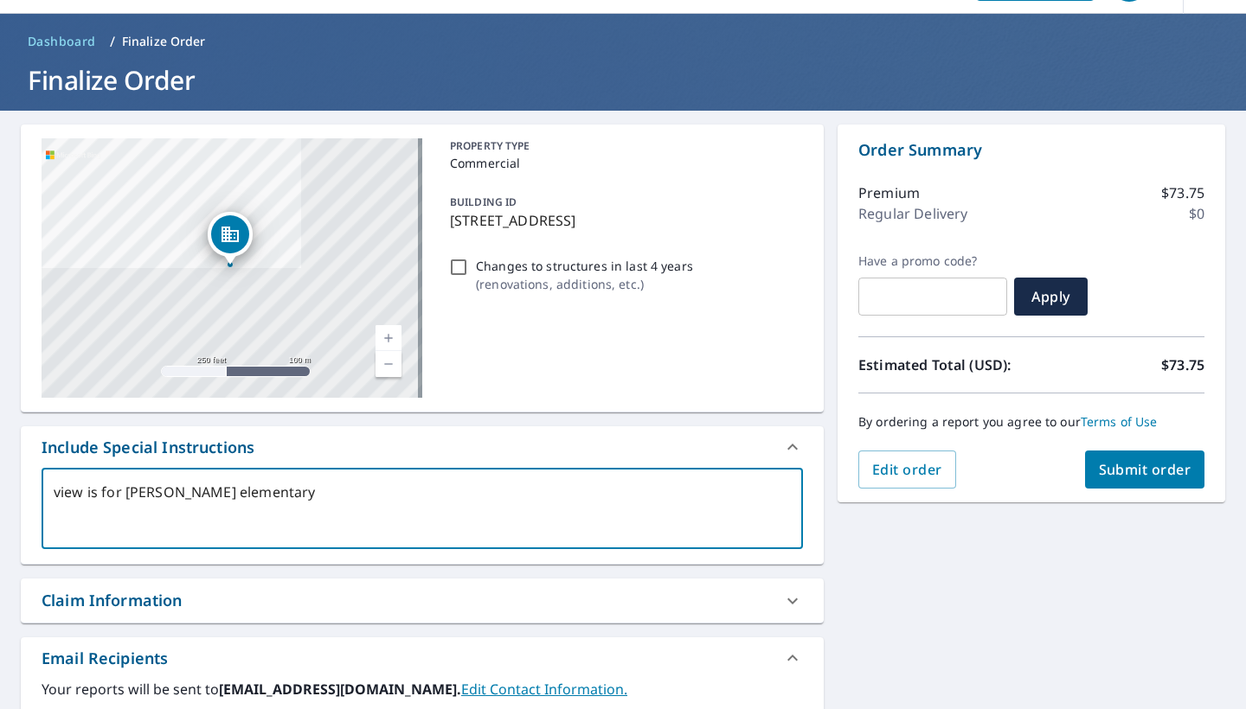
type textarea "view is for [PERSON_NAME] elementary s"
type textarea "x"
type textarea "view is for [PERSON_NAME] elementary sc"
type textarea "x"
type textarea "view is for [PERSON_NAME] elementary sch"
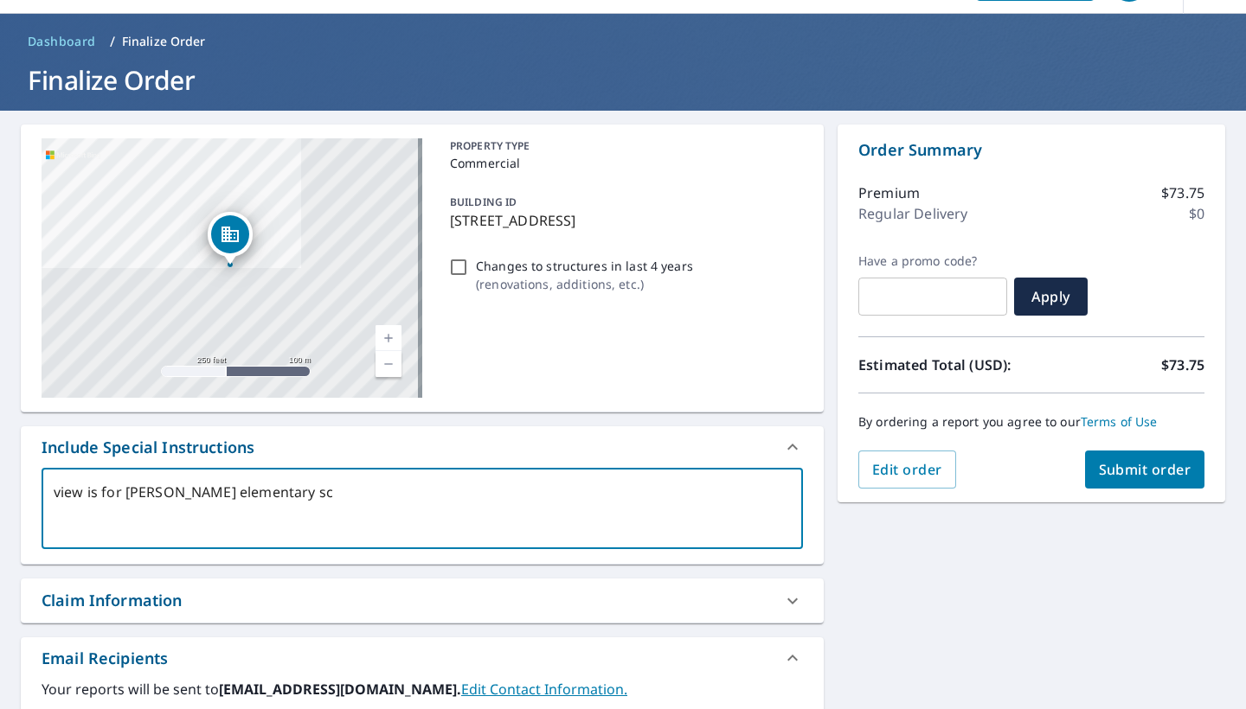
type textarea "x"
type textarea "view is for [PERSON_NAME] elementary scho"
type textarea "x"
type textarea "view is for [PERSON_NAME] elementary schoo"
type textarea "x"
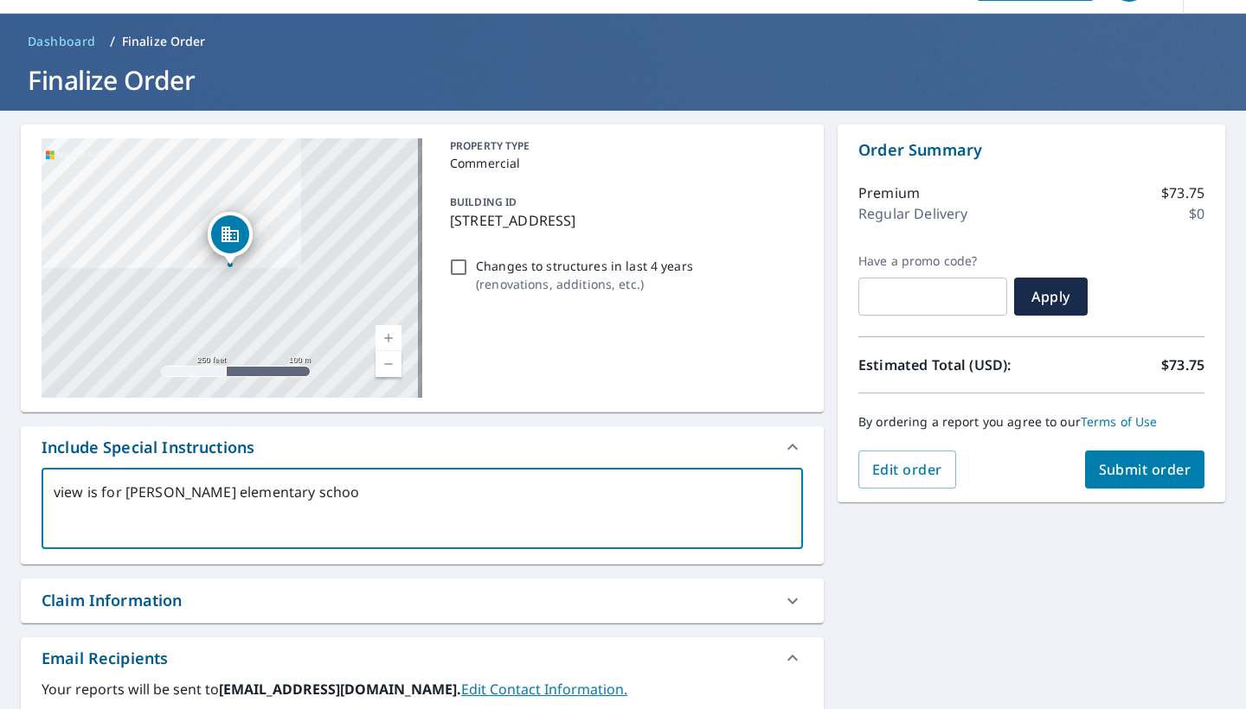
type textarea "view is for [PERSON_NAME][GEOGRAPHIC_DATA]"
type textarea "x"
type textarea "view is for [PERSON_NAME][GEOGRAPHIC_DATA]"
type textarea "x"
type textarea "view is for [PERSON_NAME][GEOGRAPHIC_DATA]"
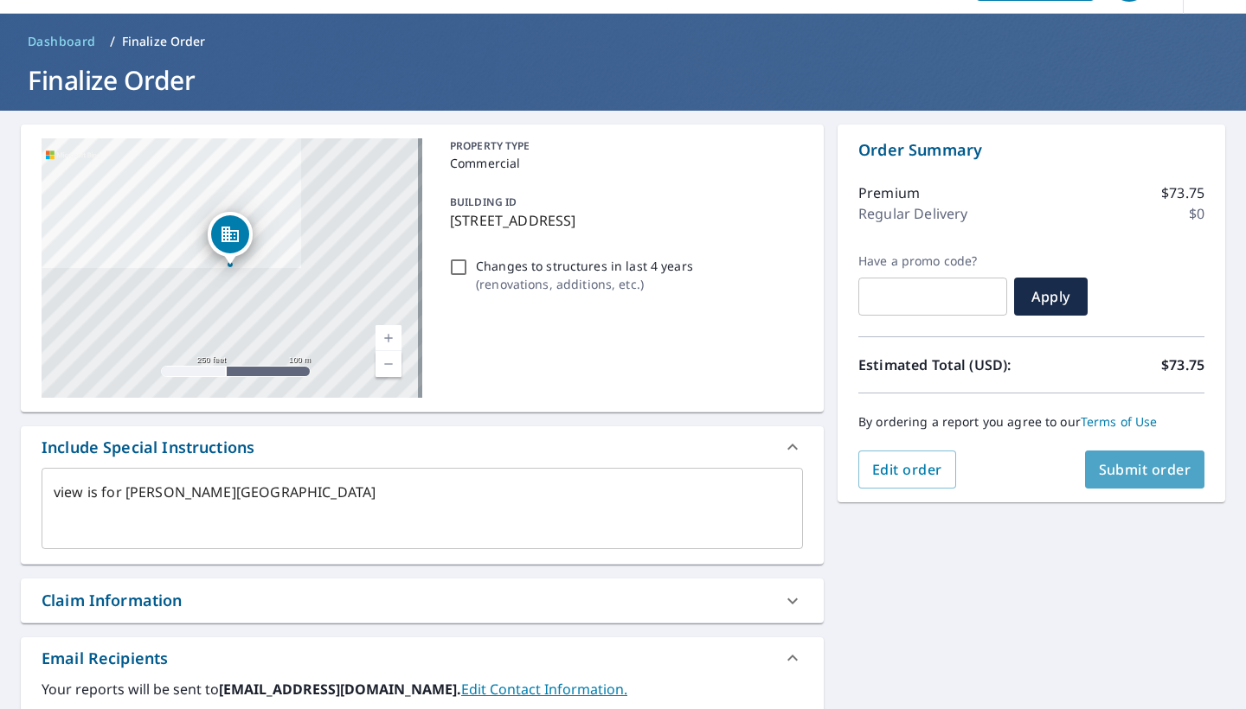
click at [1099, 475] on span "Submit order" at bounding box center [1145, 469] width 93 height 19
type textarea "x"
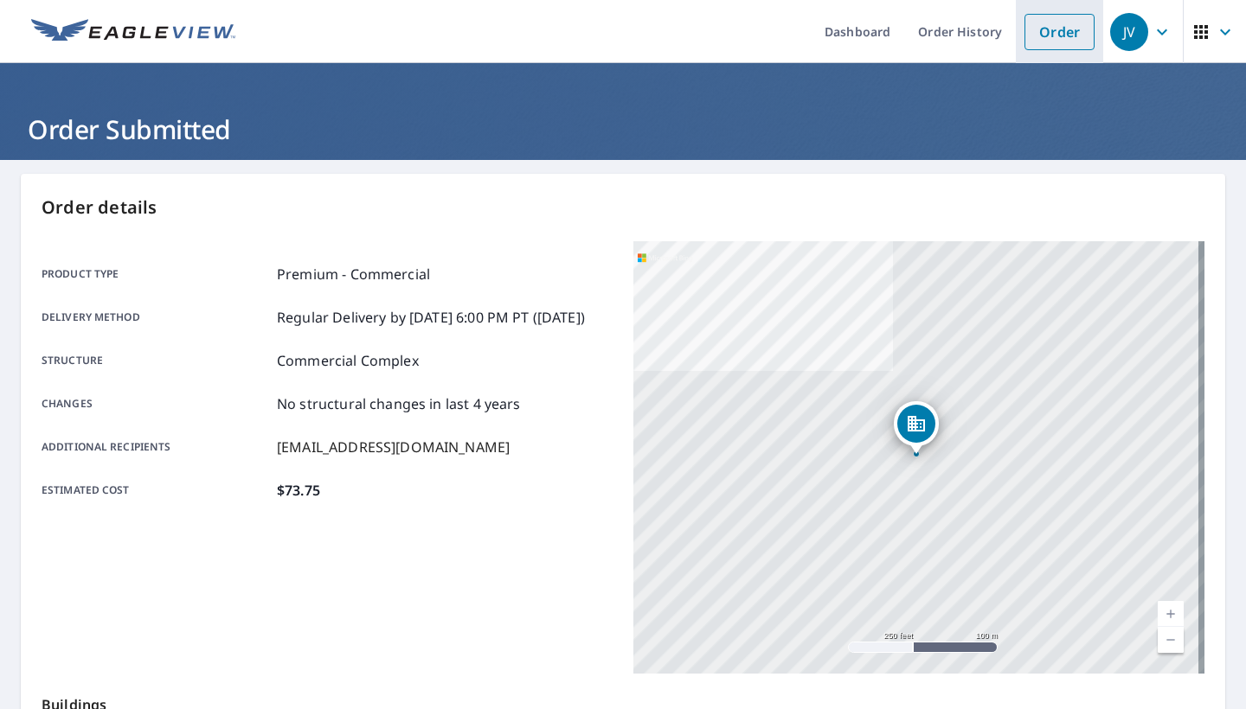
click at [1056, 24] on link "Order" at bounding box center [1059, 32] width 70 height 36
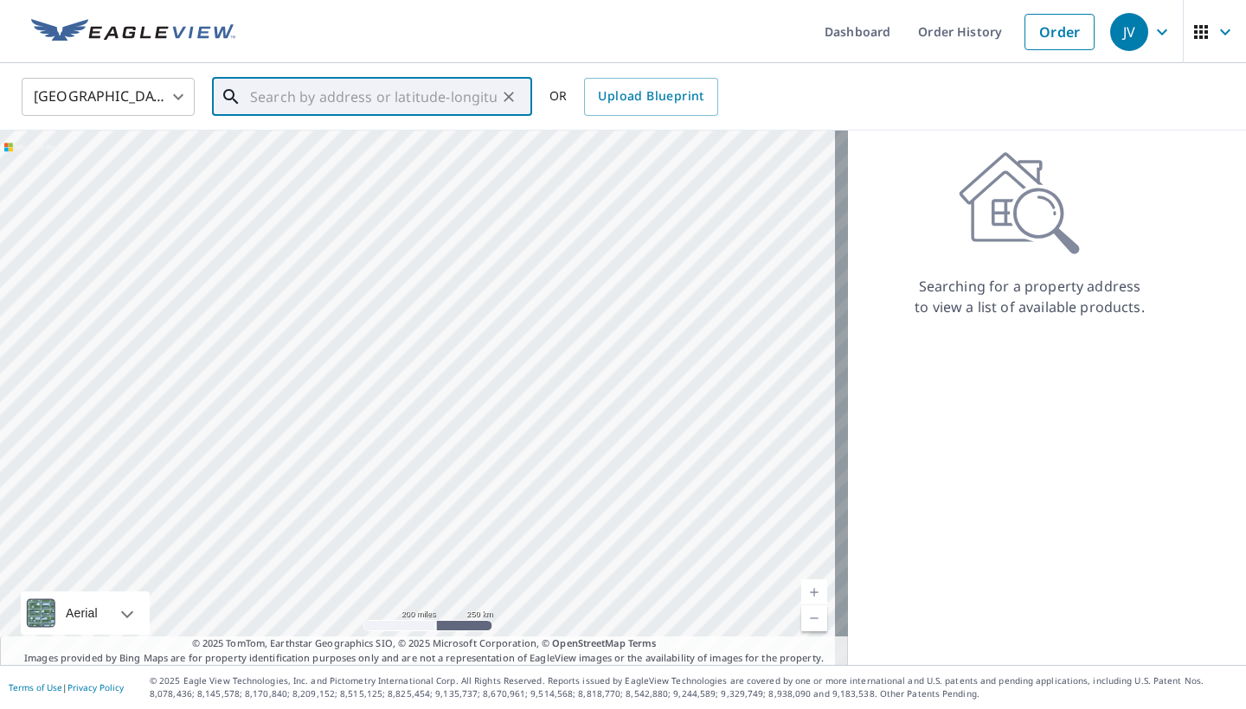
click at [408, 93] on input "text" at bounding box center [373, 97] width 247 height 48
click at [372, 146] on span "[STREET_ADDRESS]" at bounding box center [383, 147] width 272 height 21
type input "[STREET_ADDRESS][PERSON_NAME]"
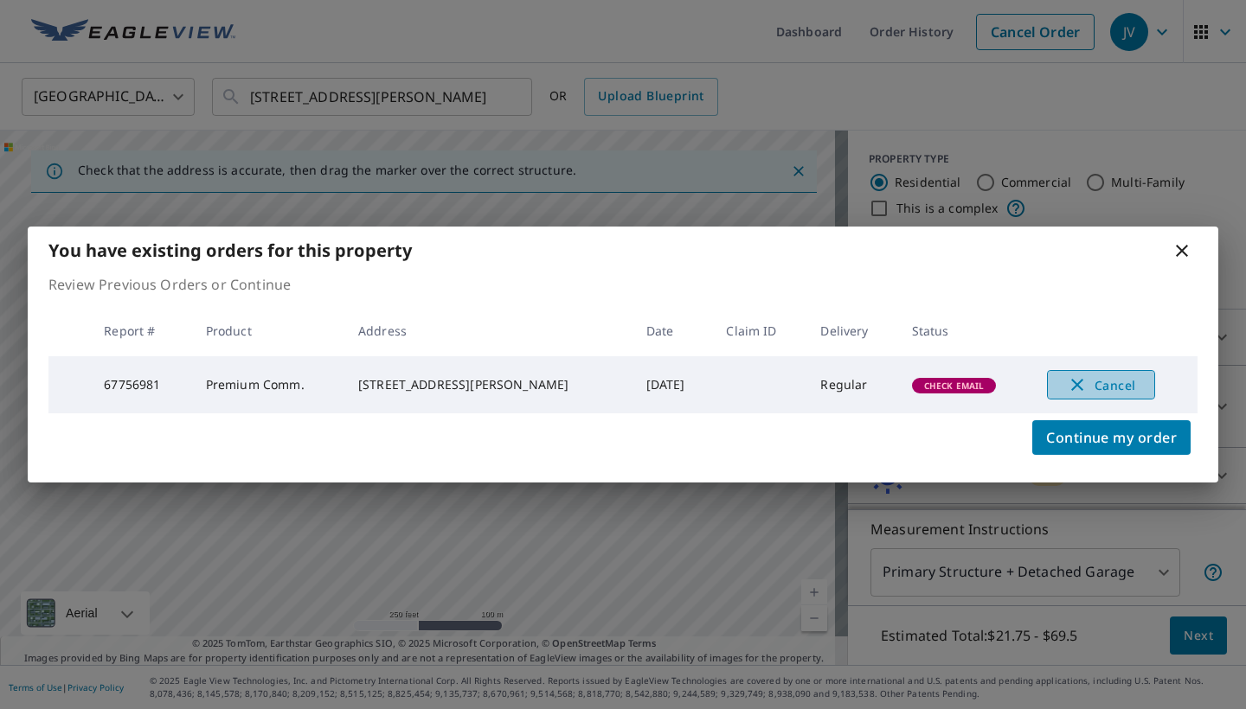
click at [1069, 388] on icon "button" at bounding box center [1077, 385] width 21 height 21
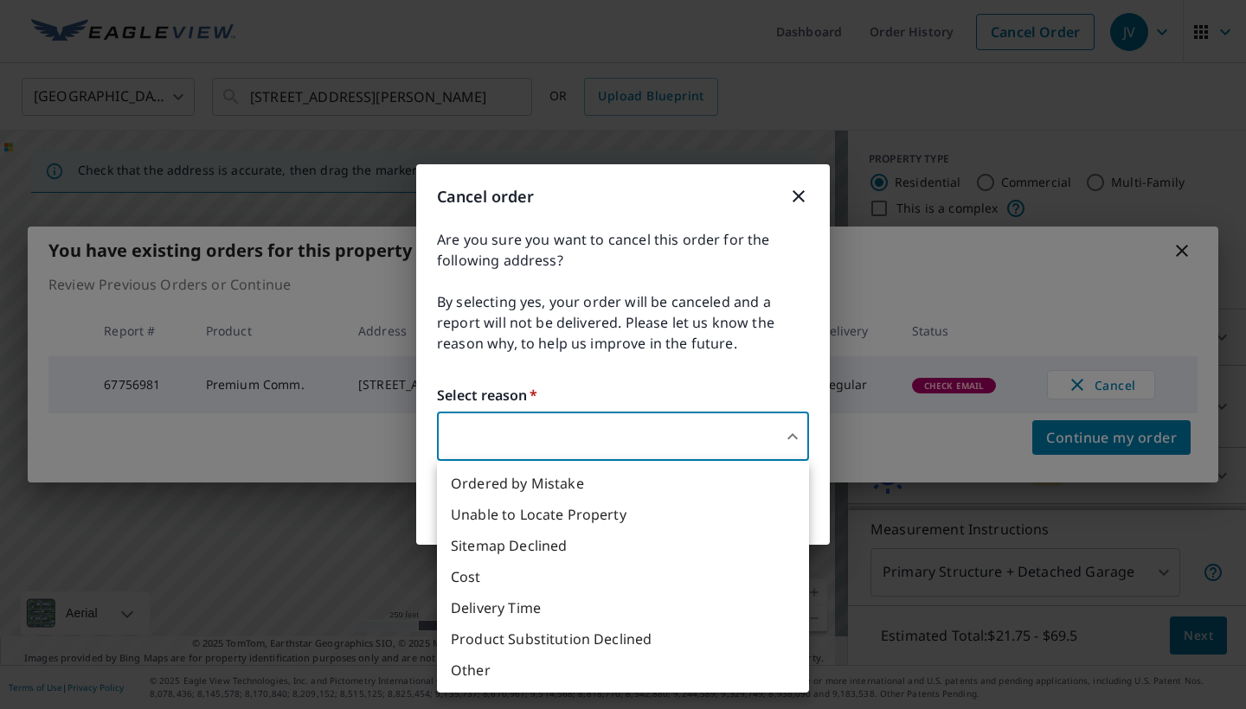
click at [699, 432] on body "JV JV Dashboard Order History Cancel Order JV [GEOGRAPHIC_DATA] [GEOGRAPHIC_DAT…" at bounding box center [623, 354] width 1246 height 709
click at [535, 551] on li "Sitemap Declined" at bounding box center [623, 545] width 372 height 31
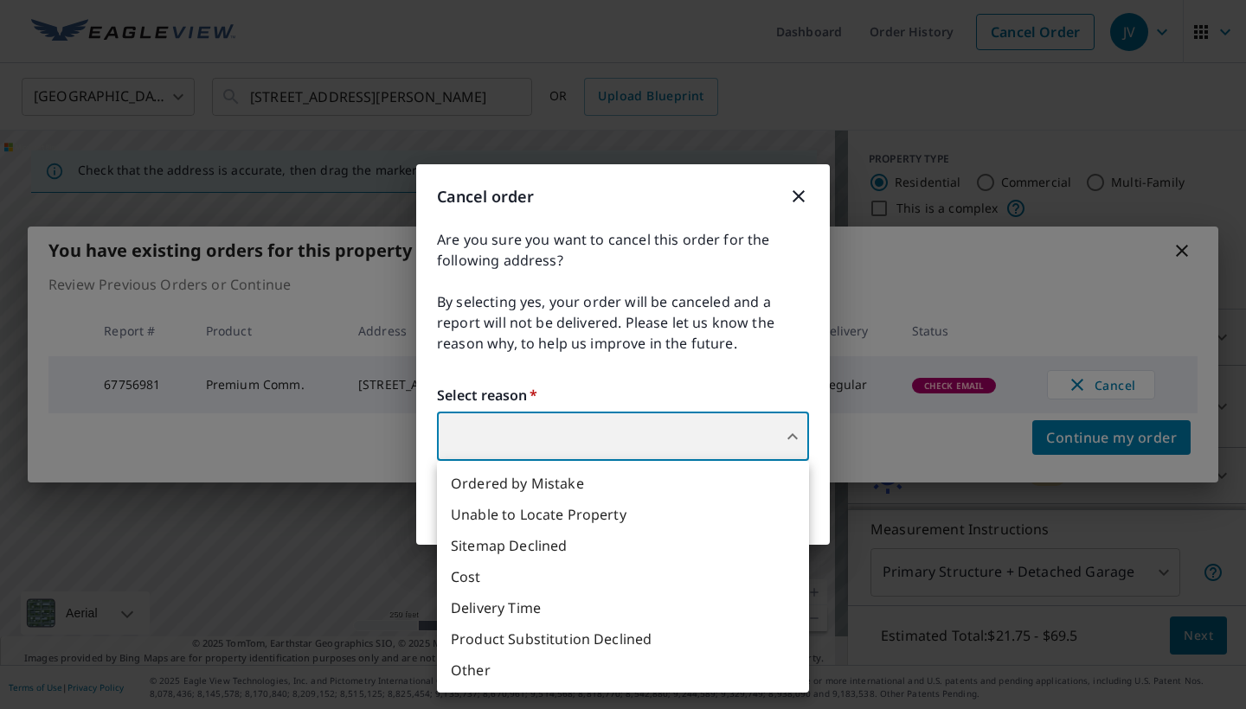
type input "32"
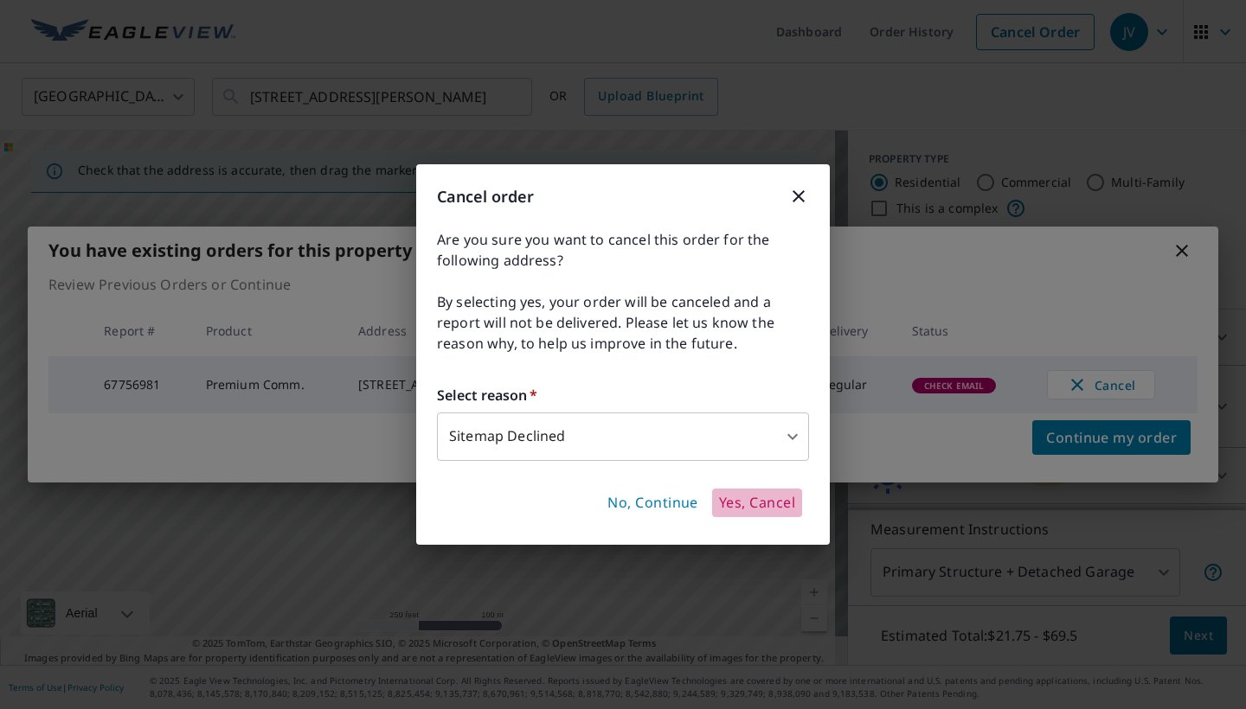
click at [760, 505] on span "Yes, Cancel" at bounding box center [757, 503] width 76 height 19
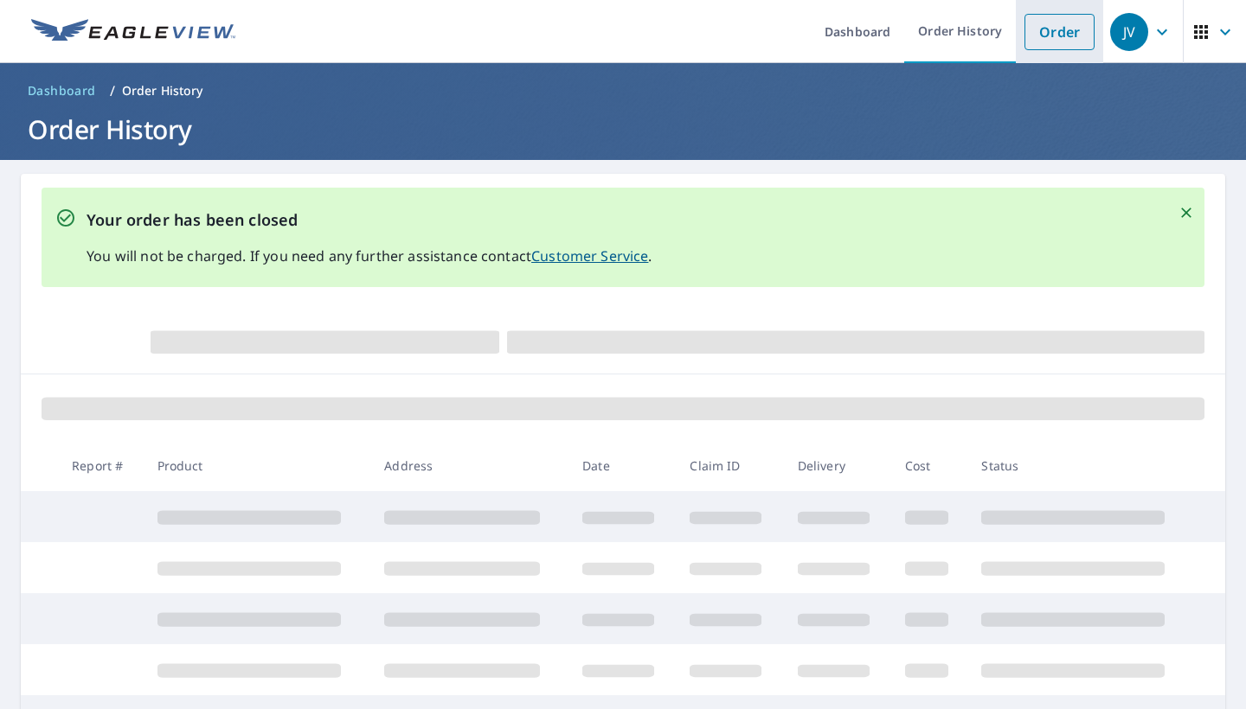
click at [1040, 37] on link "Order" at bounding box center [1059, 32] width 70 height 36
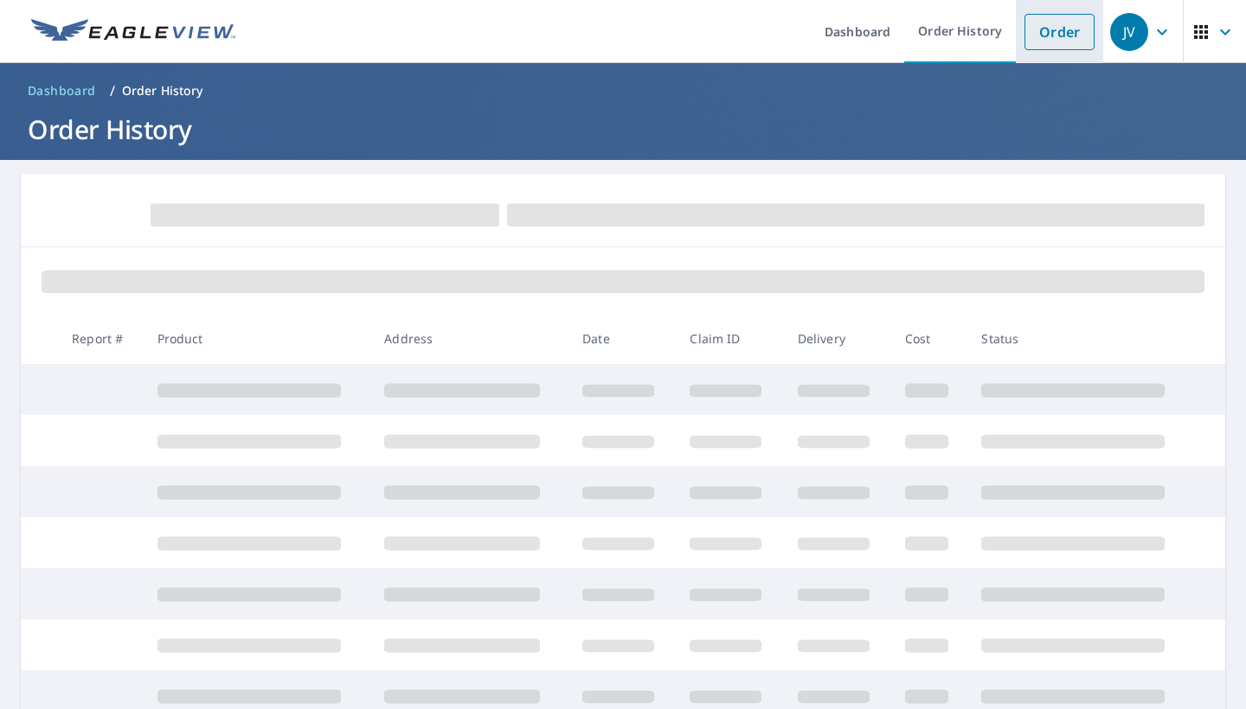
click at [1049, 34] on link "Order" at bounding box center [1059, 32] width 70 height 36
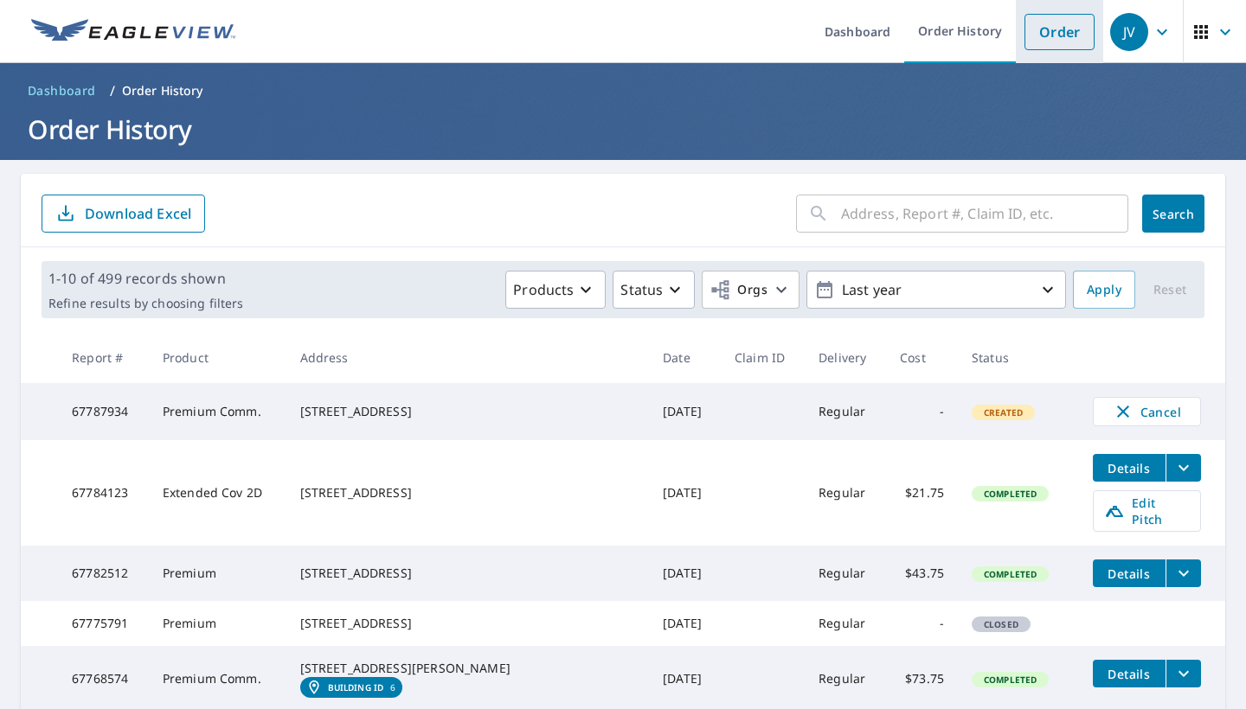
click at [1036, 25] on link "Order" at bounding box center [1059, 32] width 70 height 36
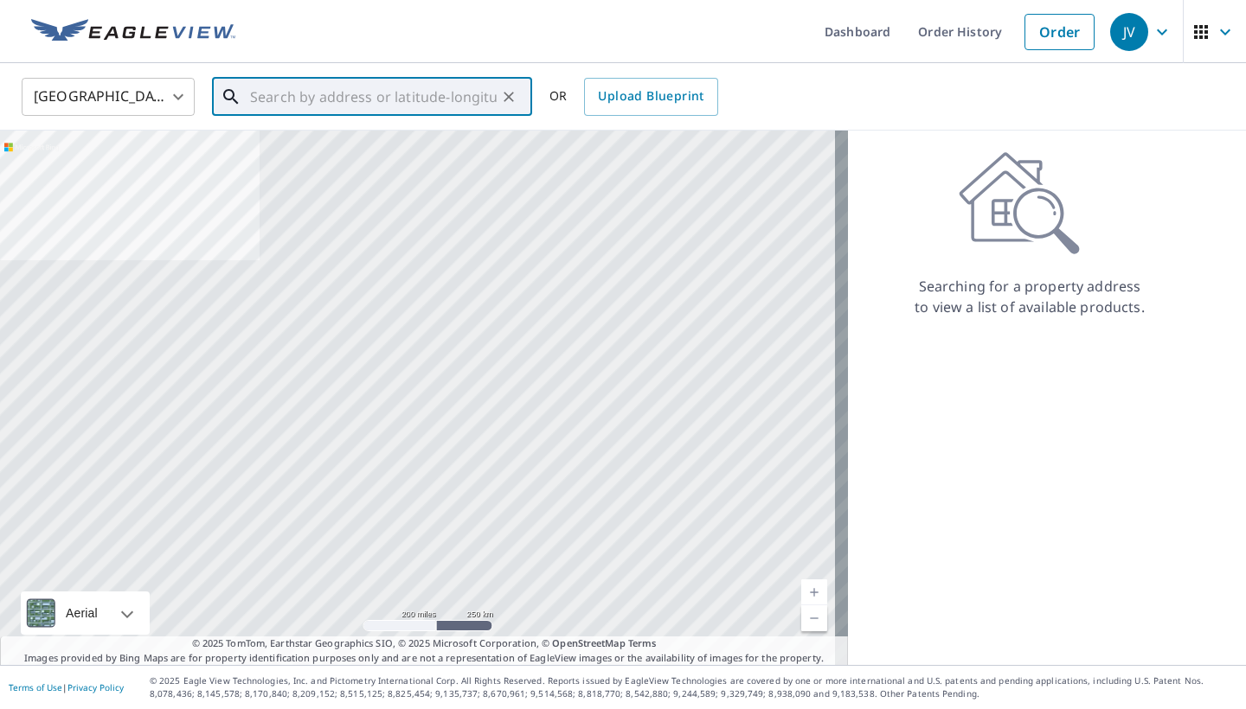
click at [419, 100] on input "text" at bounding box center [373, 97] width 247 height 48
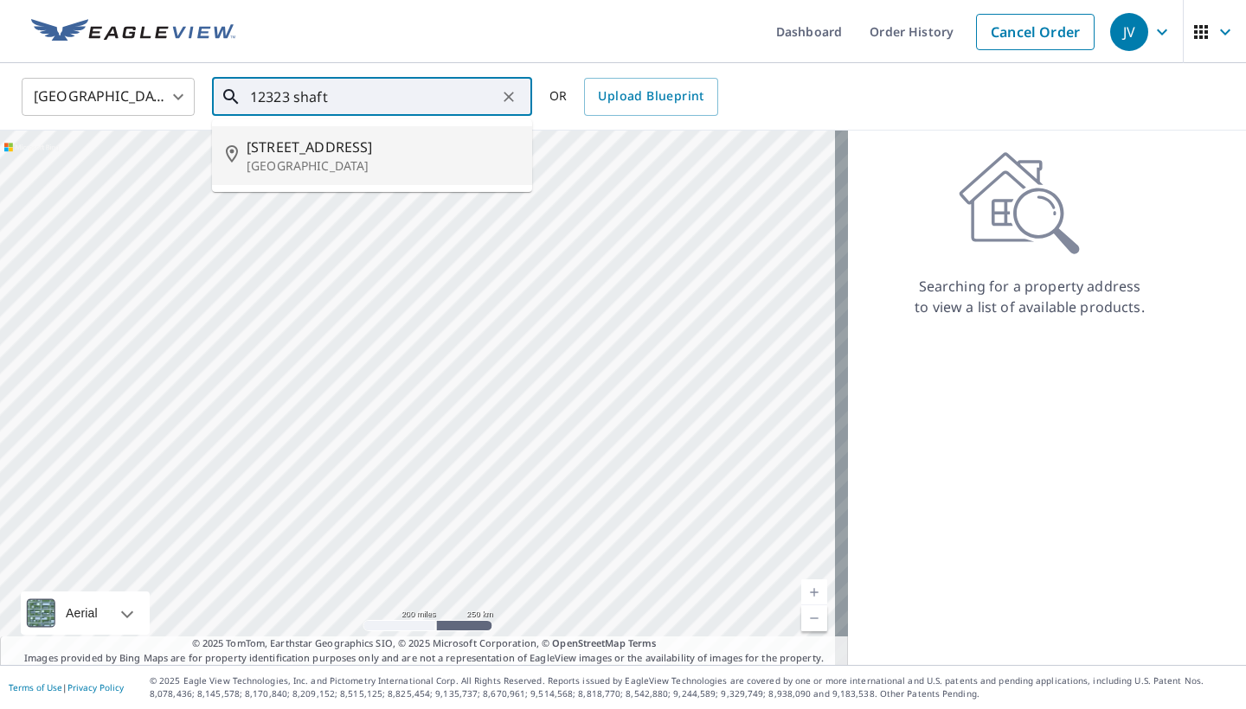
click at [349, 155] on span "[STREET_ADDRESS]" at bounding box center [383, 147] width 272 height 21
type input "[STREET_ADDRESS][PERSON_NAME]"
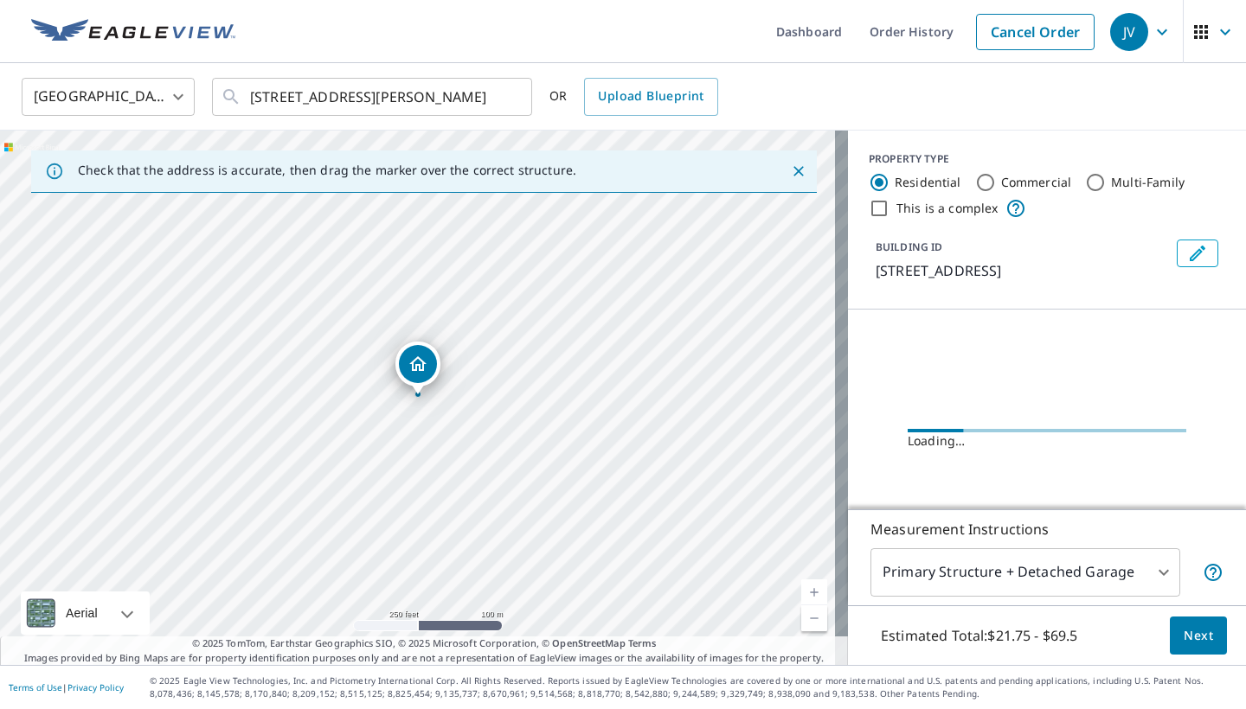
click at [801, 586] on link "Current Level 17, Zoom In" at bounding box center [814, 593] width 26 height 26
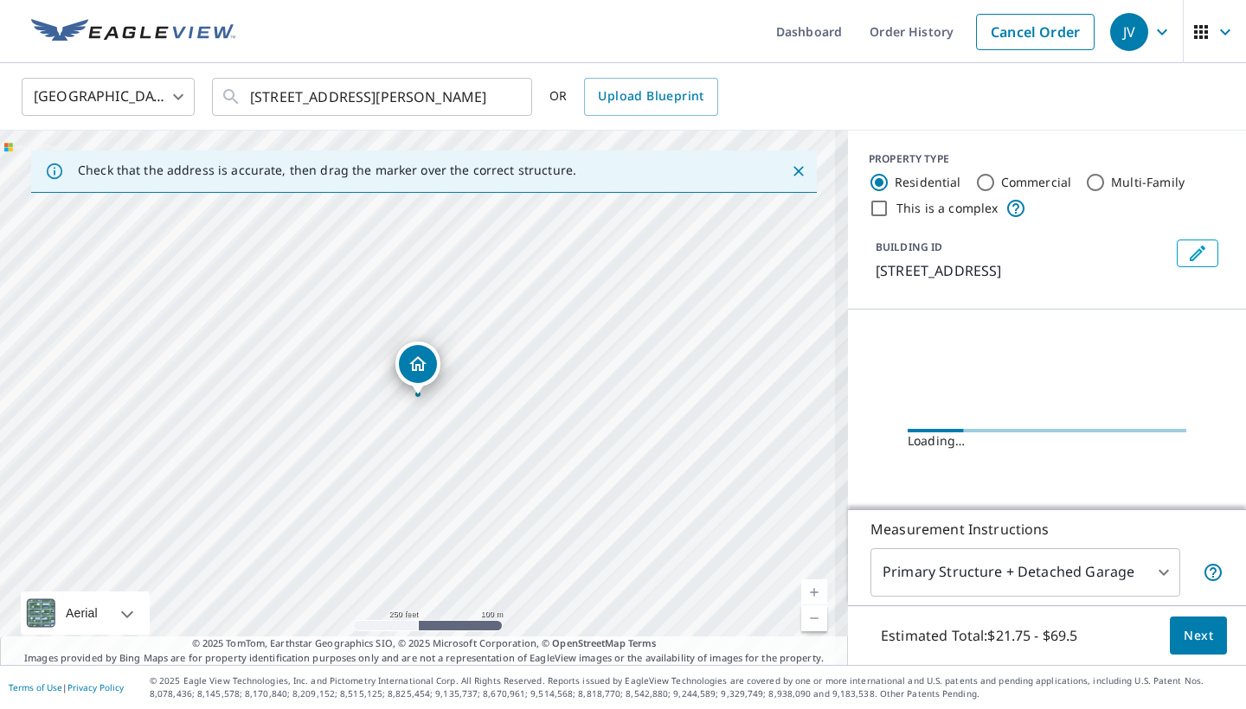
click at [801, 586] on link "Current Level 17, Zoom In" at bounding box center [814, 593] width 26 height 26
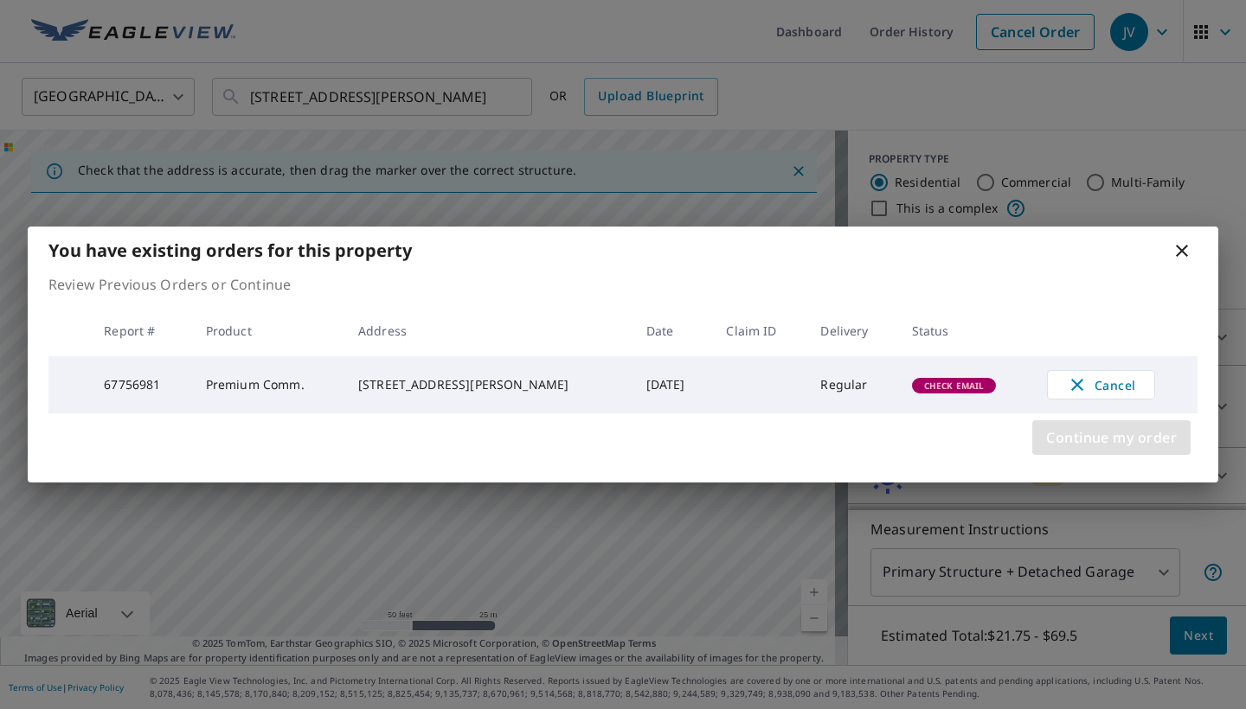
click at [1145, 435] on span "Continue my order" at bounding box center [1111, 438] width 131 height 24
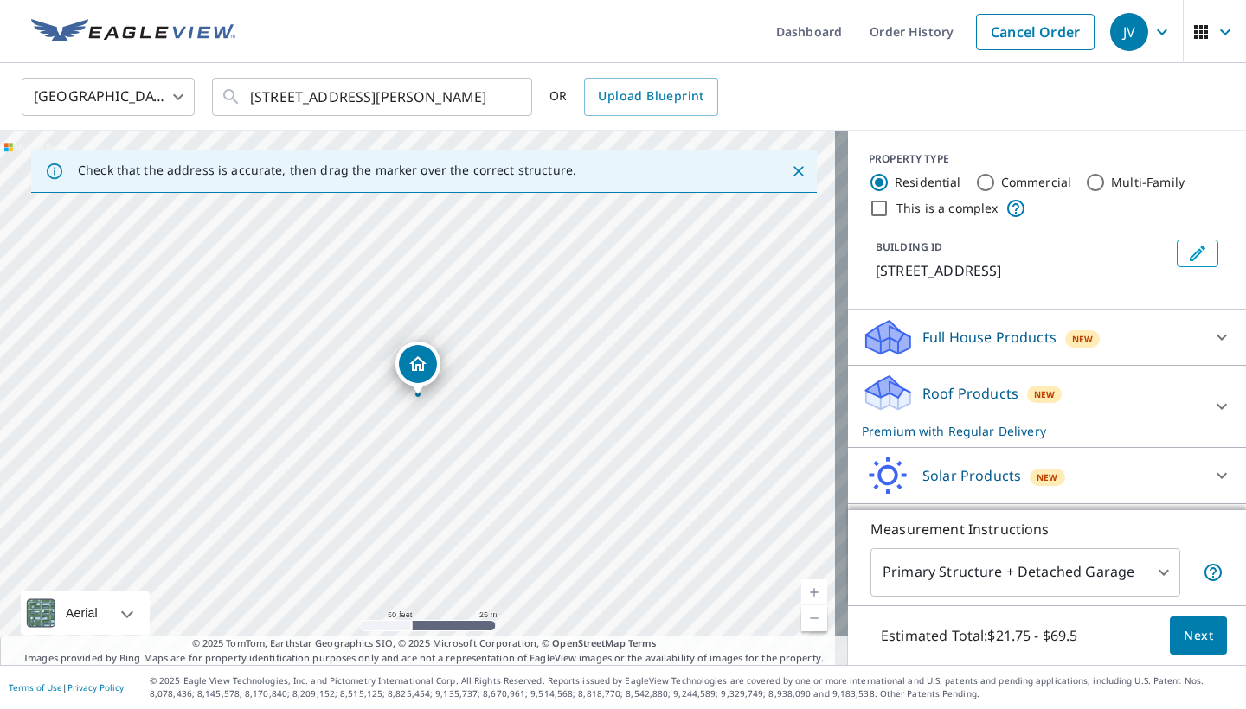
click at [801, 581] on link "Current Level 19, Zoom In" at bounding box center [814, 593] width 26 height 26
click at [801, 621] on link "Current Level 20, Zoom Out" at bounding box center [814, 619] width 26 height 26
drag, startPoint x: 482, startPoint y: 423, endPoint x: 537, endPoint y: 483, distance: 81.4
click at [537, 483] on div "[STREET_ADDRESS][PERSON_NAME]" at bounding box center [424, 398] width 848 height 535
drag, startPoint x: 467, startPoint y: 421, endPoint x: 466, endPoint y: 384, distance: 37.2
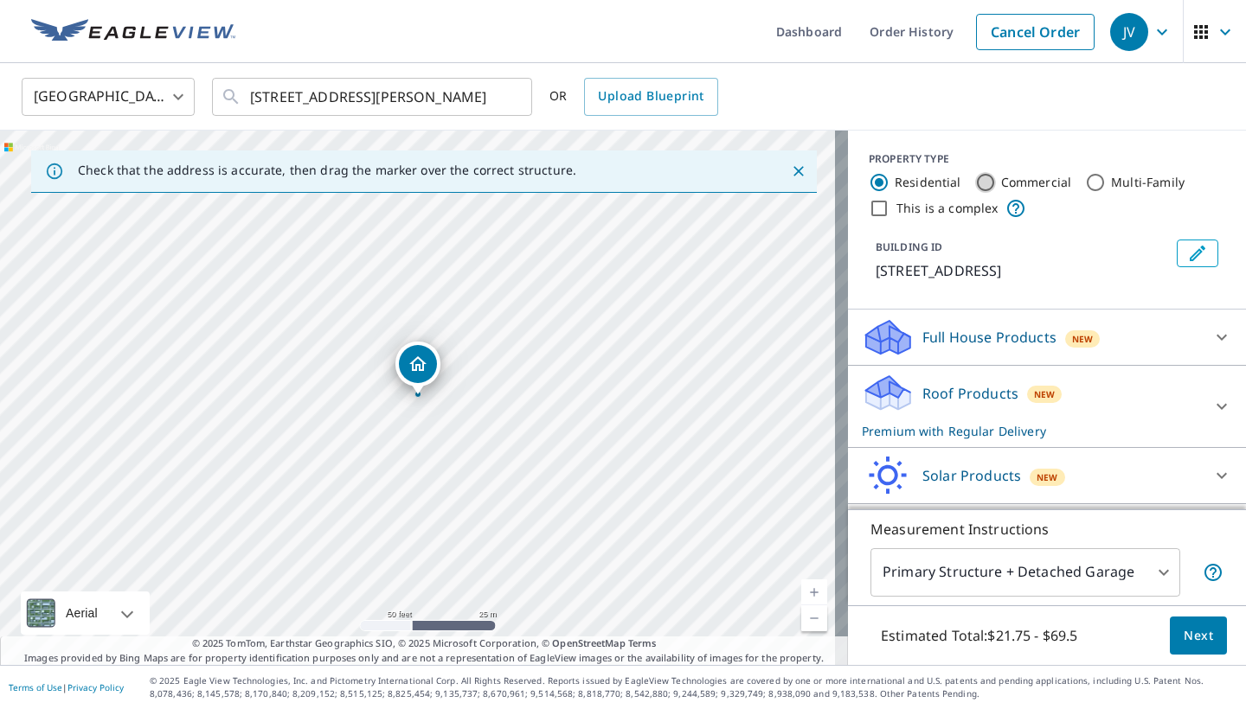
click at [975, 181] on input "Commercial" at bounding box center [985, 182] width 21 height 21
radio input "true"
type input "4"
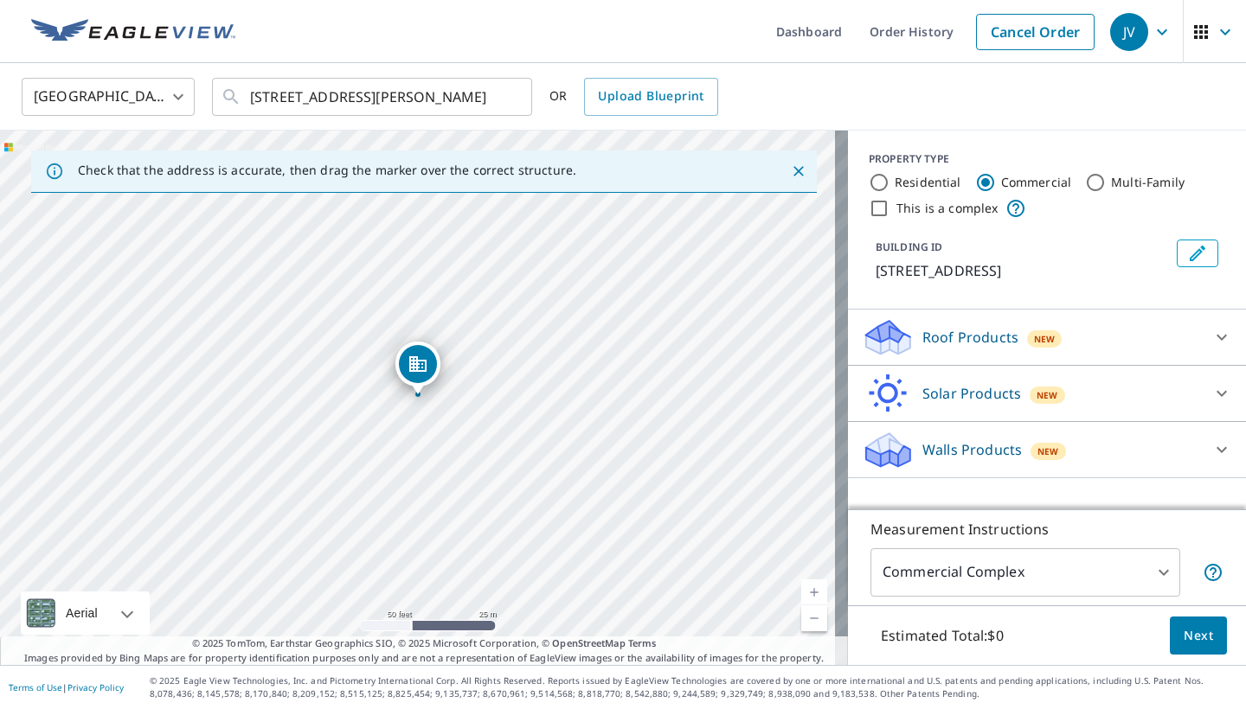
click at [969, 342] on p "Roof Products" at bounding box center [970, 337] width 96 height 21
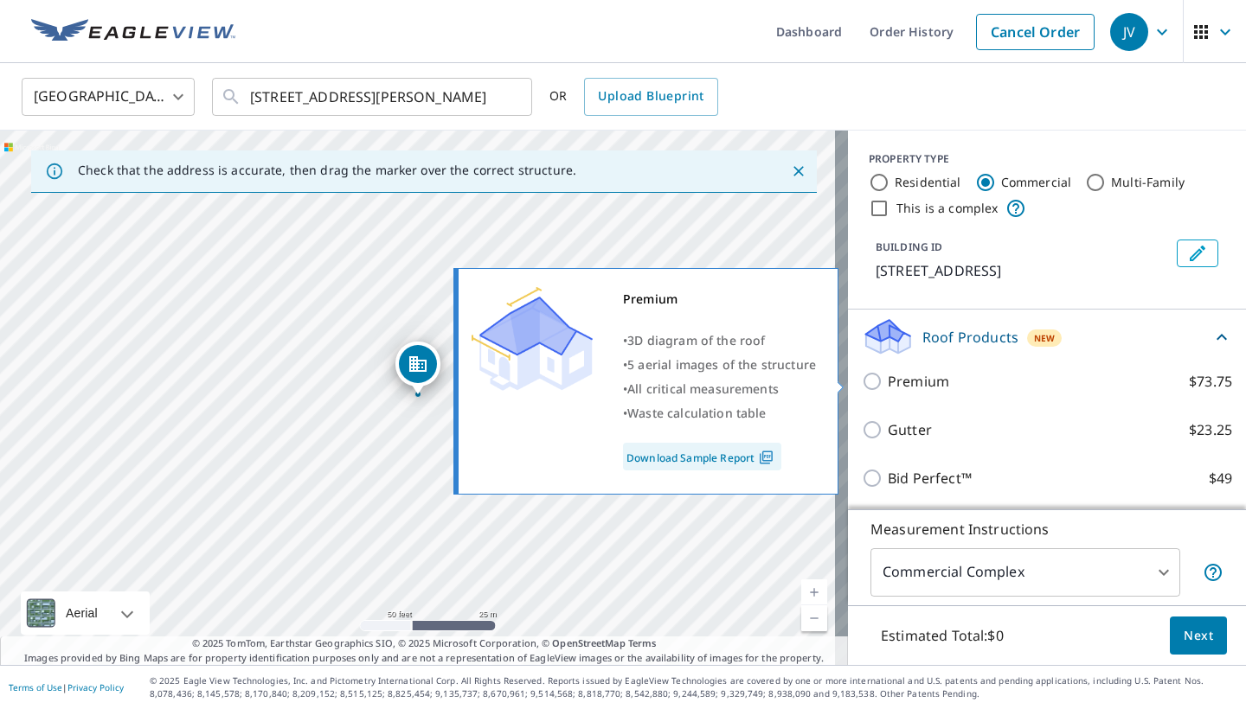
click at [906, 384] on p "Premium" at bounding box center [918, 381] width 61 height 21
click at [888, 384] on input "Premium $73.75" at bounding box center [875, 381] width 26 height 21
checkbox input "true"
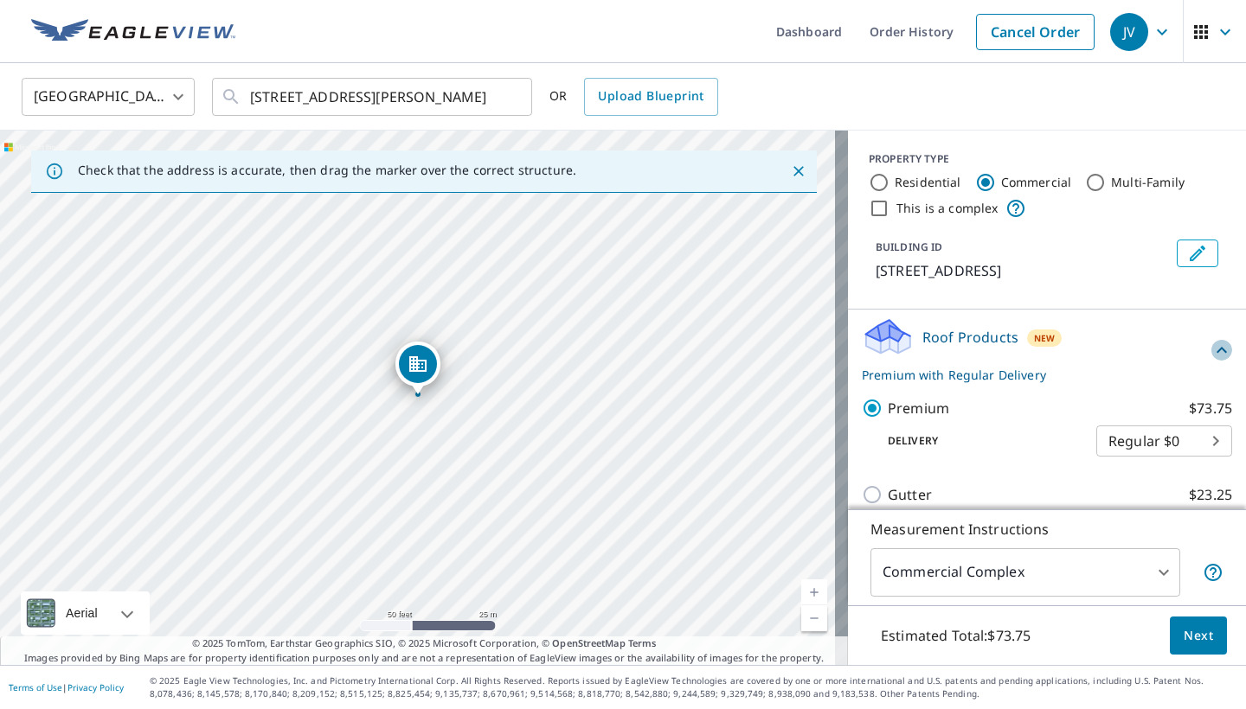
click at [1211, 344] on icon at bounding box center [1221, 350] width 21 height 21
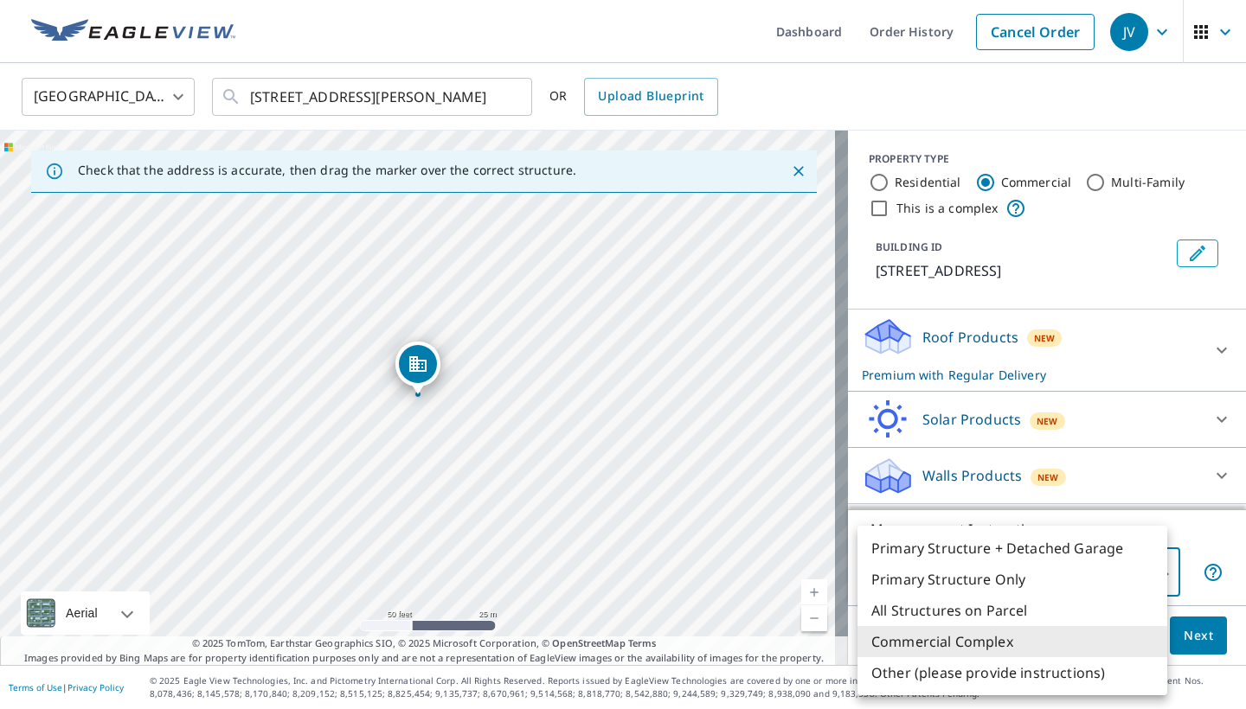
click at [1150, 577] on body "JV JV Dashboard Order History Cancel Order JV [GEOGRAPHIC_DATA] [GEOGRAPHIC_DAT…" at bounding box center [623, 354] width 1246 height 709
click at [1021, 593] on li "Primary Structure Only" at bounding box center [1012, 579] width 310 height 31
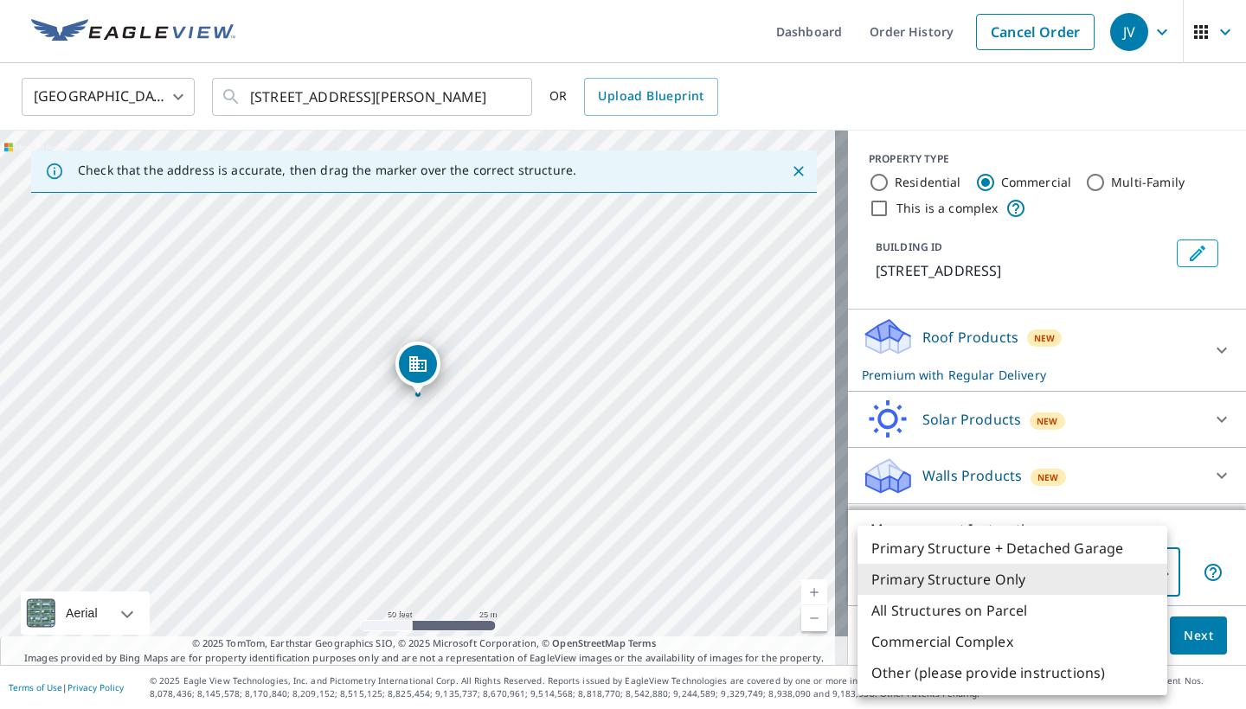
click at [1029, 590] on body "JV JV Dashboard Order History Cancel Order JV [GEOGRAPHIC_DATA] [GEOGRAPHIC_DAT…" at bounding box center [623, 354] width 1246 height 709
click at [990, 645] on li "Commercial Complex" at bounding box center [1012, 641] width 310 height 31
type input "4"
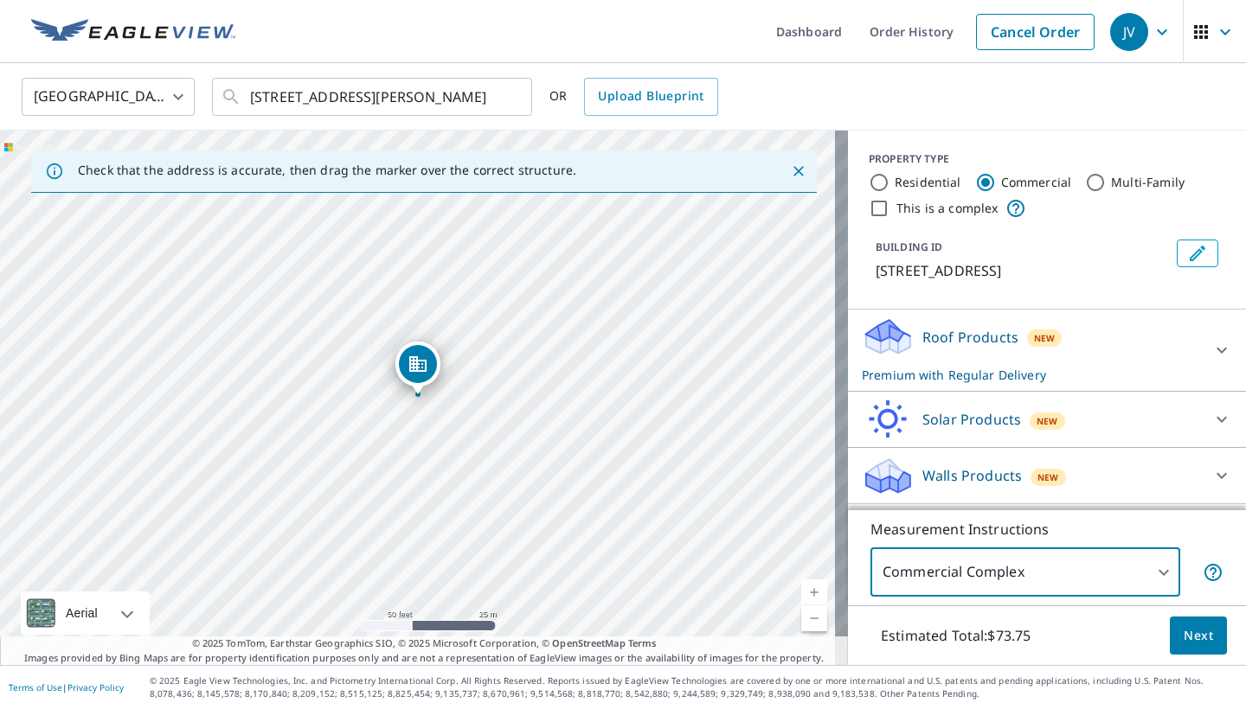
click at [1184, 638] on span "Next" at bounding box center [1198, 637] width 29 height 22
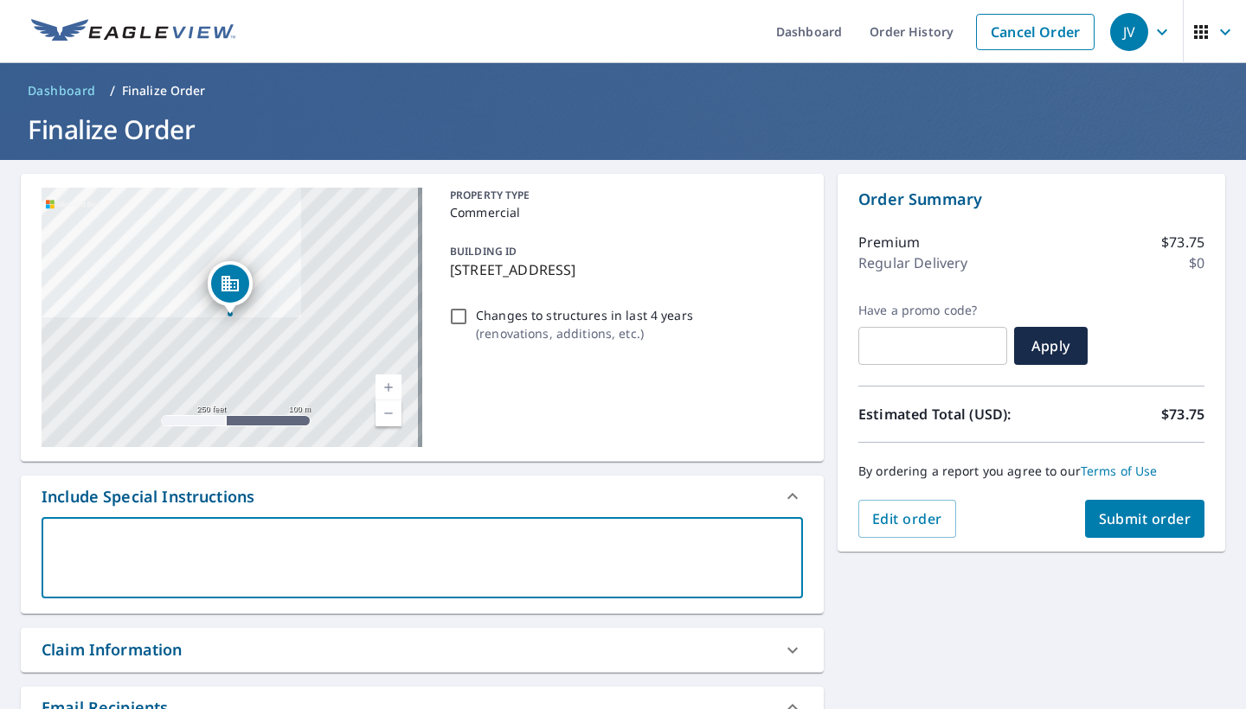
click at [159, 557] on textarea at bounding box center [422, 558] width 737 height 49
type textarea "v"
type textarea "x"
type textarea "vi"
type textarea "x"
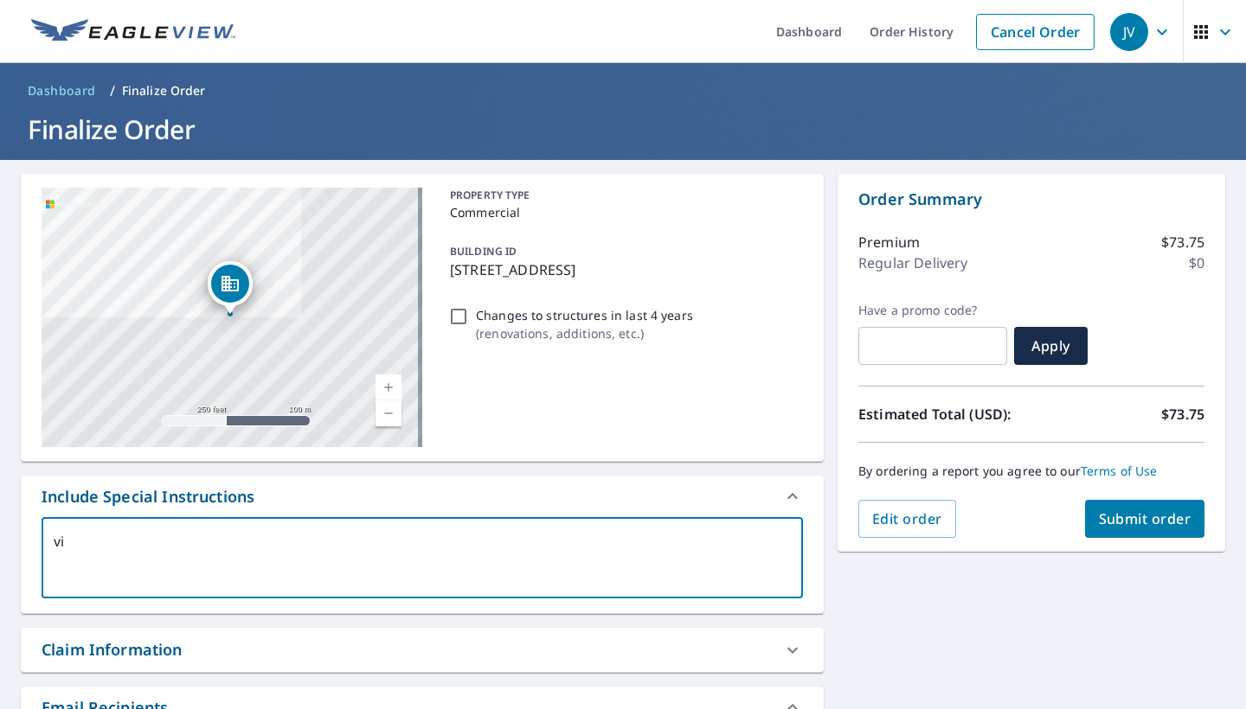
type textarea "vie"
type textarea "x"
type textarea "view"
type textarea "x"
type textarea "view"
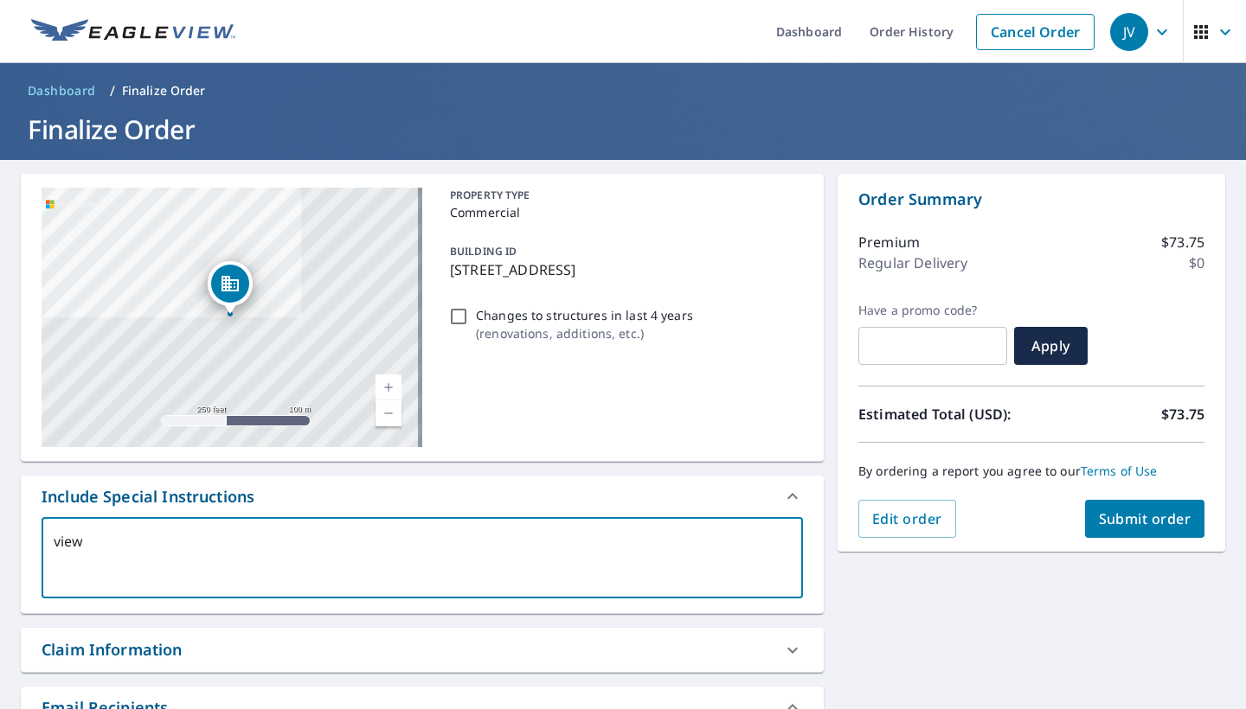
type textarea "x"
type textarea "view i"
type textarea "x"
type textarea "view is"
type textarea "x"
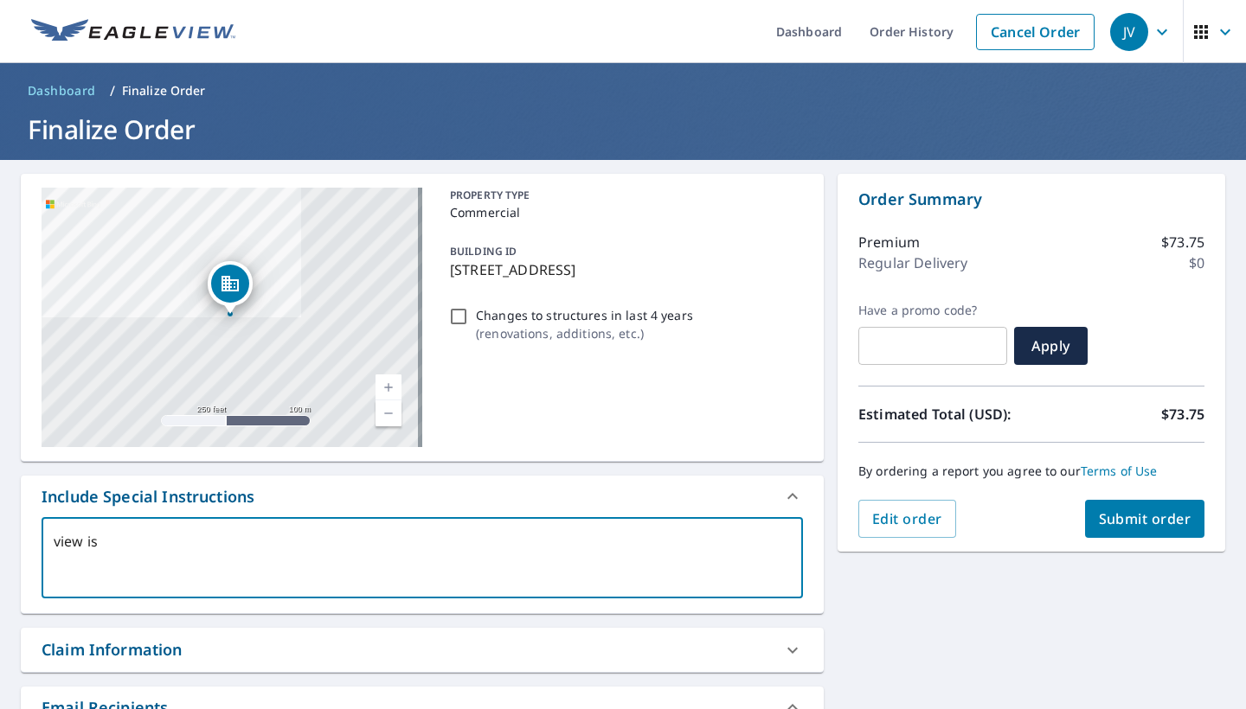
type textarea "view is"
type textarea "x"
type textarea "view is f"
type textarea "x"
type textarea "view is fo"
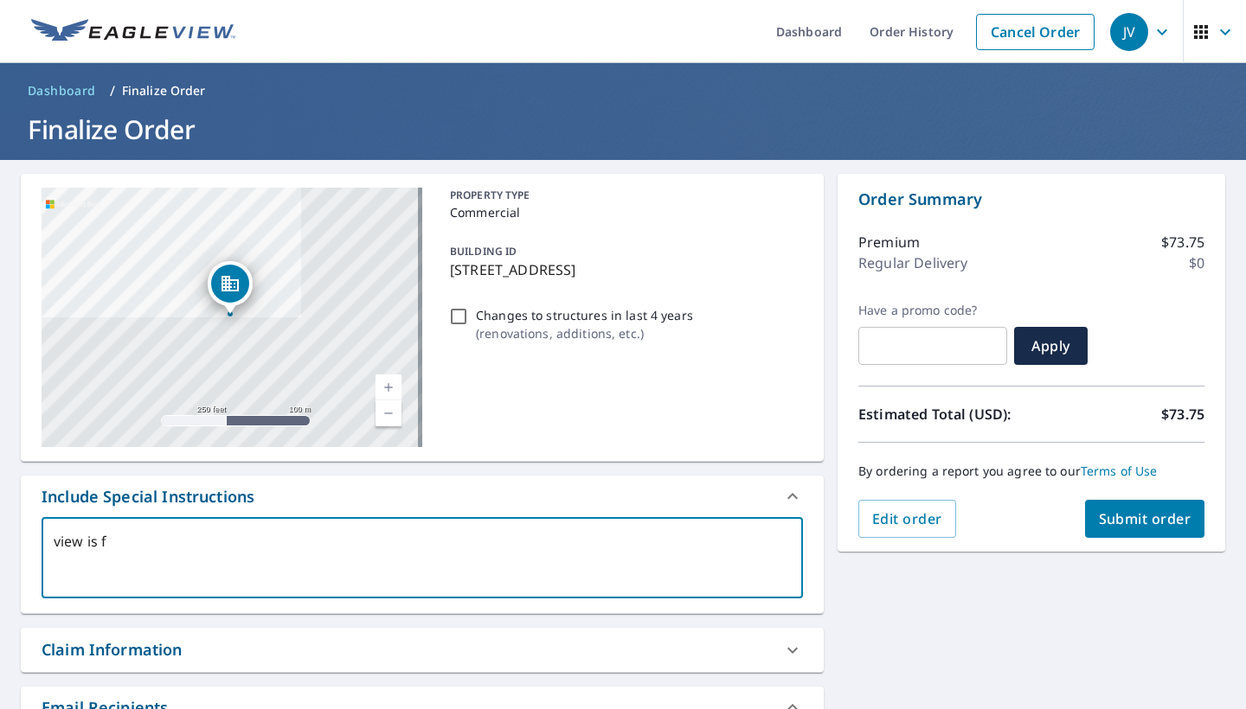
type textarea "x"
type textarea "view is for"
type textarea "x"
type textarea "view is for"
type textarea "x"
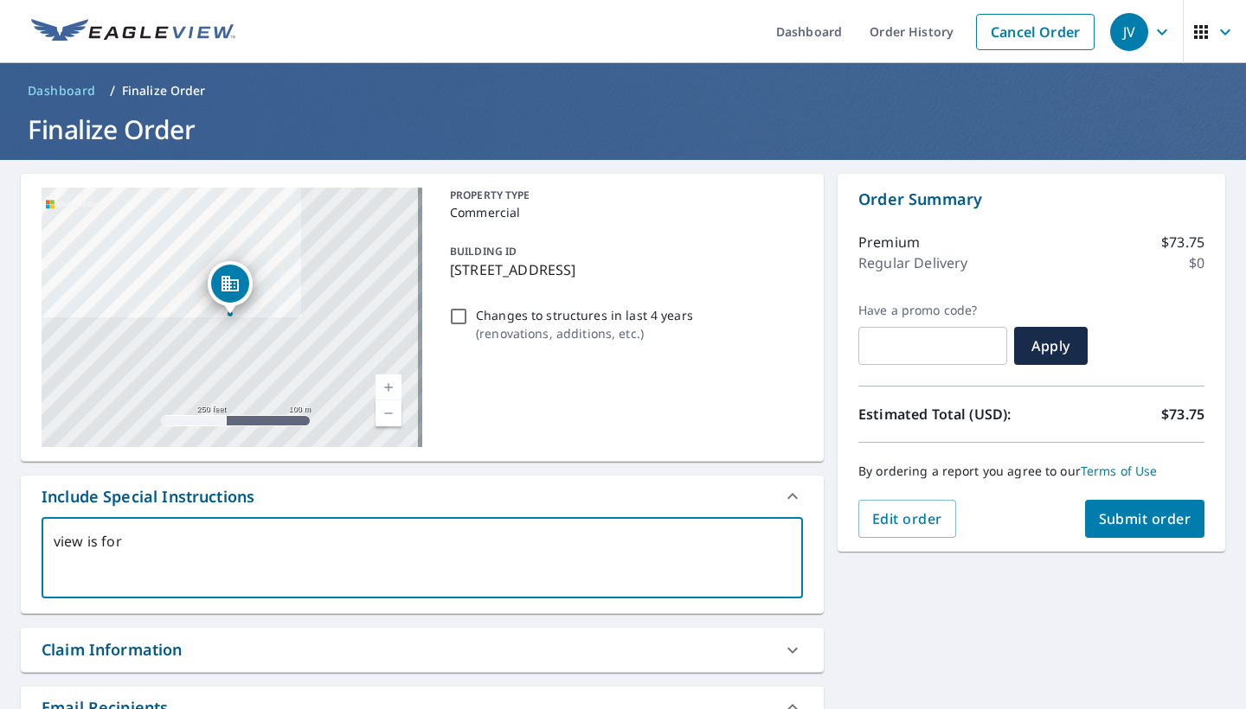
type textarea "view is for K"
type textarea "x"
type textarea "view is for Ka"
type textarea "x"
type textarea "view is for Kat"
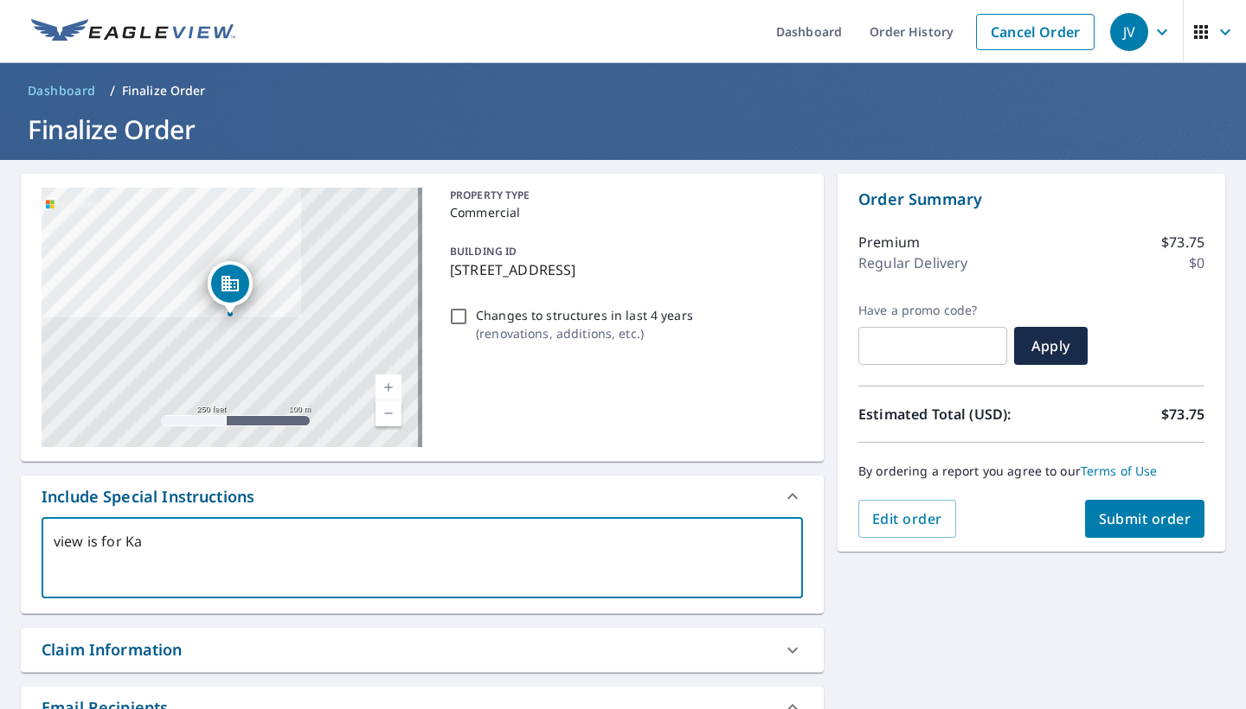
type textarea "x"
type textarea "view is for [PERSON_NAME]"
type textarea "x"
type textarea "view is for [PERSON_NAME]"
type textarea "x"
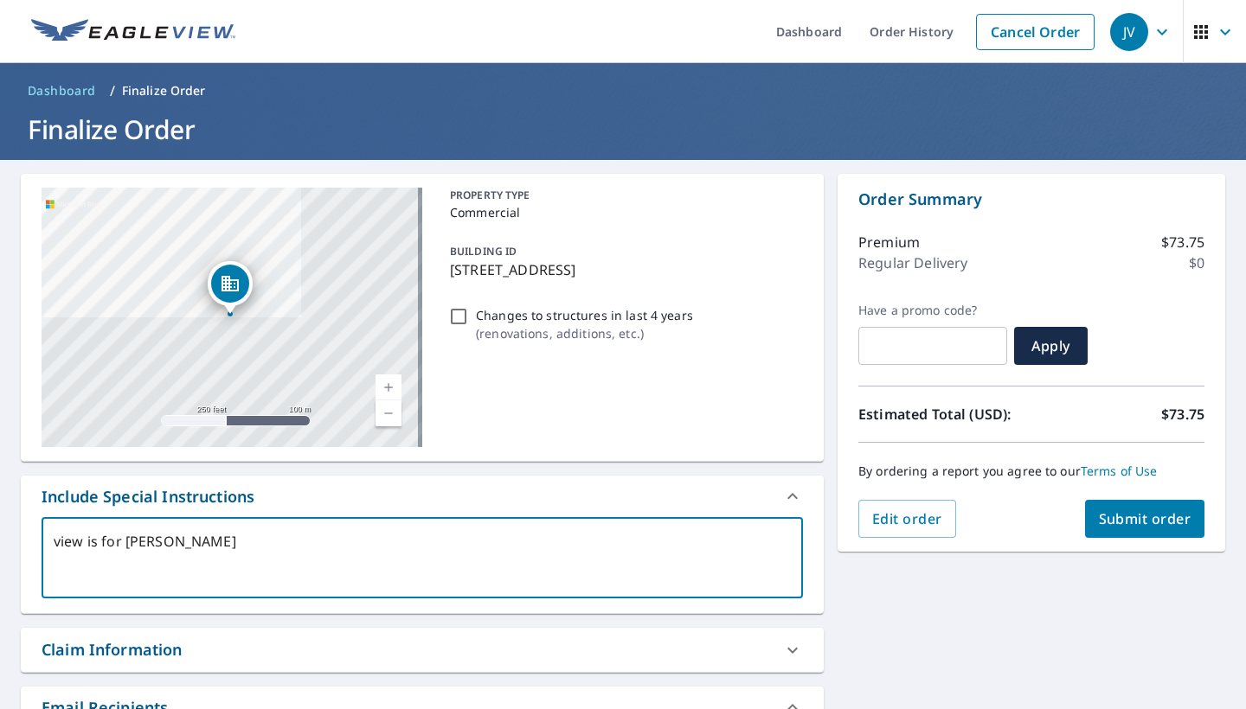
type textarea "view is for [PERSON_NAME]"
type textarea "x"
type textarea "view is for [PERSON_NAME]"
type textarea "x"
type textarea "view is for [PERSON_NAME]"
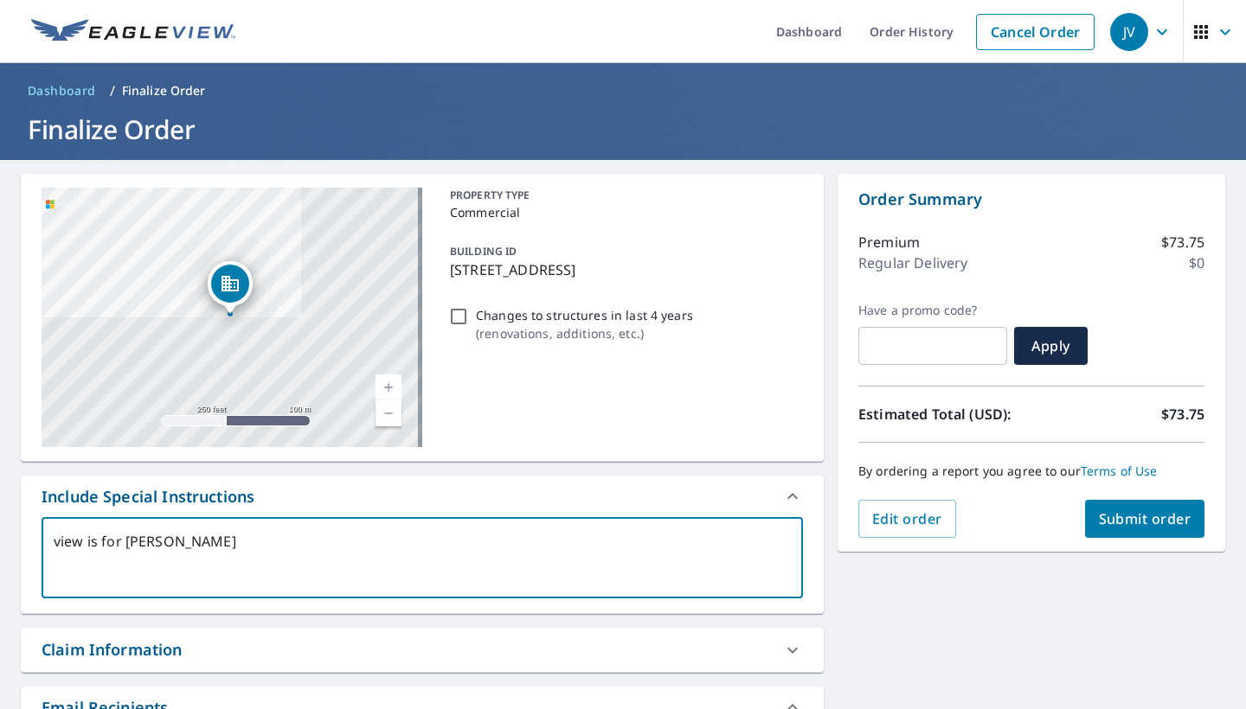
type textarea "x"
type textarea "view is for [PERSON_NAME]"
type textarea "x"
type textarea "view is for [PERSON_NAME]"
type textarea "x"
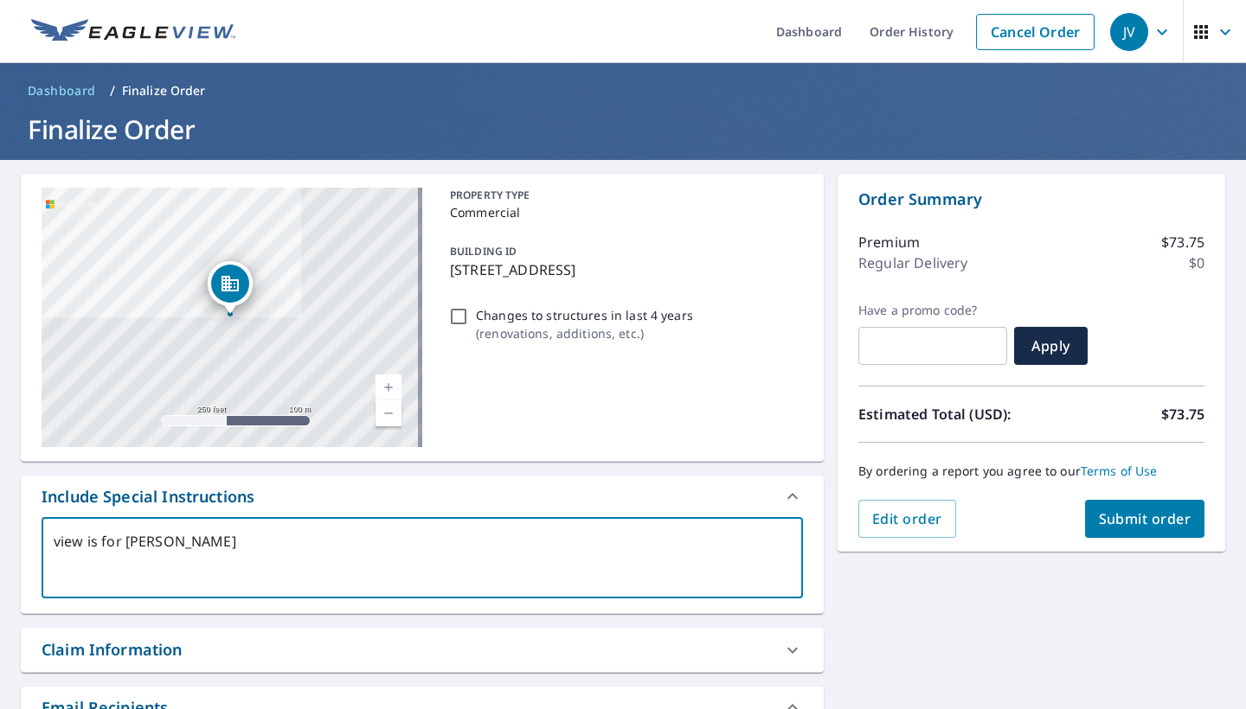
type textarea "view is for [PERSON_NAME] e"
type textarea "x"
type textarea "view is for [PERSON_NAME] el"
type textarea "x"
type textarea "view is for [PERSON_NAME] ele"
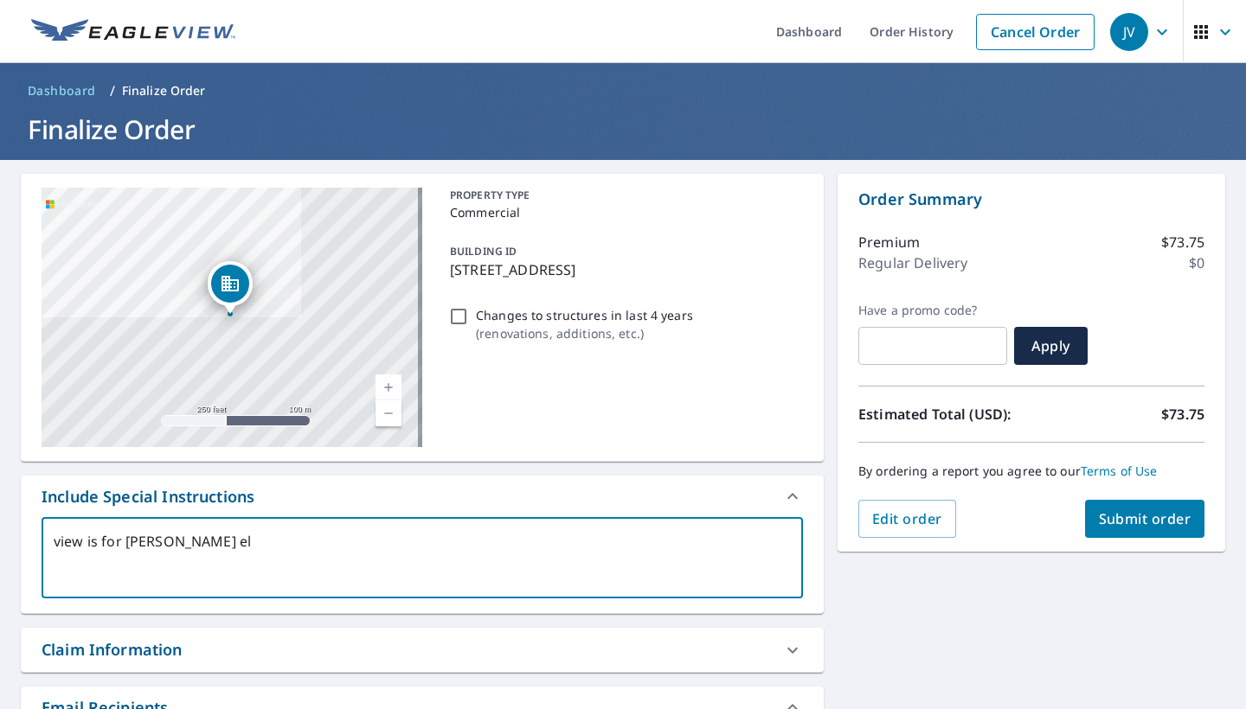
type textarea "x"
type textarea "view is for [PERSON_NAME] elem"
type textarea "x"
type textarea "view is for [PERSON_NAME] eleme"
type textarea "x"
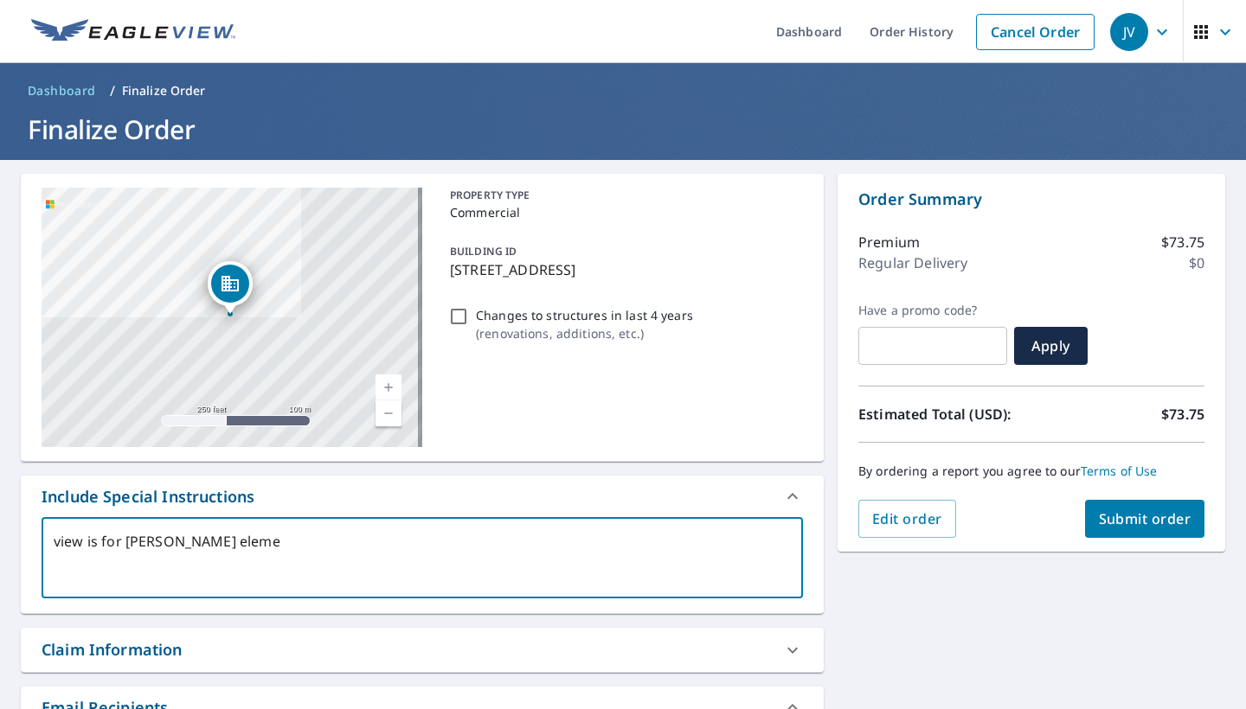
type textarea "view is for [PERSON_NAME] elemen"
type textarea "x"
type textarea "view is for [PERSON_NAME] element"
type textarea "x"
type textarea "view is for [PERSON_NAME] elementa"
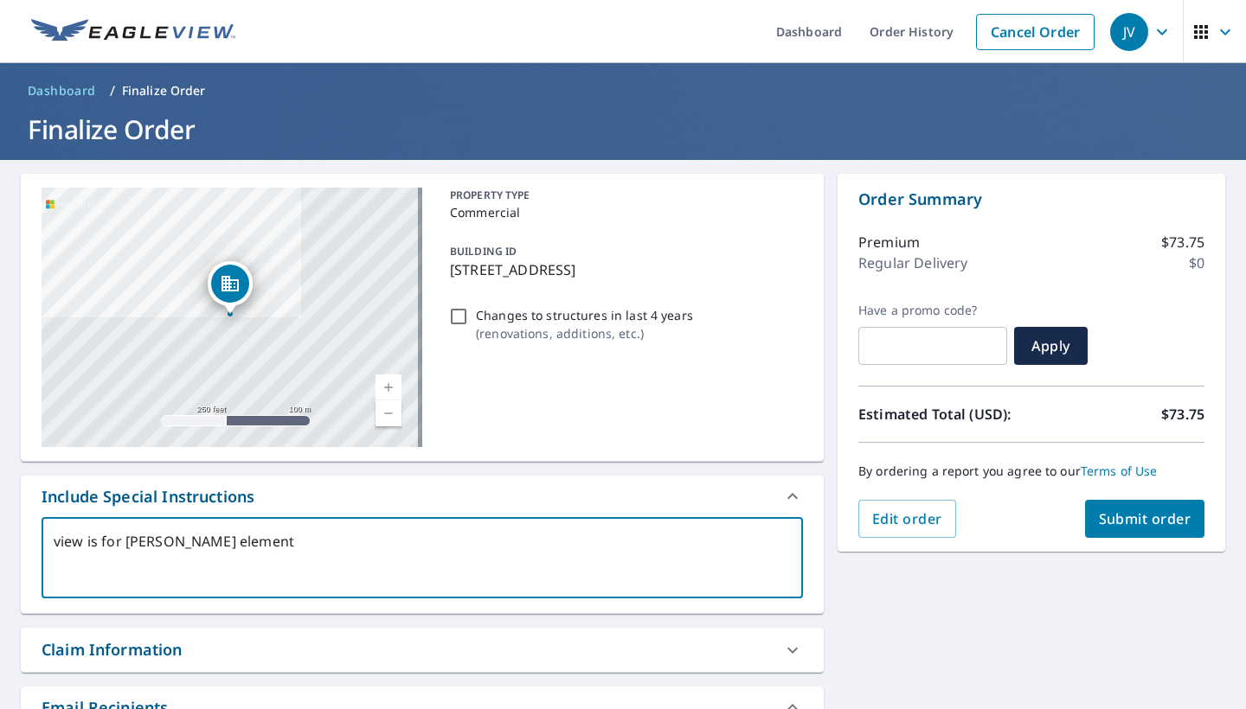
type textarea "x"
type textarea "view is for [PERSON_NAME] elementar"
type textarea "x"
type textarea "view is for [PERSON_NAME] elementary"
type textarea "x"
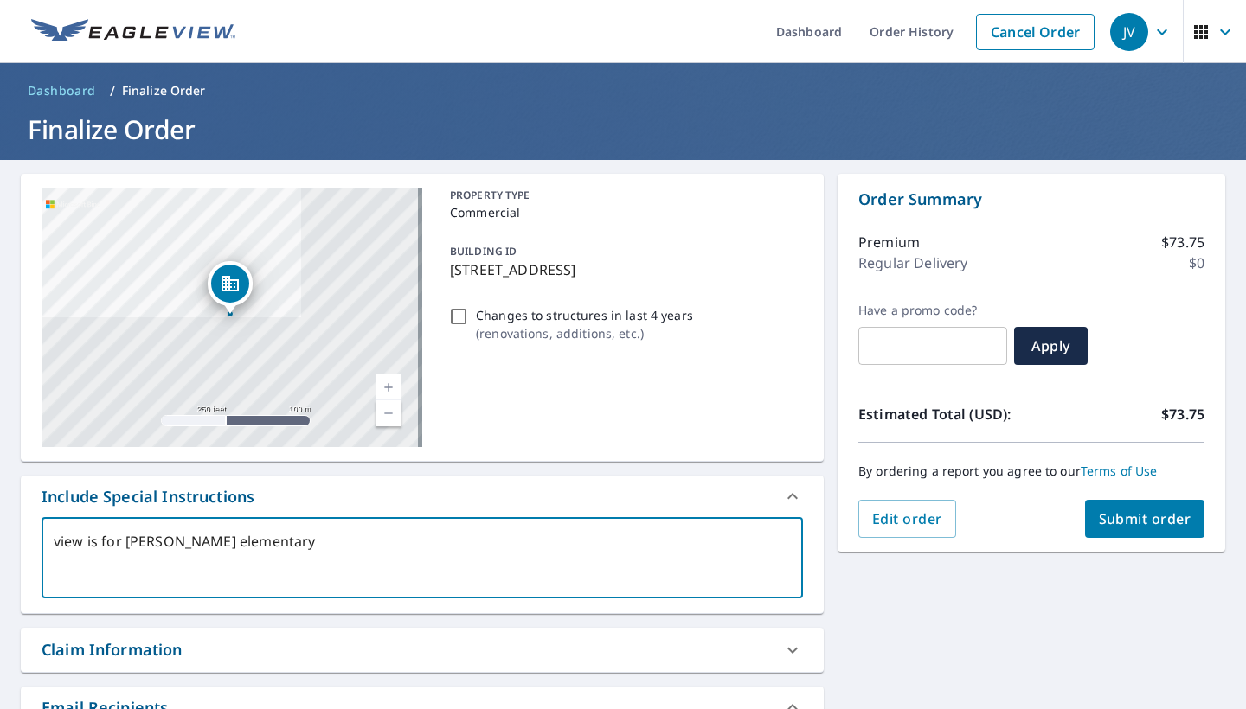
type textarea "view is for [PERSON_NAME][GEOGRAPHIC_DATA]"
type textarea "x"
type textarea "view is for [PERSON_NAME][GEOGRAPHIC_DATA] s"
type textarea "x"
type textarea "view is for [PERSON_NAME][GEOGRAPHIC_DATA] sc"
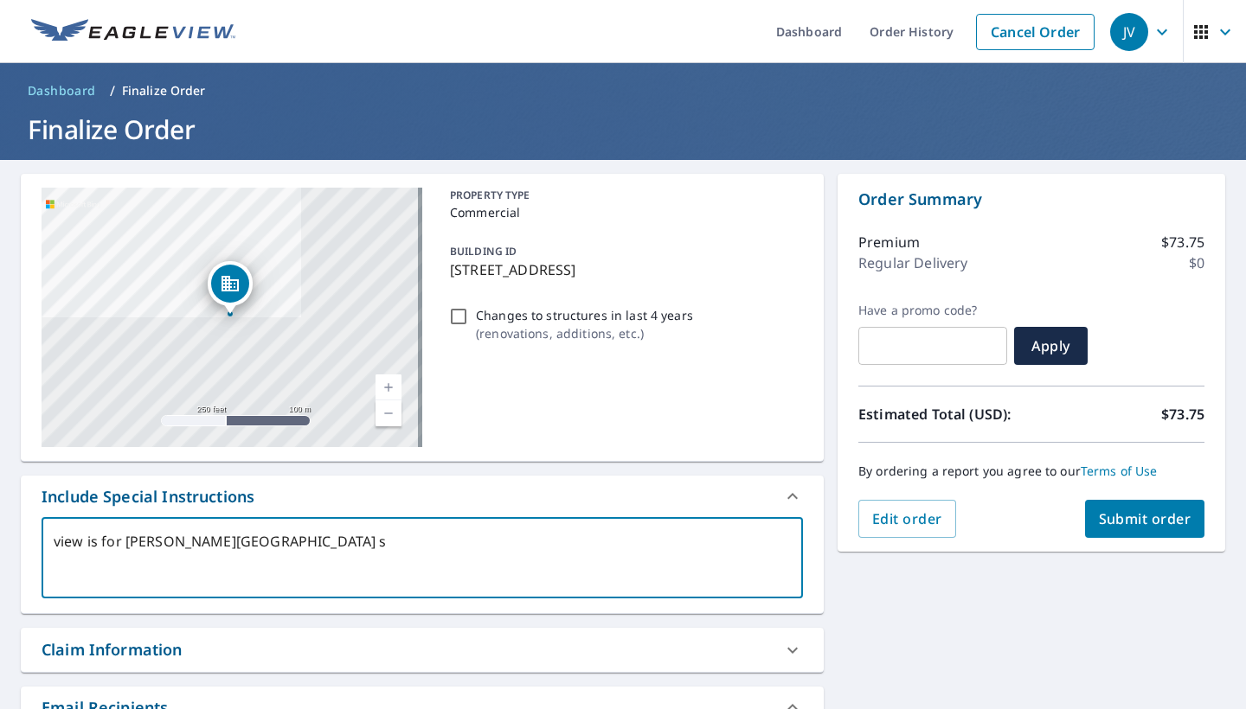
type textarea "x"
type textarea "view is for [PERSON_NAME][GEOGRAPHIC_DATA] sch"
type textarea "x"
type textarea "view is for [PERSON_NAME][GEOGRAPHIC_DATA] scho"
type textarea "x"
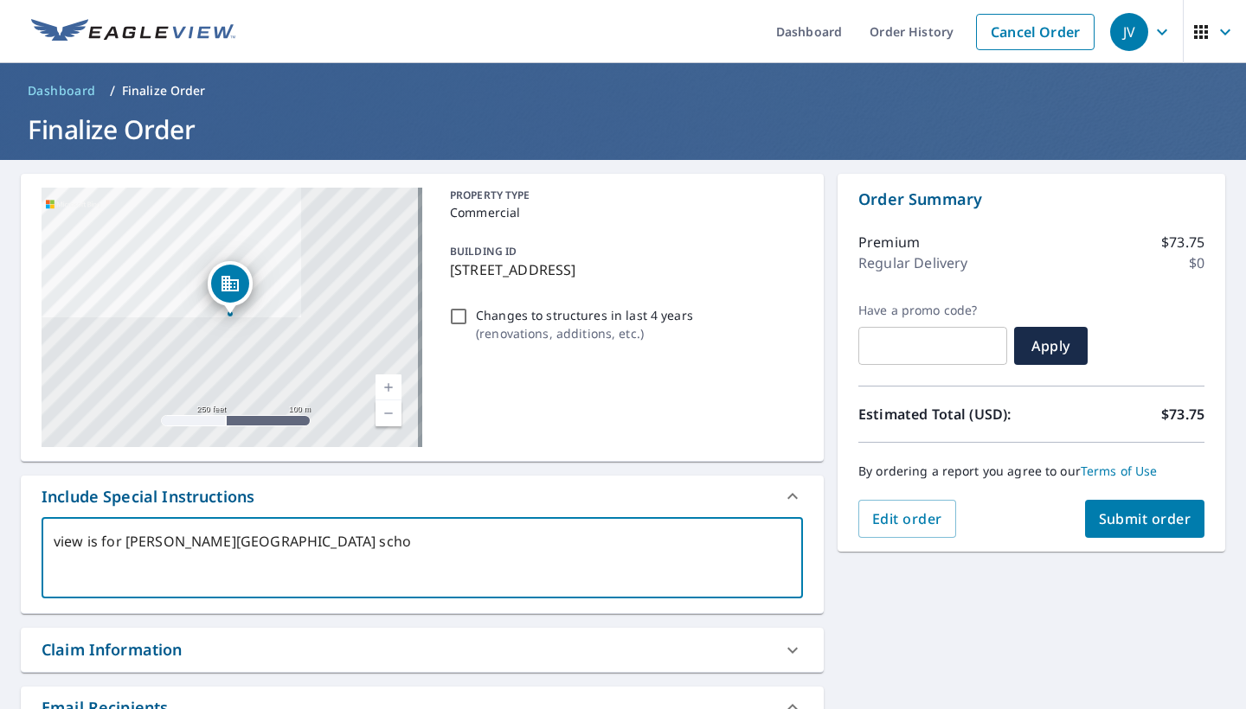
type textarea "view is for [PERSON_NAME] Elementary schol"
type textarea "x"
type textarea "view is for [PERSON_NAME][GEOGRAPHIC_DATA] scho"
type textarea "x"
type textarea "view is for [PERSON_NAME] Elementary schoo"
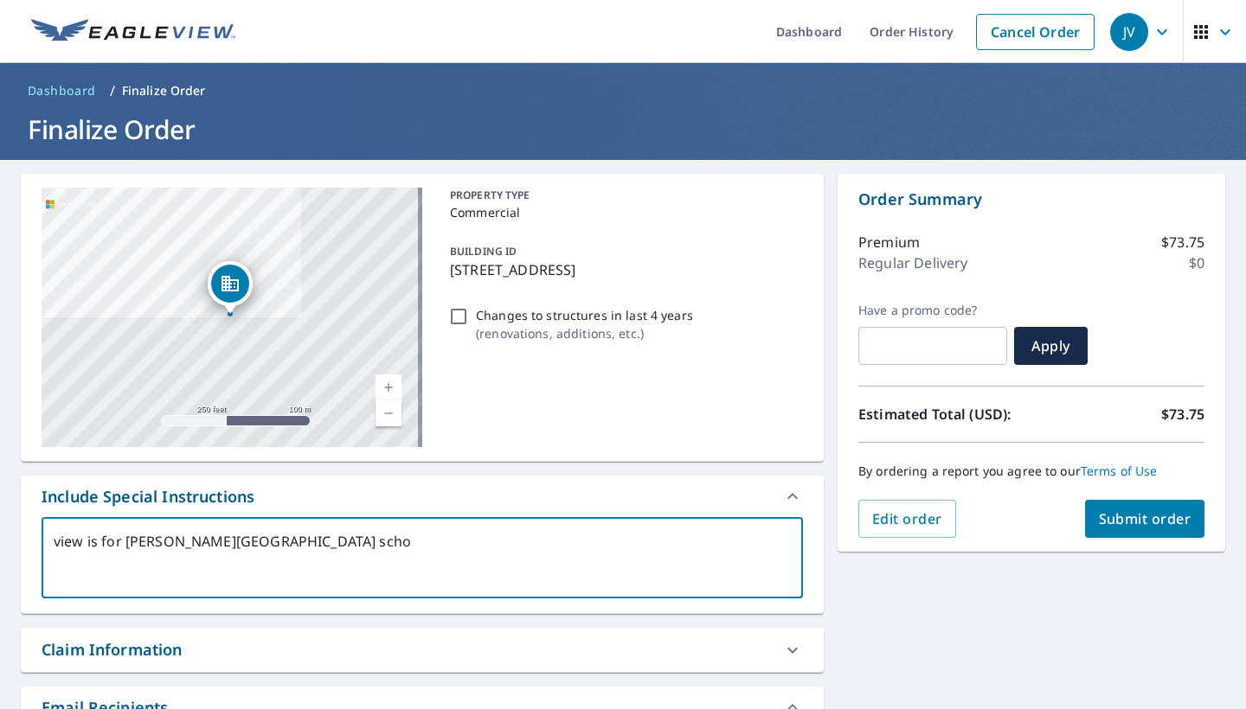
type textarea "x"
type textarea "view is for [PERSON_NAME][GEOGRAPHIC_DATA]"
type textarea "x"
type textarea "view is for [PERSON_NAME][GEOGRAPHIC_DATA]"
type textarea "x"
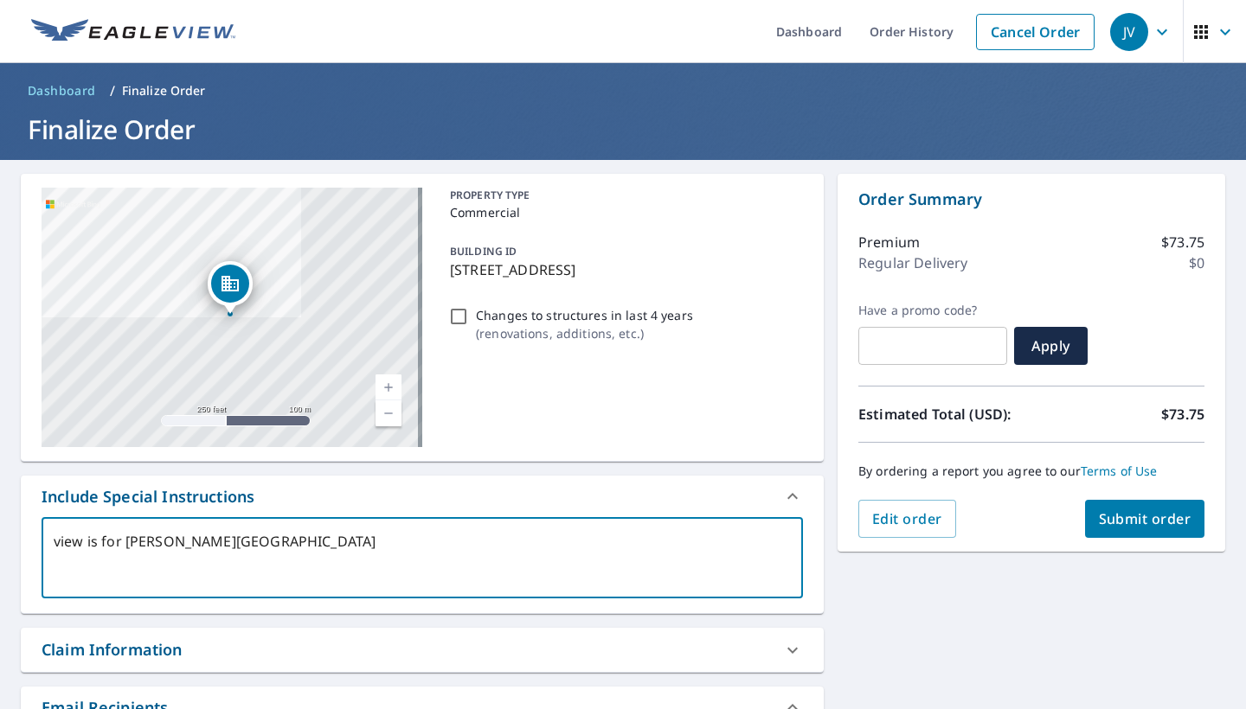
type textarea "view is for [PERSON_NAME][GEOGRAPHIC_DATA]"
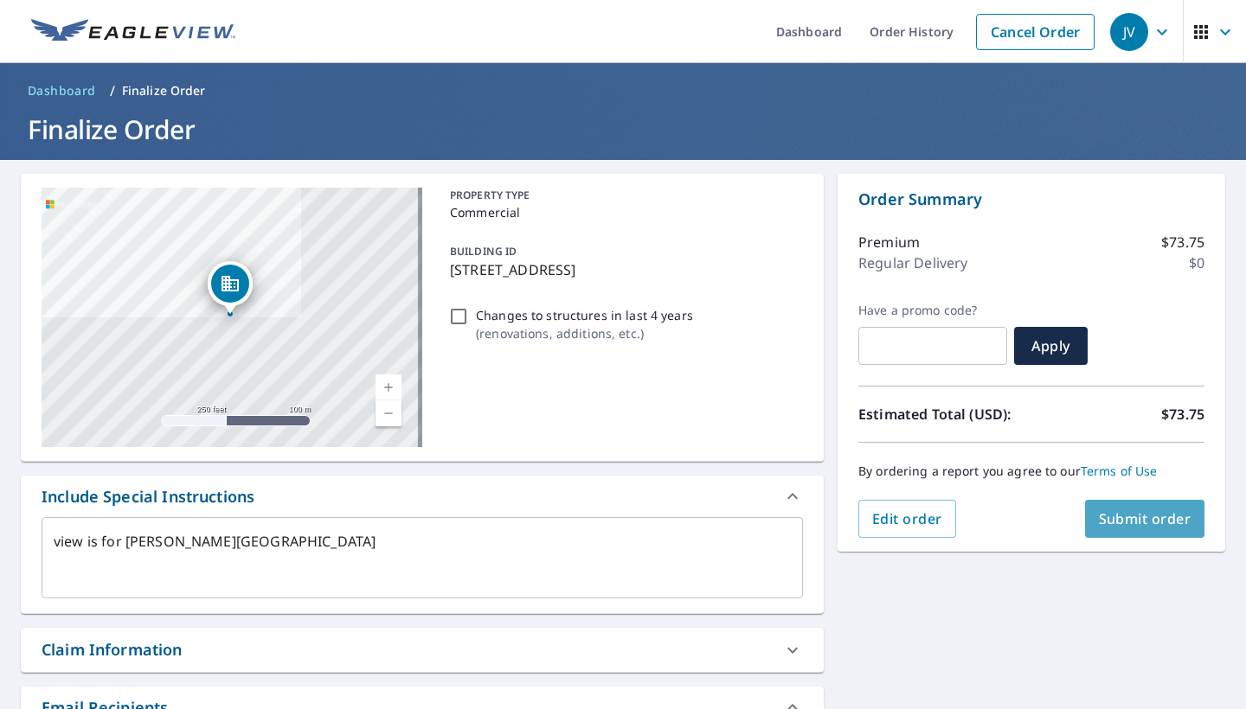
click at [1099, 513] on span "Submit order" at bounding box center [1145, 519] width 93 height 19
type textarea "x"
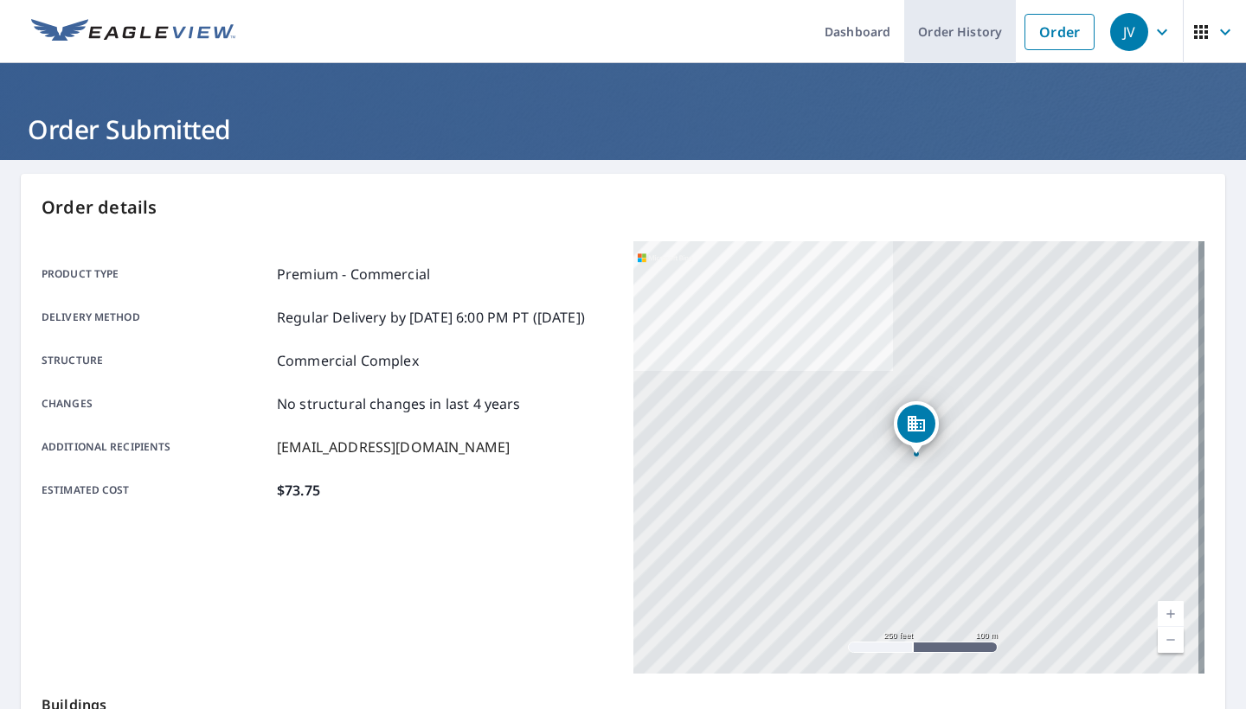
click at [952, 37] on link "Order History" at bounding box center [960, 31] width 112 height 63
